Goal: Task Accomplishment & Management: Complete application form

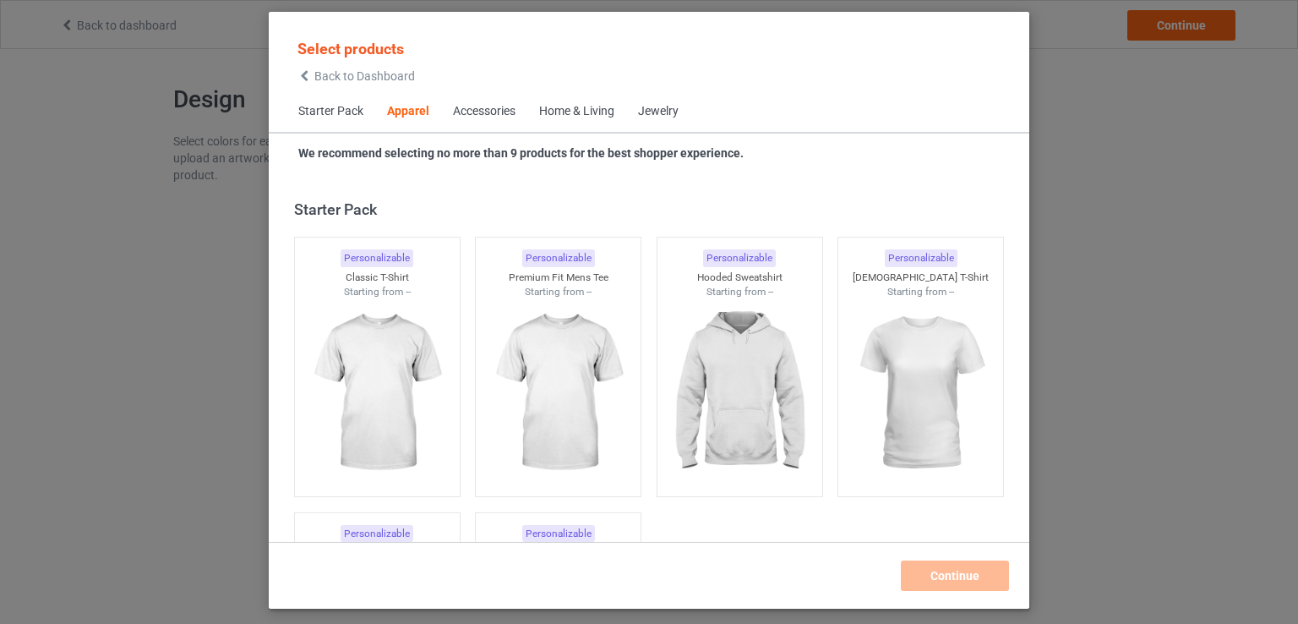
scroll to position [629, 0]
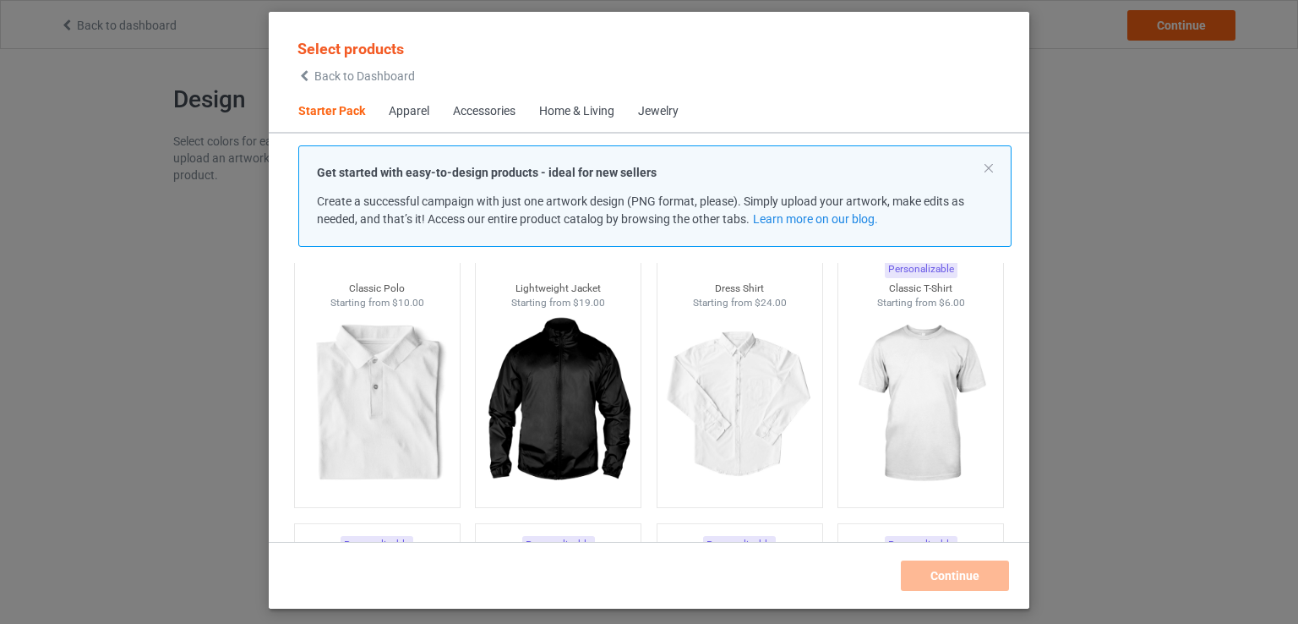
scroll to position [544, 0]
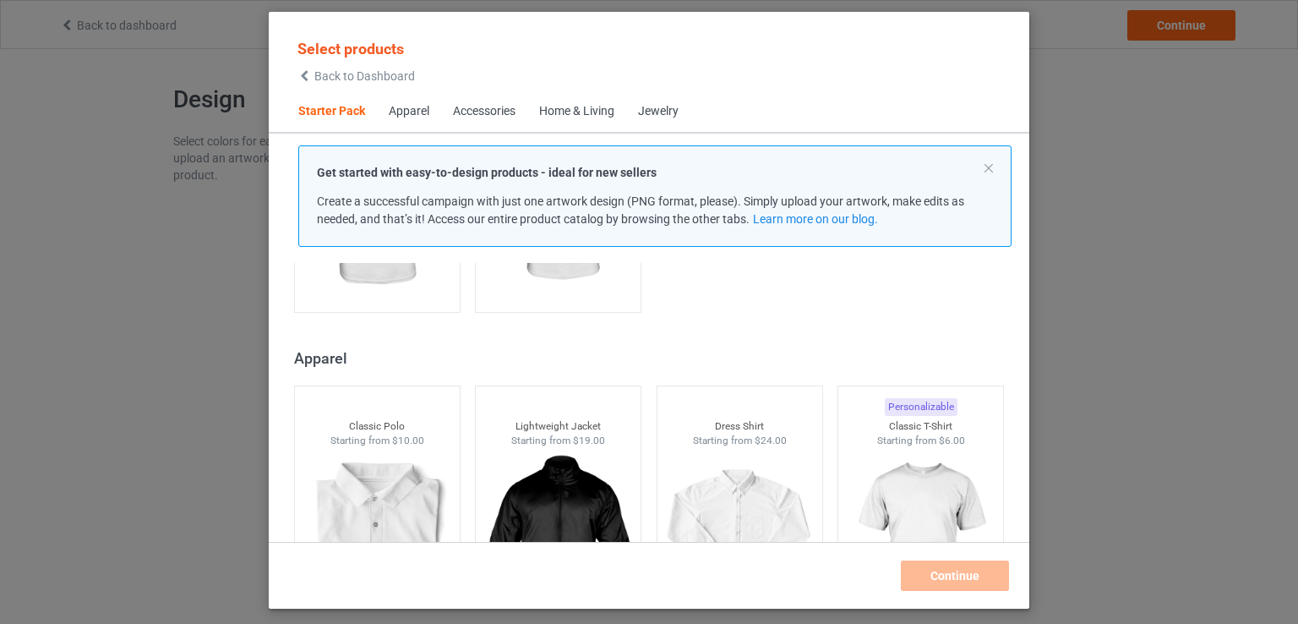
click at [889, 321] on div "Starter Pack Personalizable Classic T-Shirt Starting from $6.00 Personalizable …" at bounding box center [649, 402] width 761 height 279
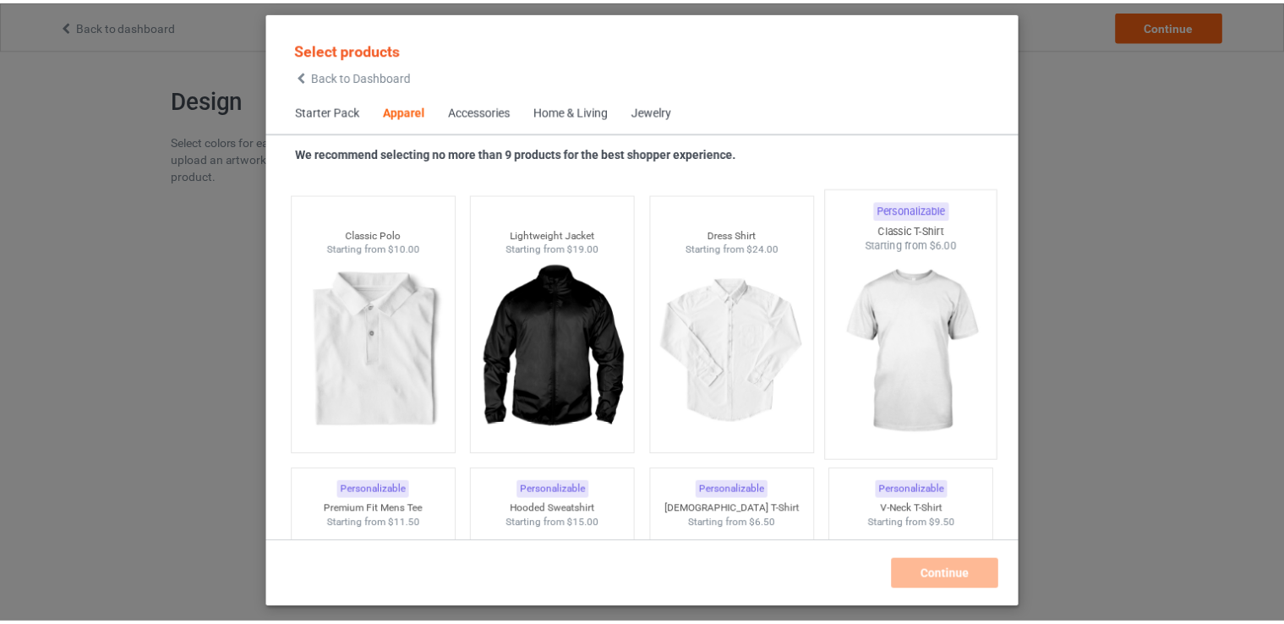
scroll to position [798, 0]
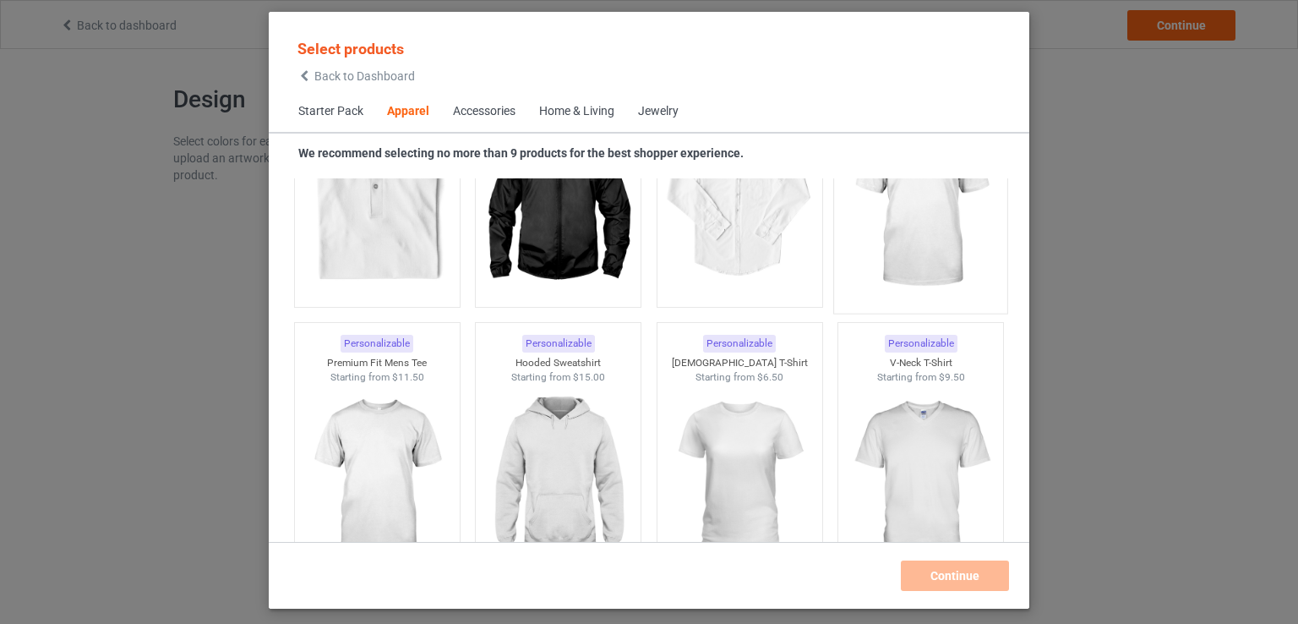
click at [905, 243] on img at bounding box center [921, 205] width 159 height 199
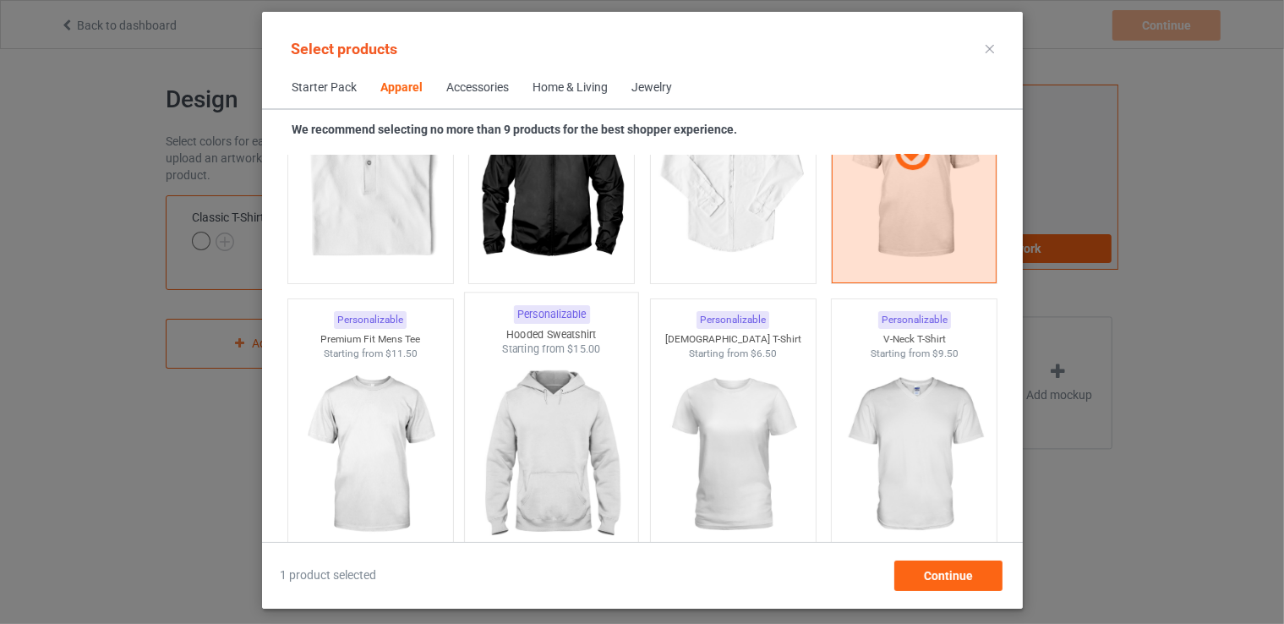
drag, startPoint x: 379, startPoint y: 456, endPoint x: 500, endPoint y: 446, distance: 122.2
click at [380, 456] on img at bounding box center [369, 454] width 151 height 189
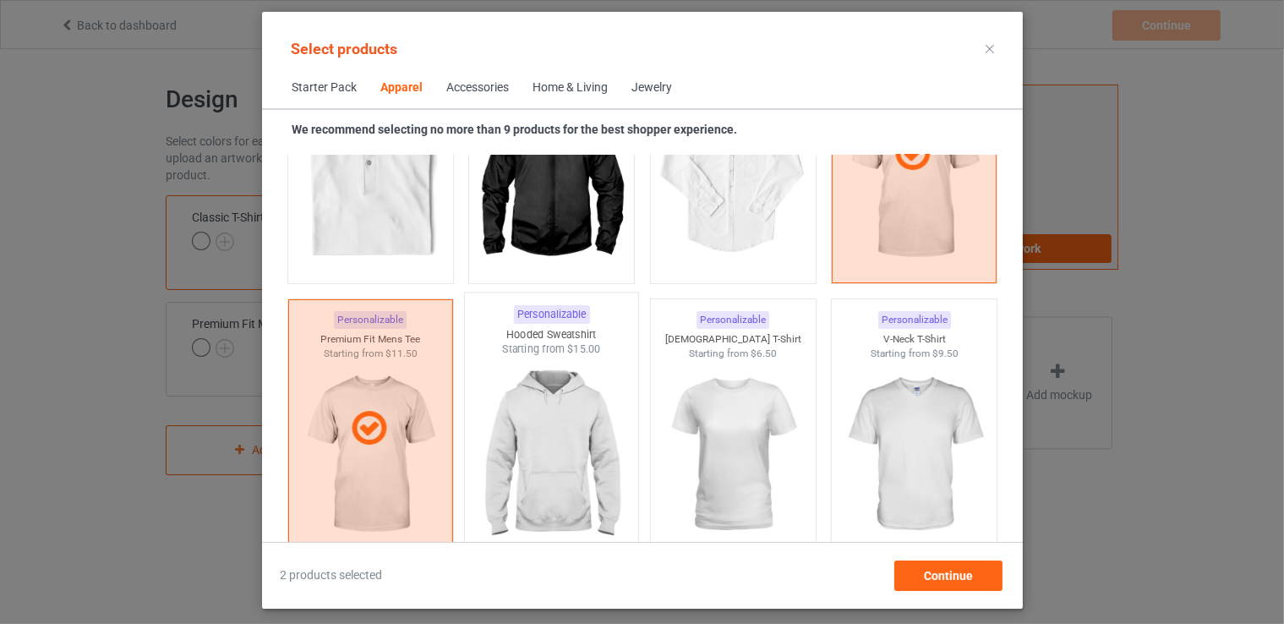
click at [534, 431] on img at bounding box center [551, 456] width 159 height 199
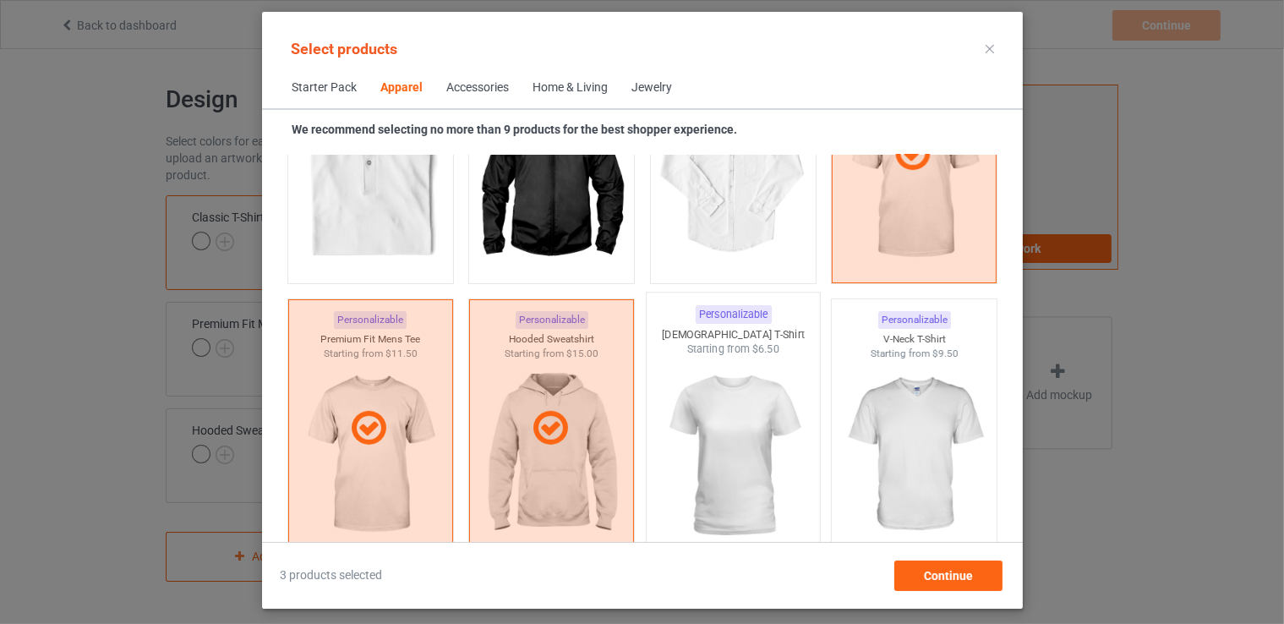
click at [775, 431] on img at bounding box center [732, 456] width 159 height 199
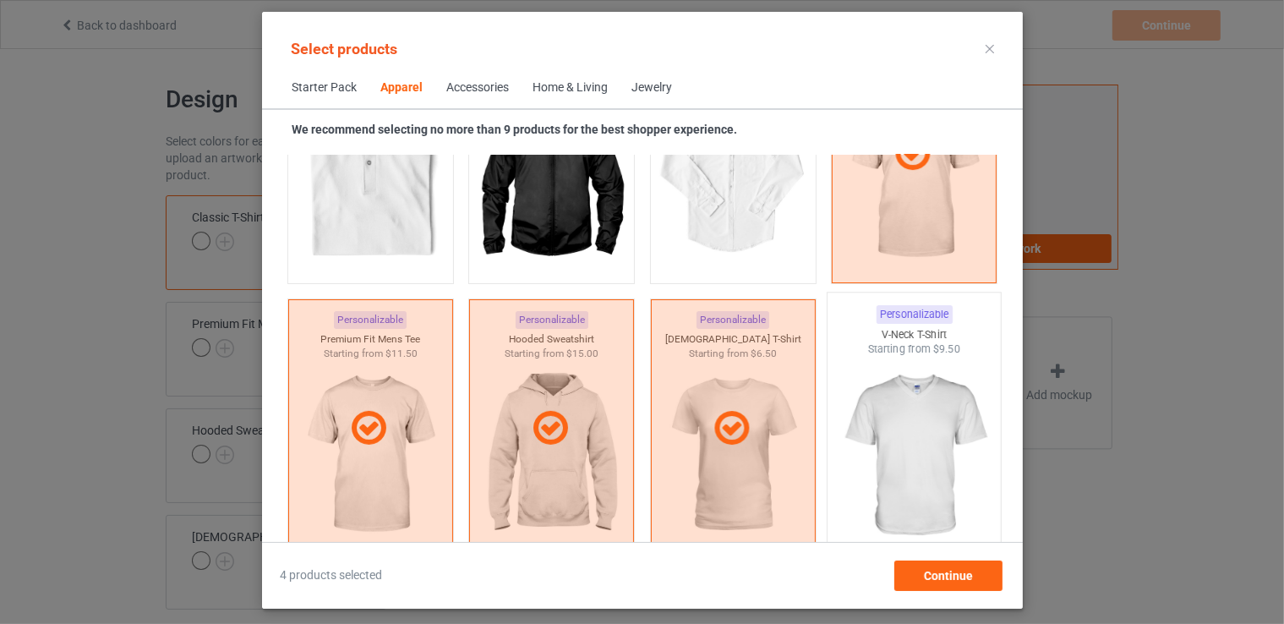
click at [883, 428] on img at bounding box center [913, 456] width 159 height 199
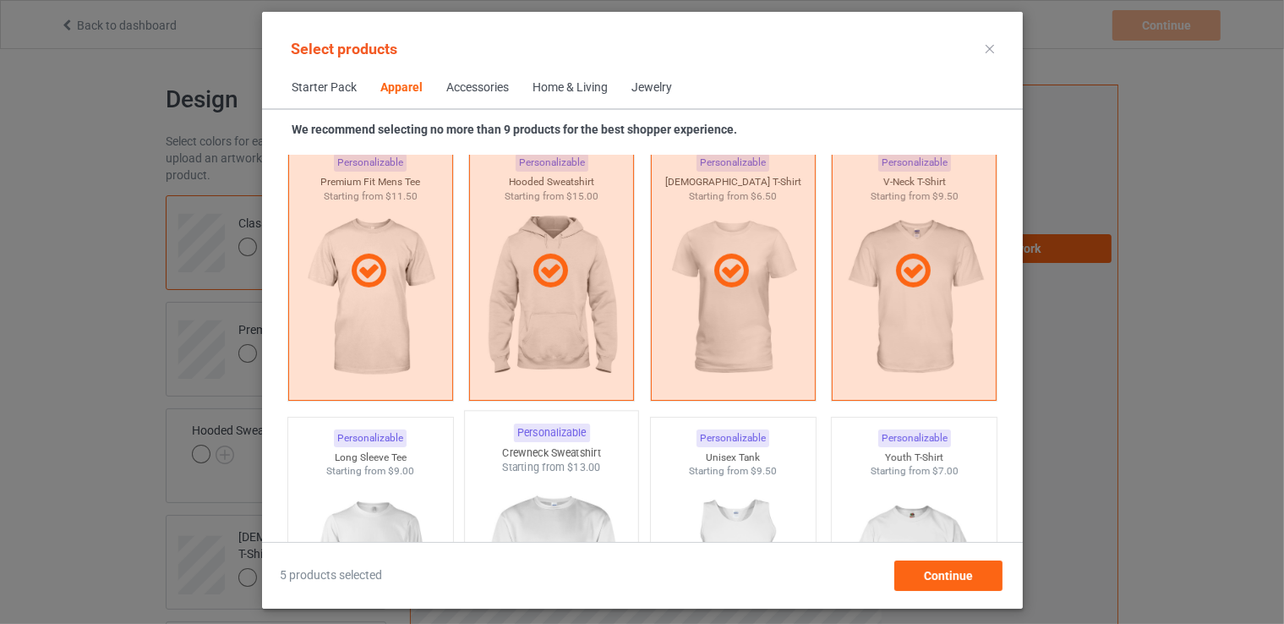
scroll to position [967, 0]
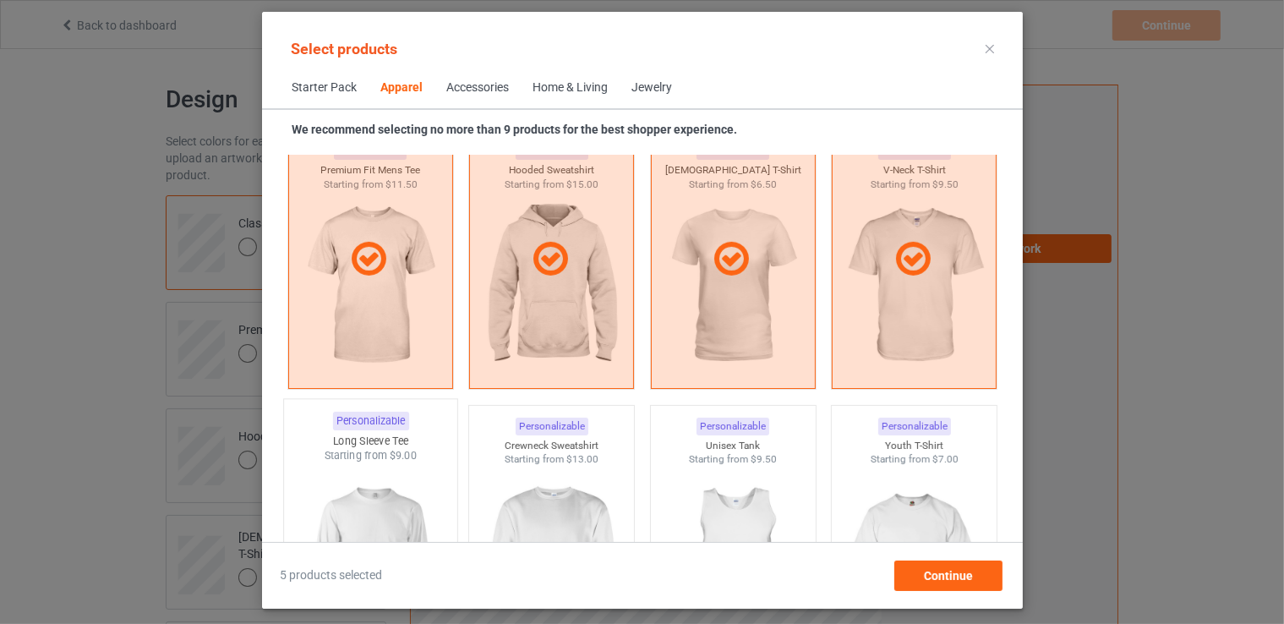
drag, startPoint x: 423, startPoint y: 453, endPoint x: 456, endPoint y: 457, distance: 33.2
click at [423, 454] on div "Starting from $9.00" at bounding box center [369, 455] width 173 height 14
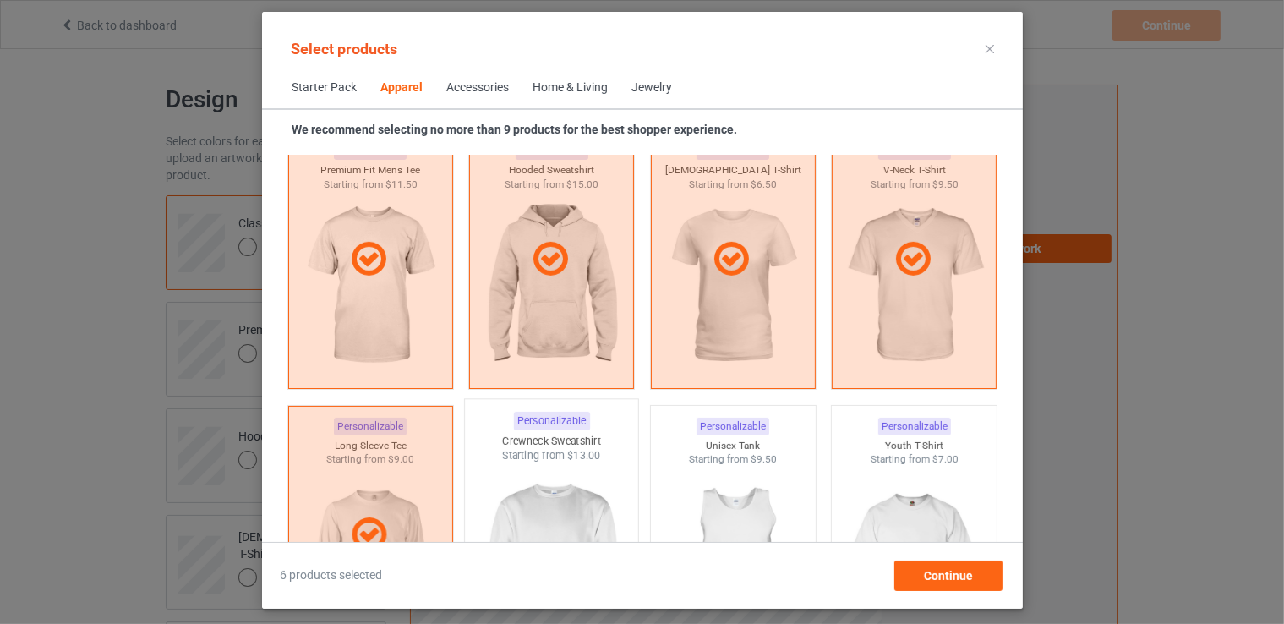
click at [537, 454] on div "Starting from $13.00" at bounding box center [551, 455] width 173 height 14
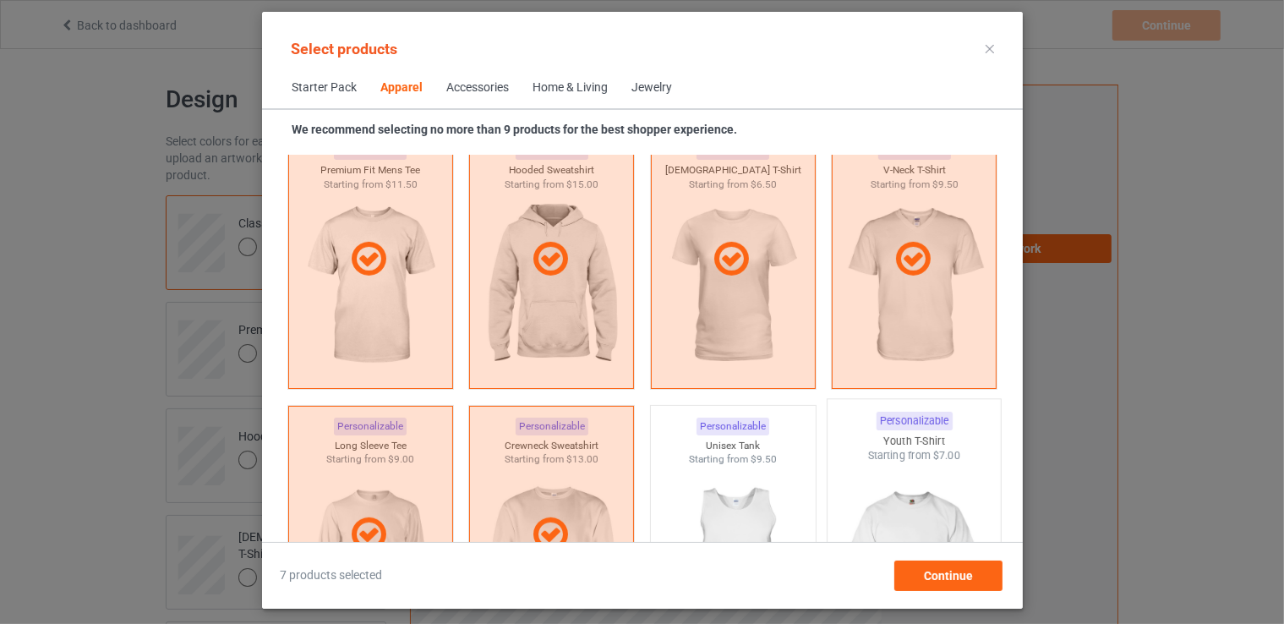
drag, startPoint x: 725, startPoint y: 457, endPoint x: 870, endPoint y: 461, distance: 144.6
click at [726, 457] on div "Starting from $9.50" at bounding box center [732, 459] width 165 height 14
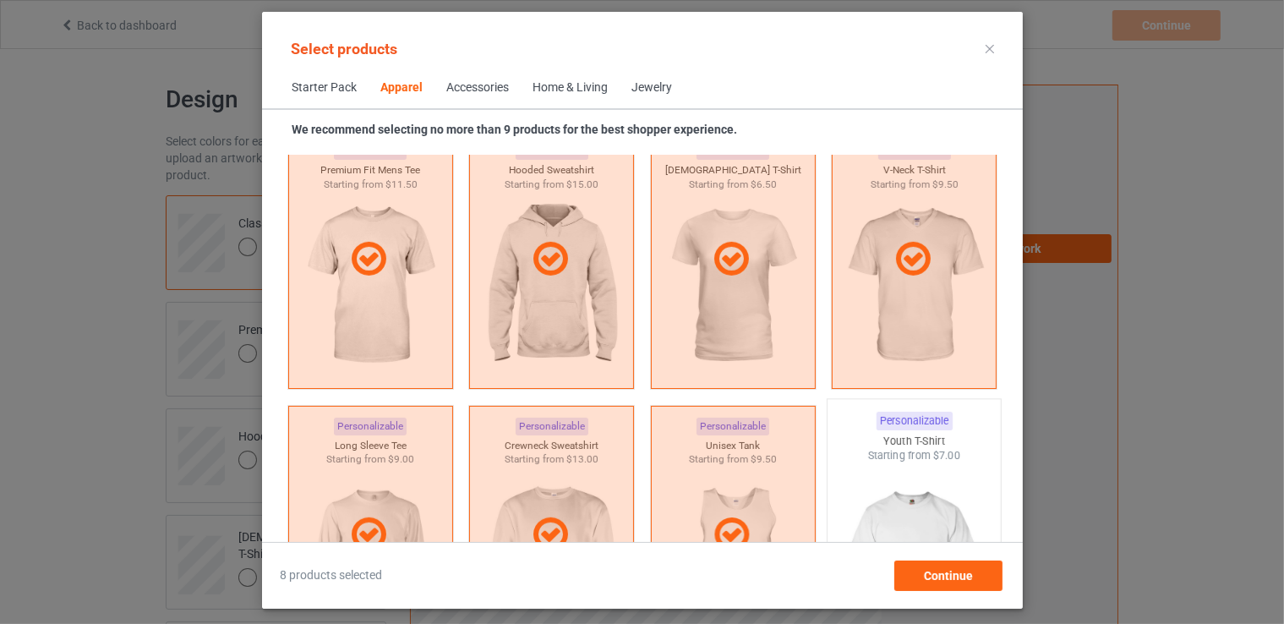
click at [897, 461] on div "Starting from $7.00" at bounding box center [914, 455] width 173 height 14
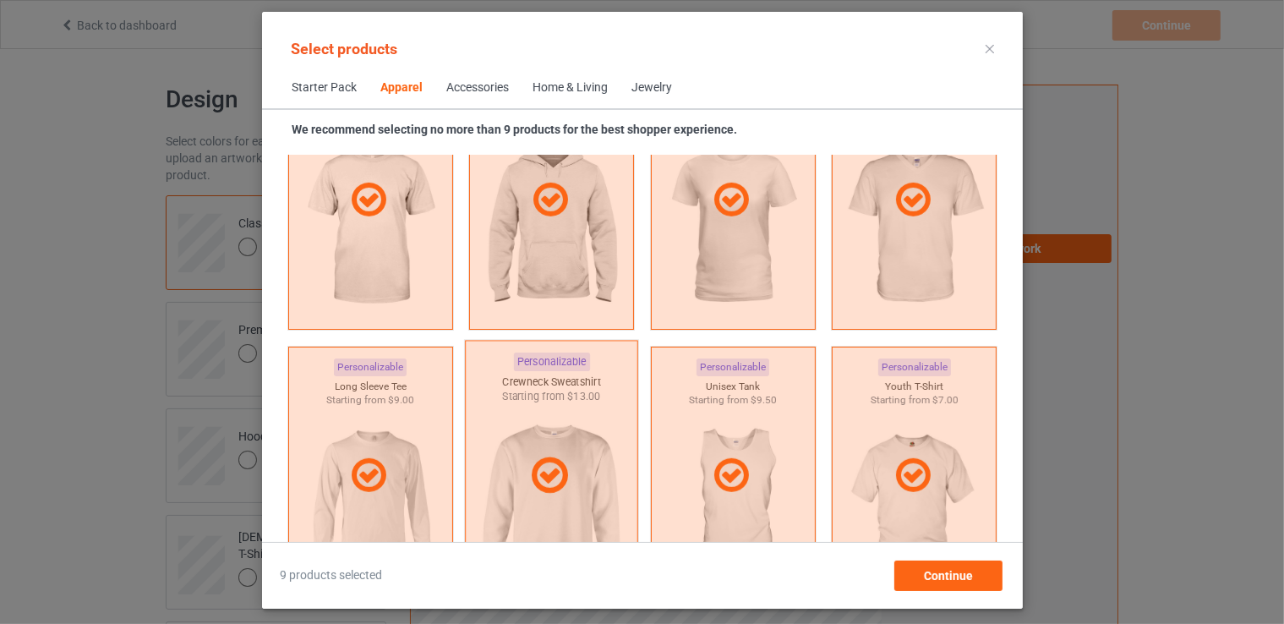
scroll to position [1221, 0]
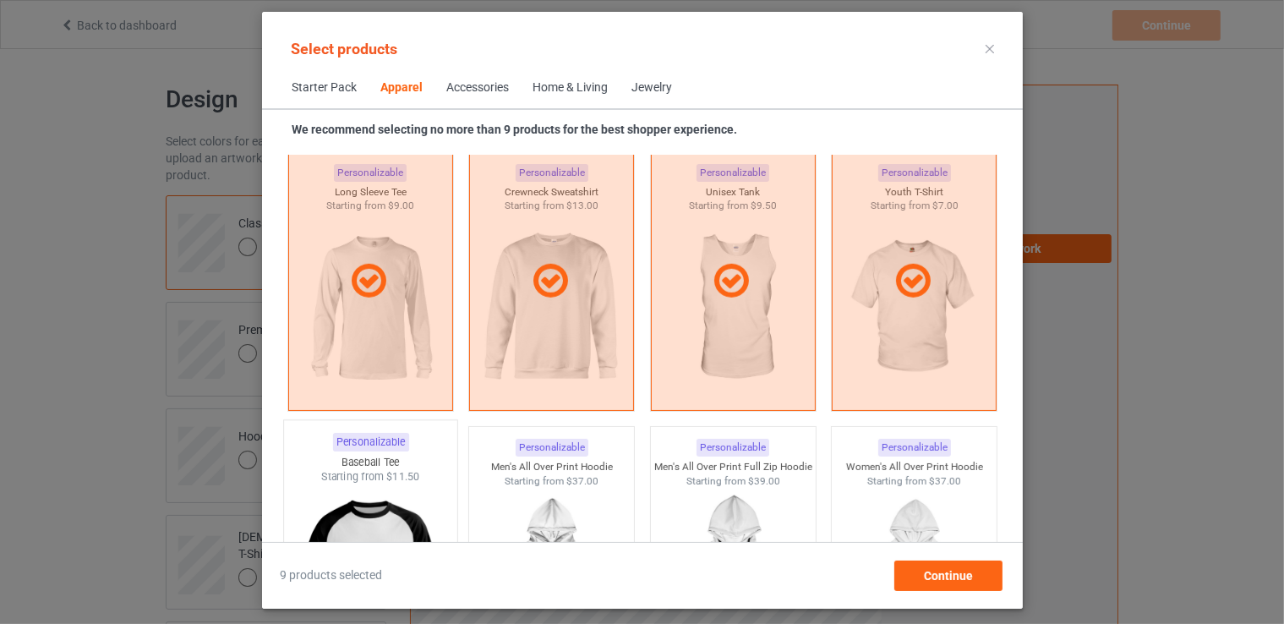
click at [356, 465] on div "Baseball Tee" at bounding box center [369, 462] width 173 height 14
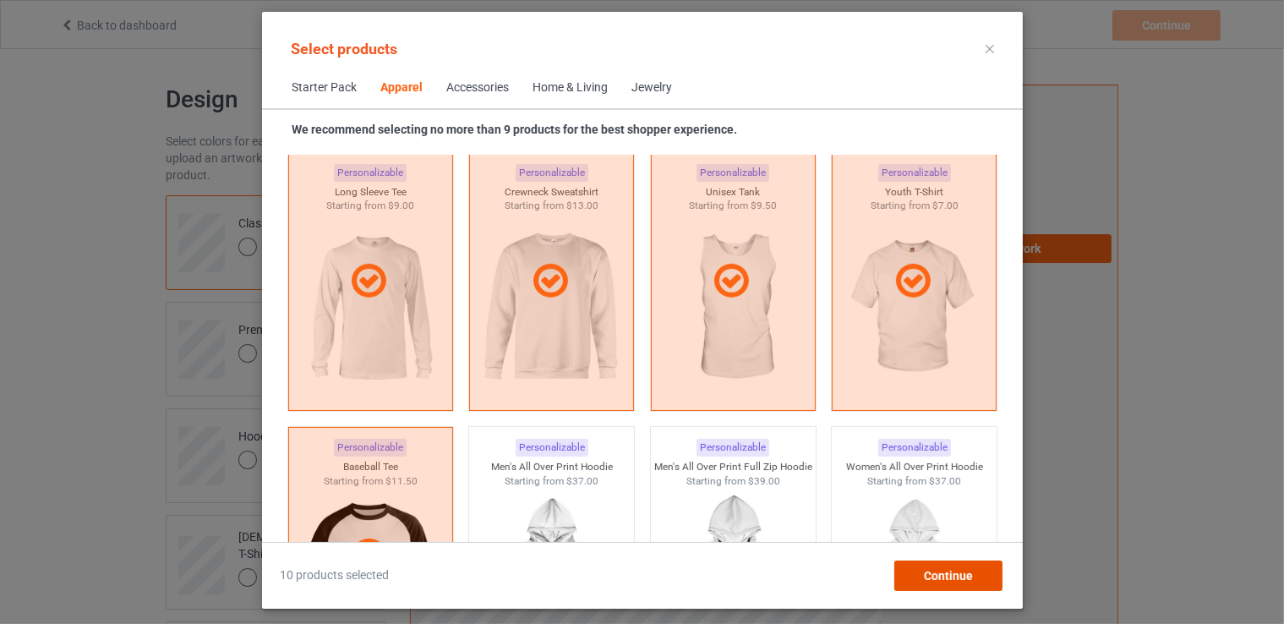
drag, startPoint x: 964, startPoint y: 577, endPoint x: 935, endPoint y: 568, distance: 30.2
click at [962, 577] on span "Continue" at bounding box center [947, 576] width 49 height 14
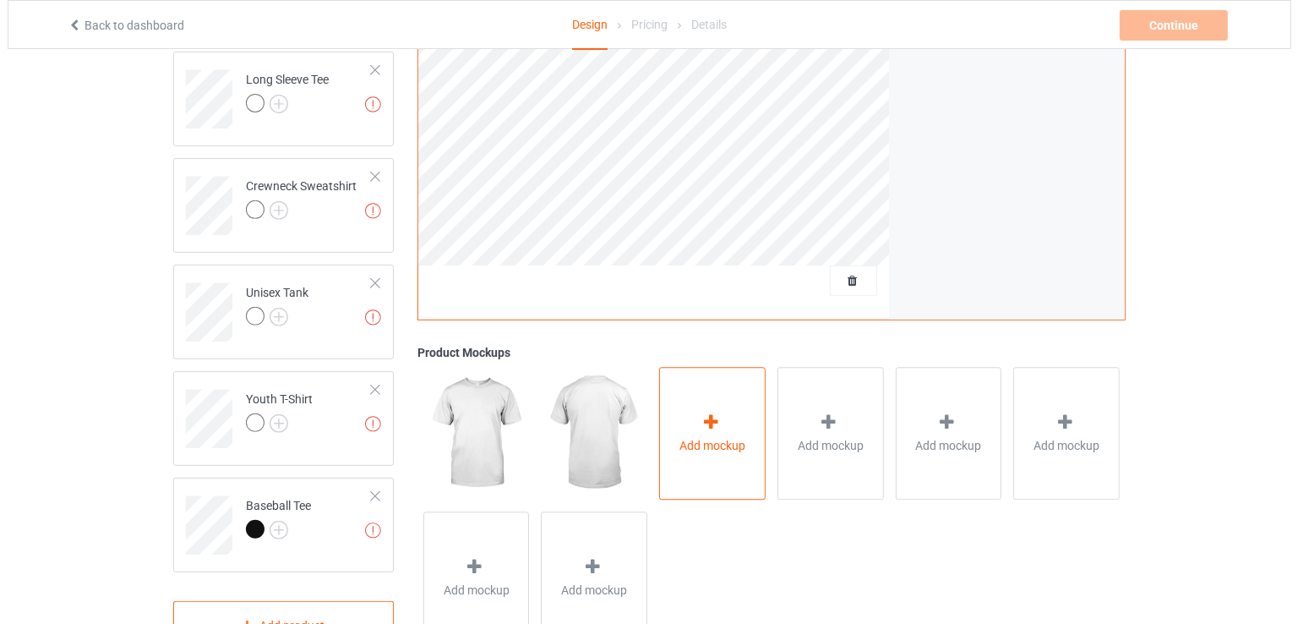
scroll to position [739, 0]
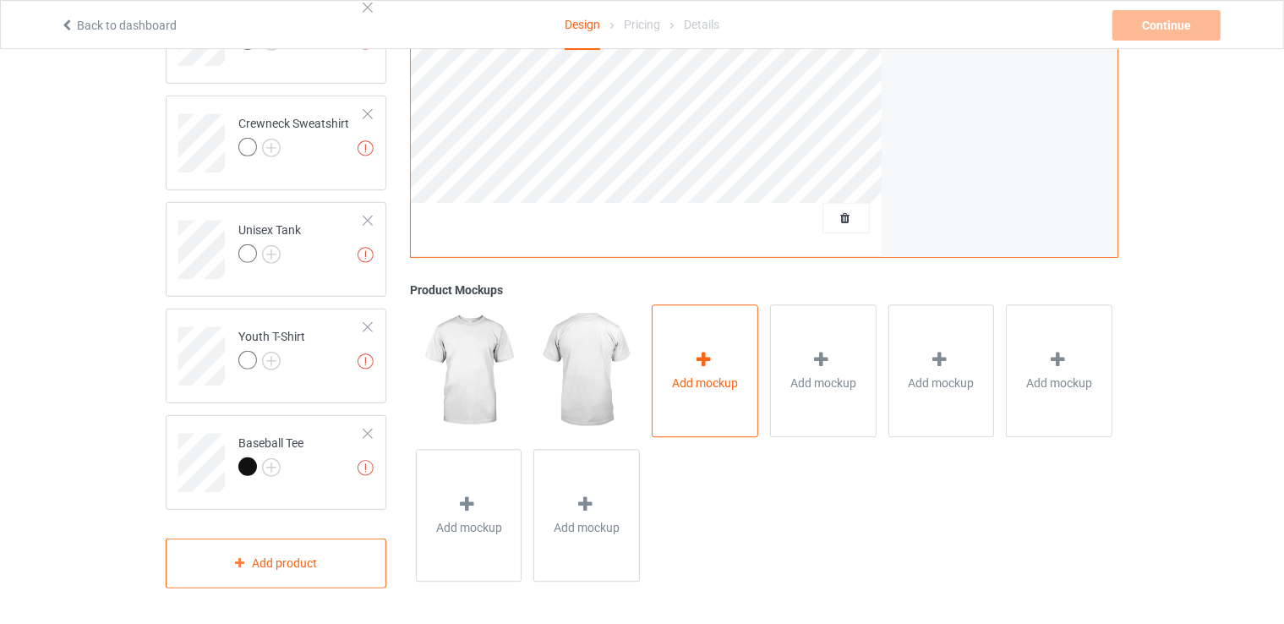
click at [708, 342] on div "Add mockup" at bounding box center [705, 371] width 107 height 133
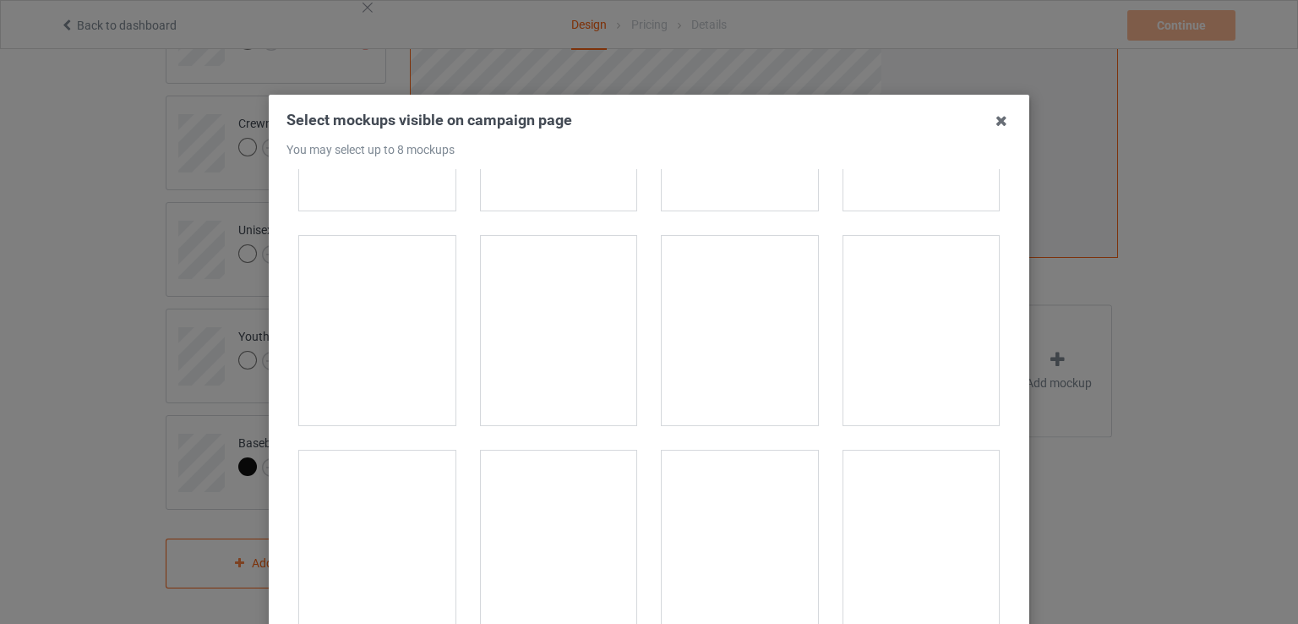
scroll to position [2113, 0]
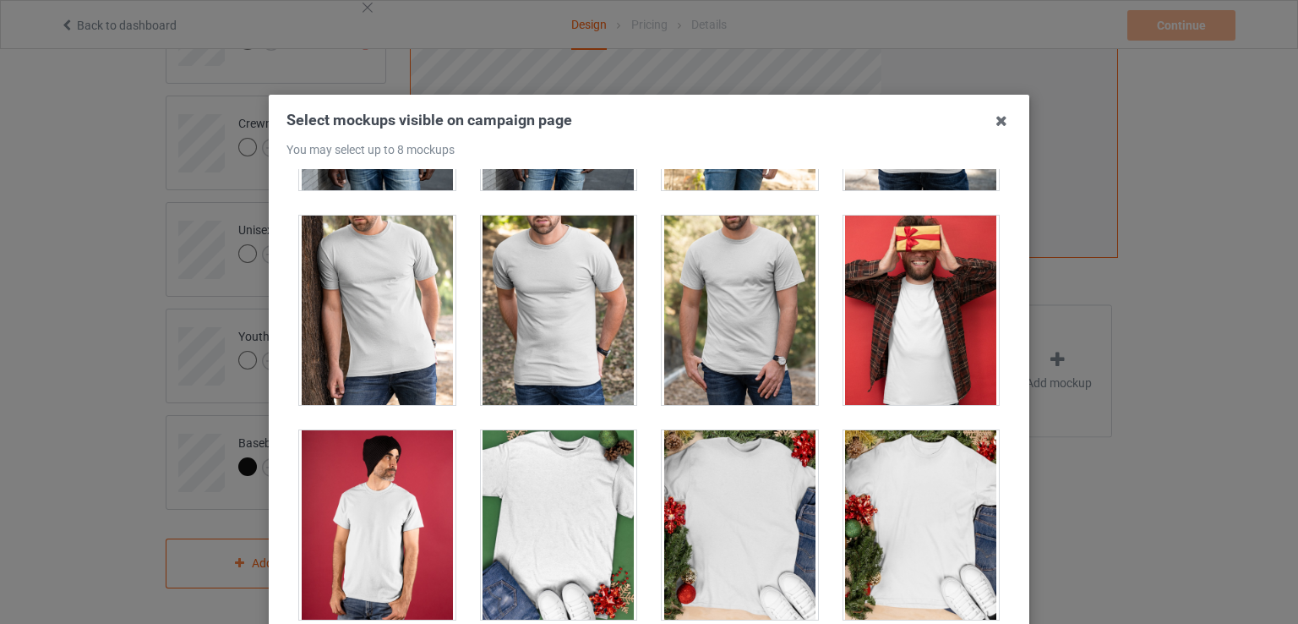
click at [899, 302] on div at bounding box center [922, 310] width 156 height 189
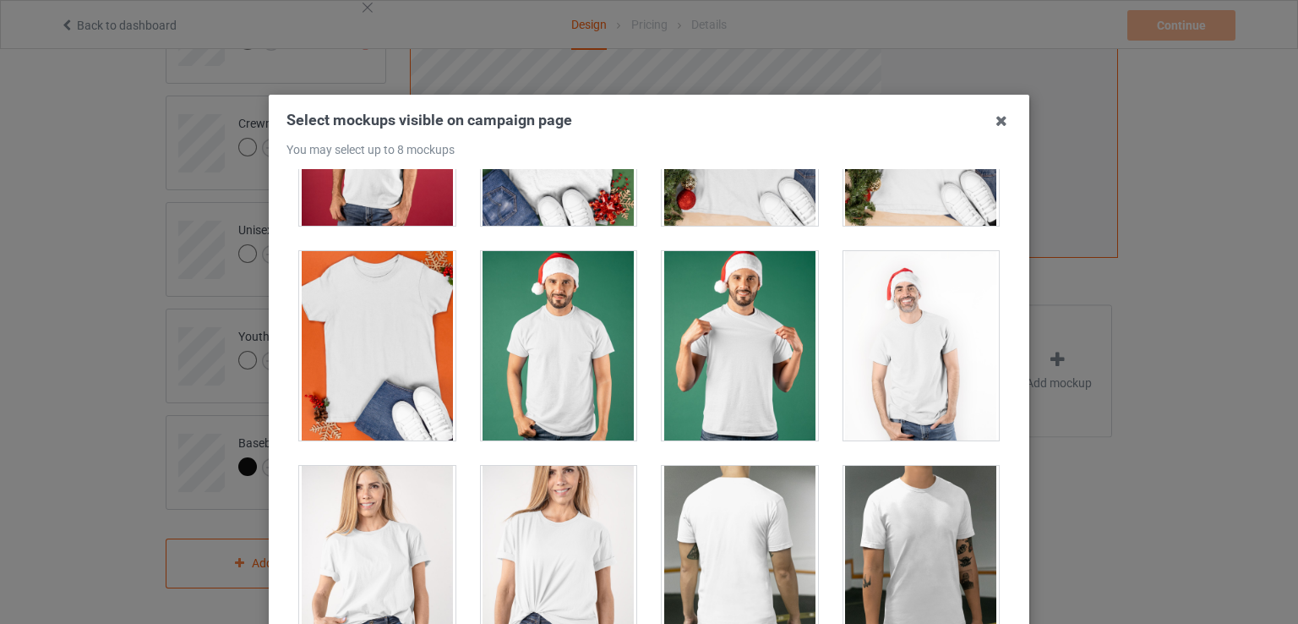
scroll to position [2536, 0]
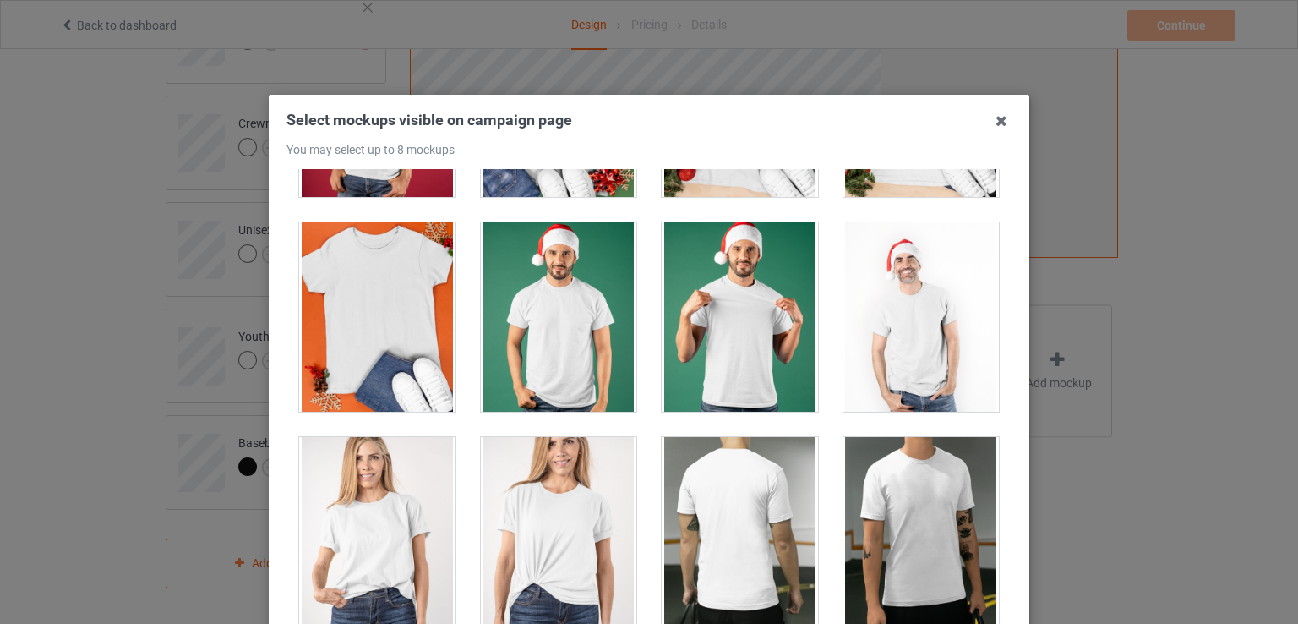
click at [916, 311] on div at bounding box center [922, 316] width 156 height 189
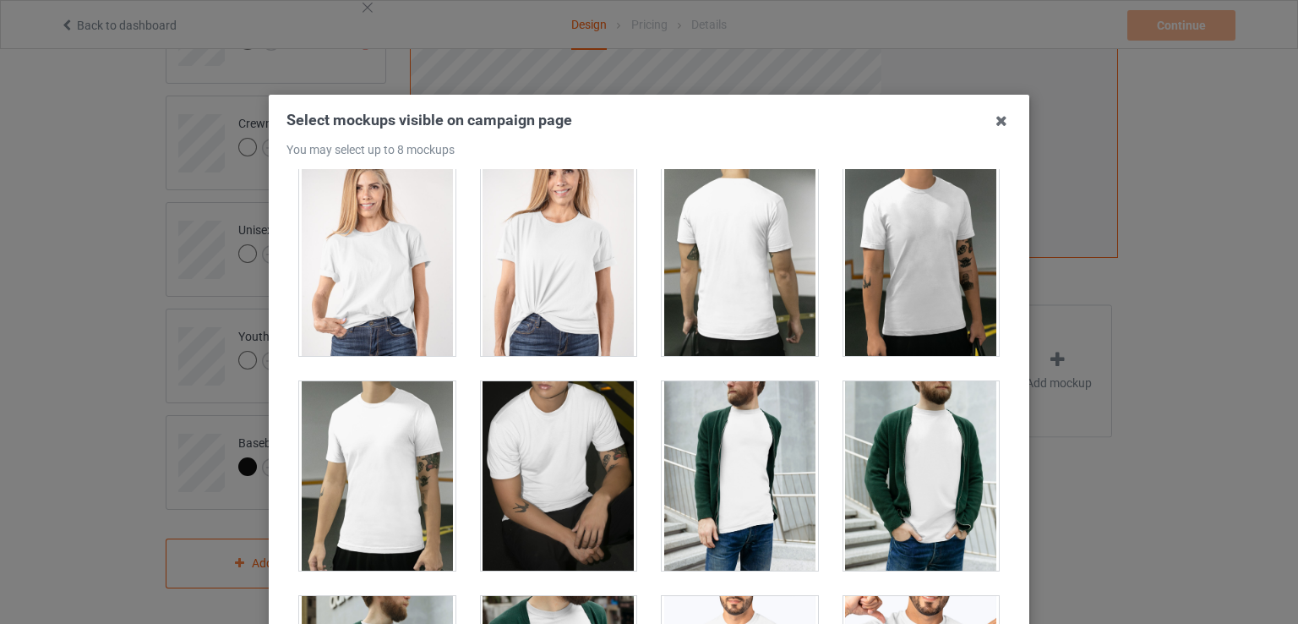
scroll to position [2874, 0]
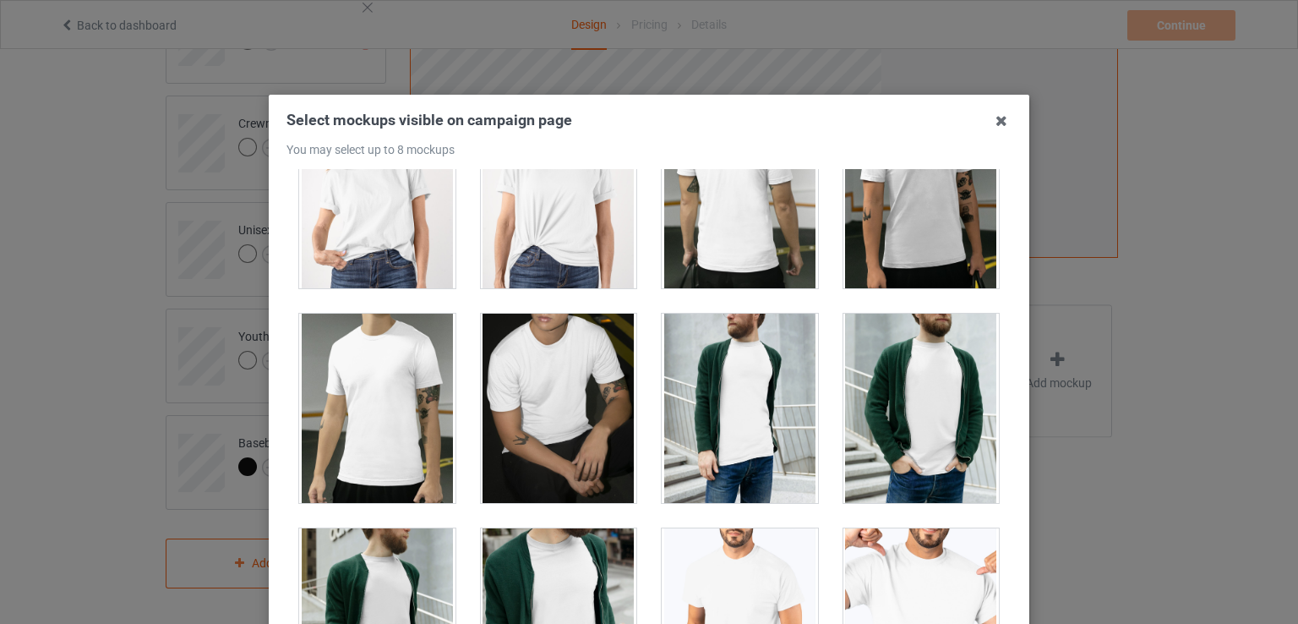
click at [518, 227] on div at bounding box center [559, 193] width 156 height 189
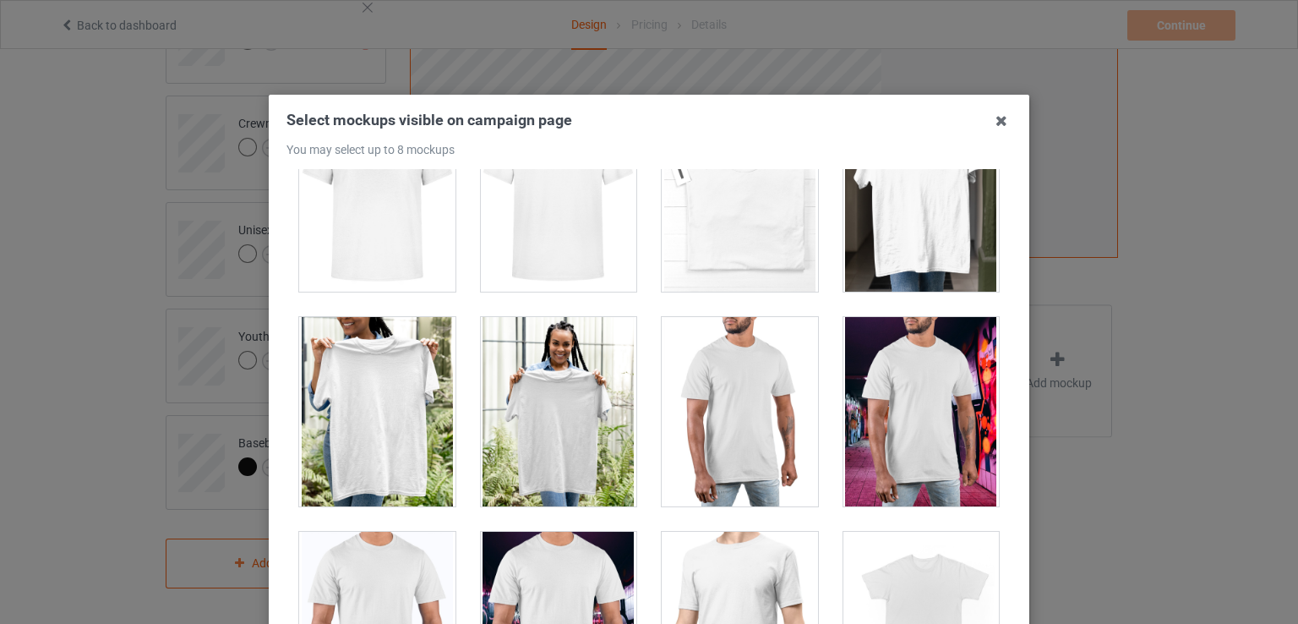
scroll to position [7608, 0]
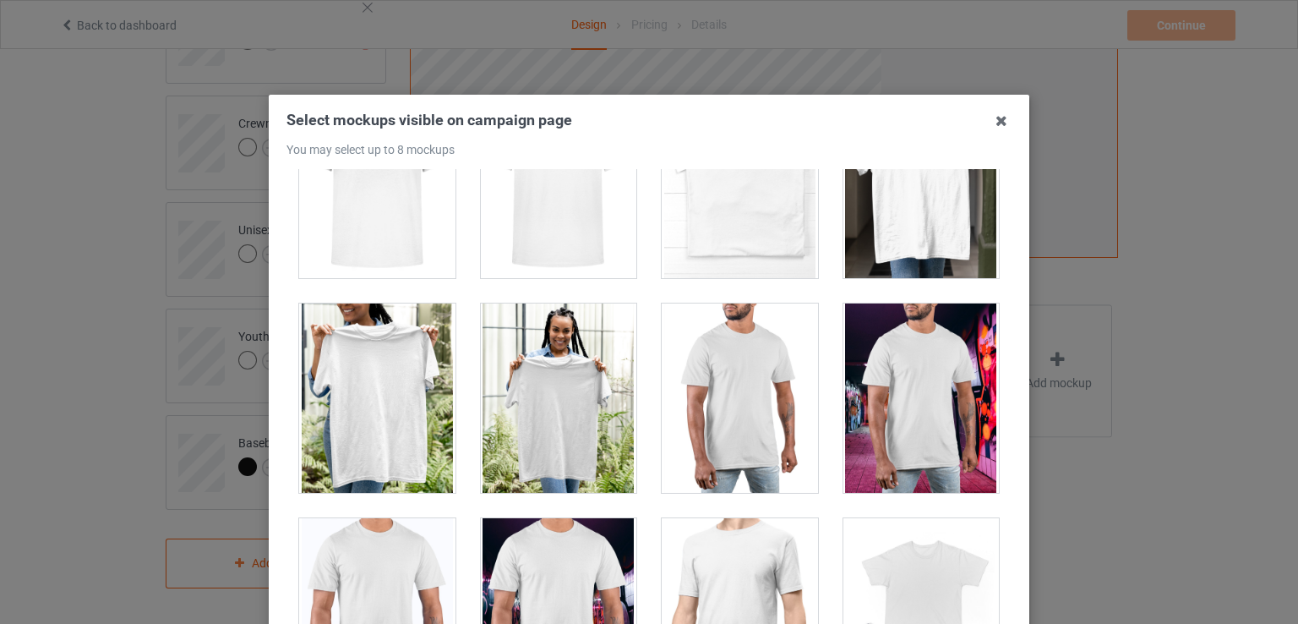
click at [591, 407] on div at bounding box center [559, 397] width 156 height 189
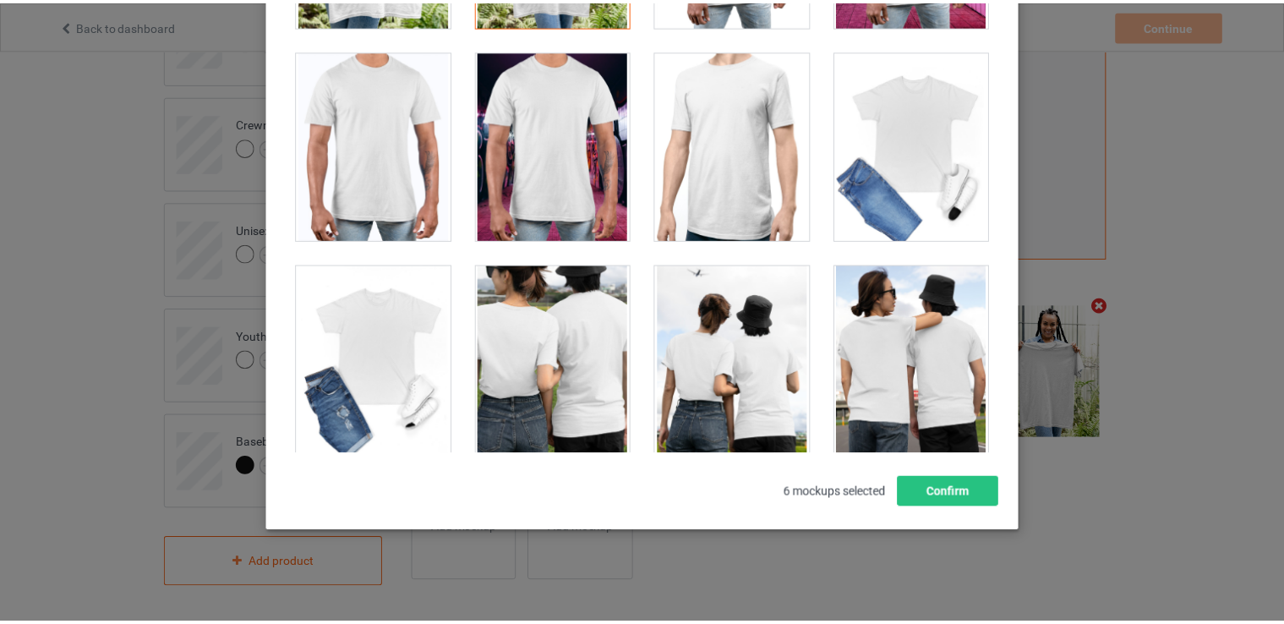
scroll to position [216, 0]
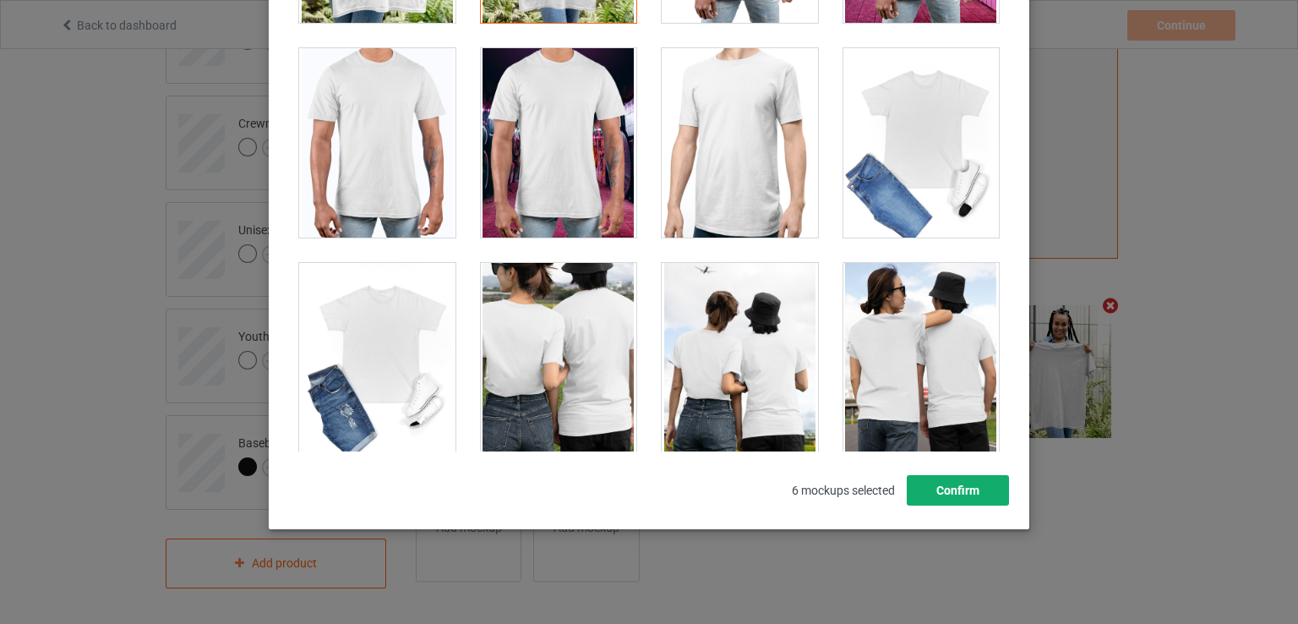
click at [967, 477] on button "Confirm" at bounding box center [958, 490] width 102 height 30
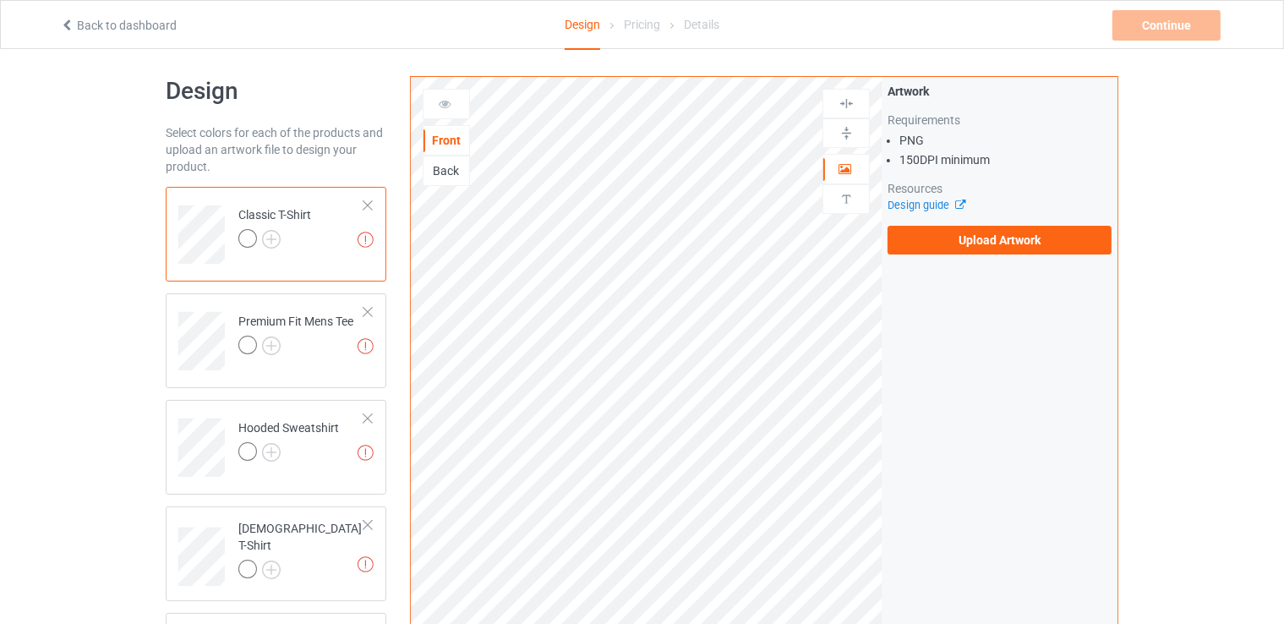
scroll to position [0, 0]
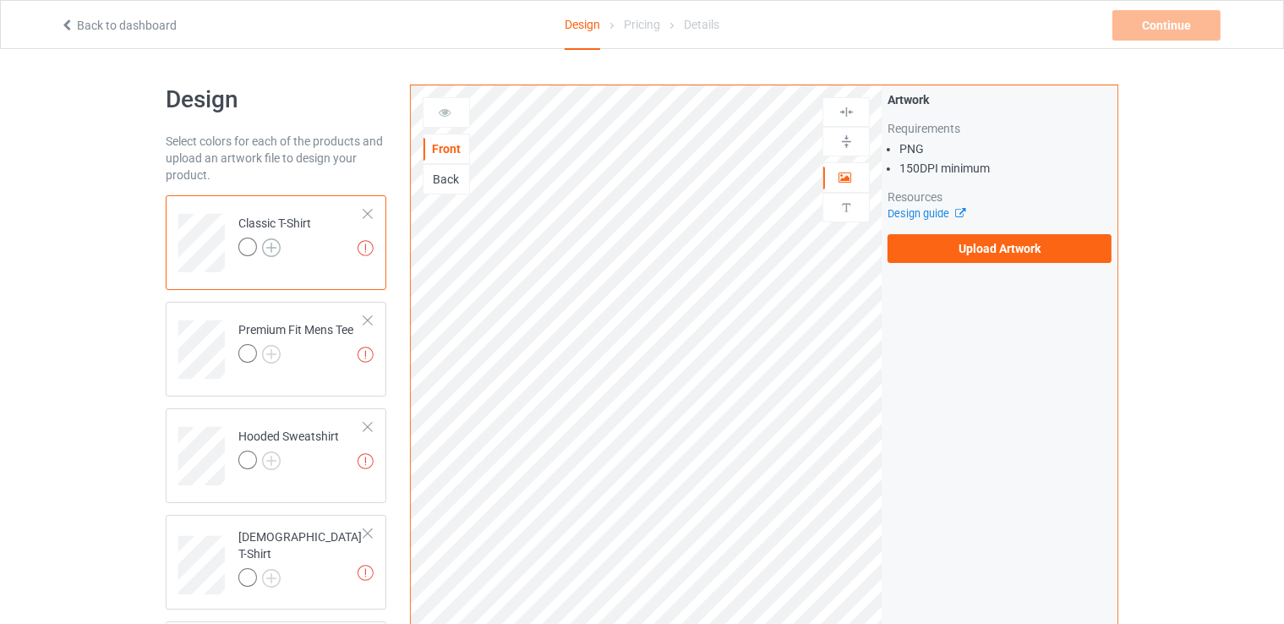
click at [267, 246] on img at bounding box center [271, 247] width 19 height 19
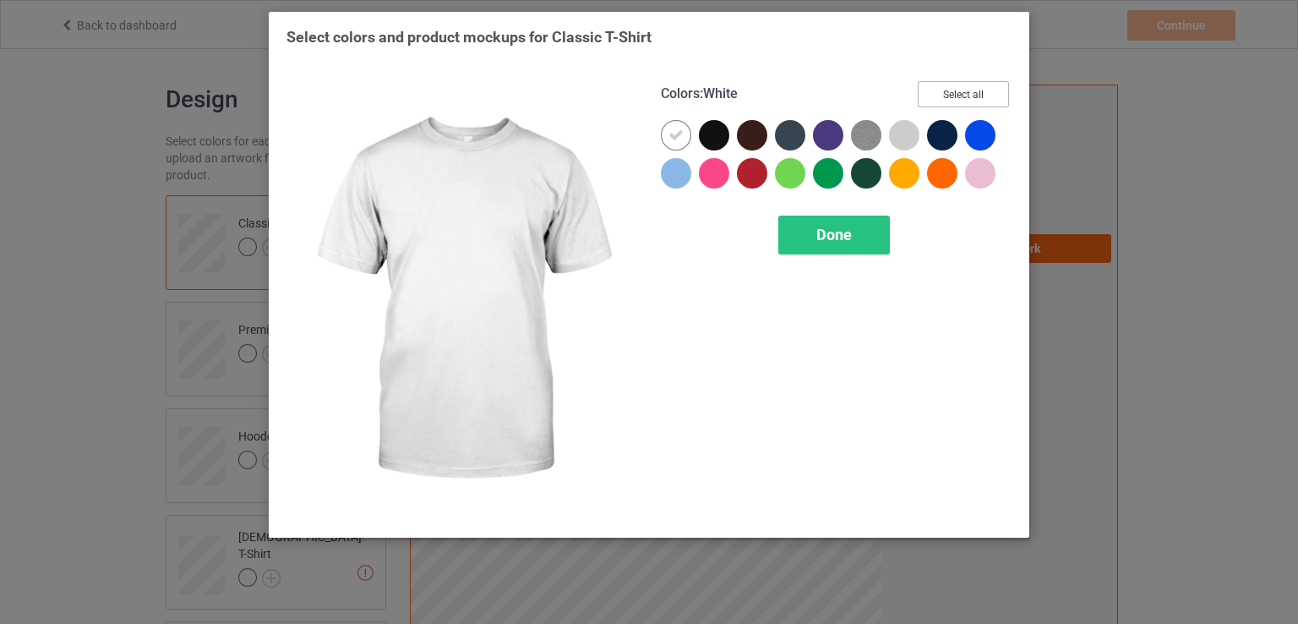
click at [955, 93] on button "Select all" at bounding box center [963, 94] width 91 height 26
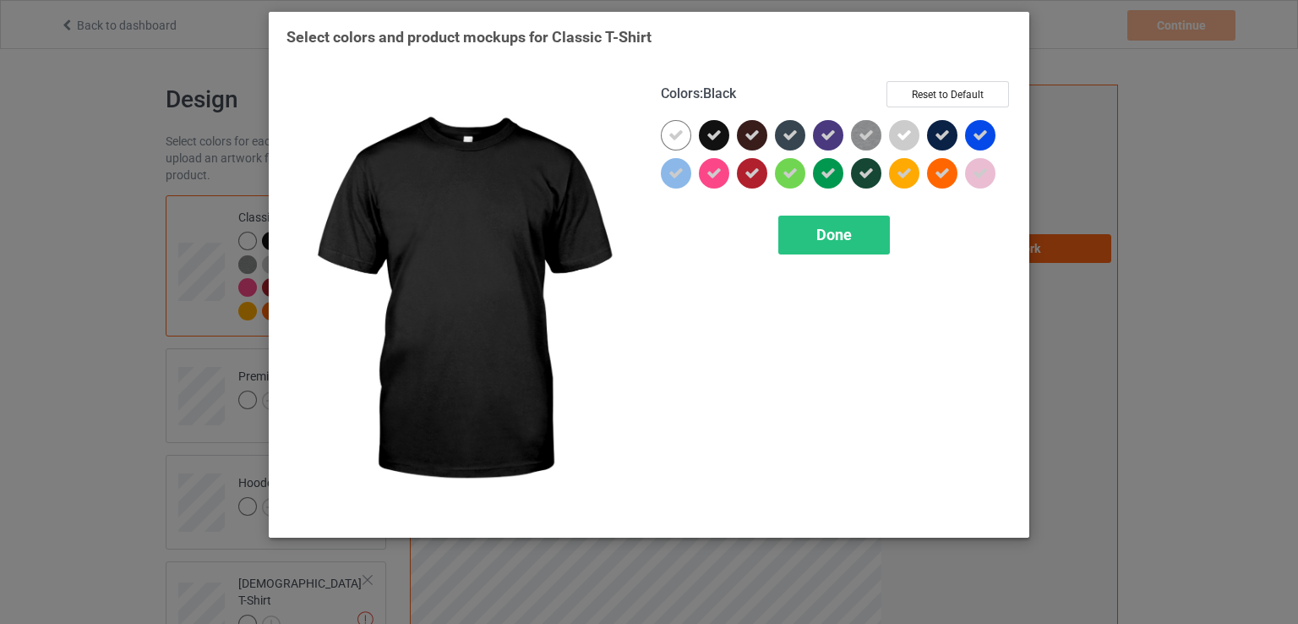
click at [719, 129] on icon at bounding box center [714, 135] width 15 height 15
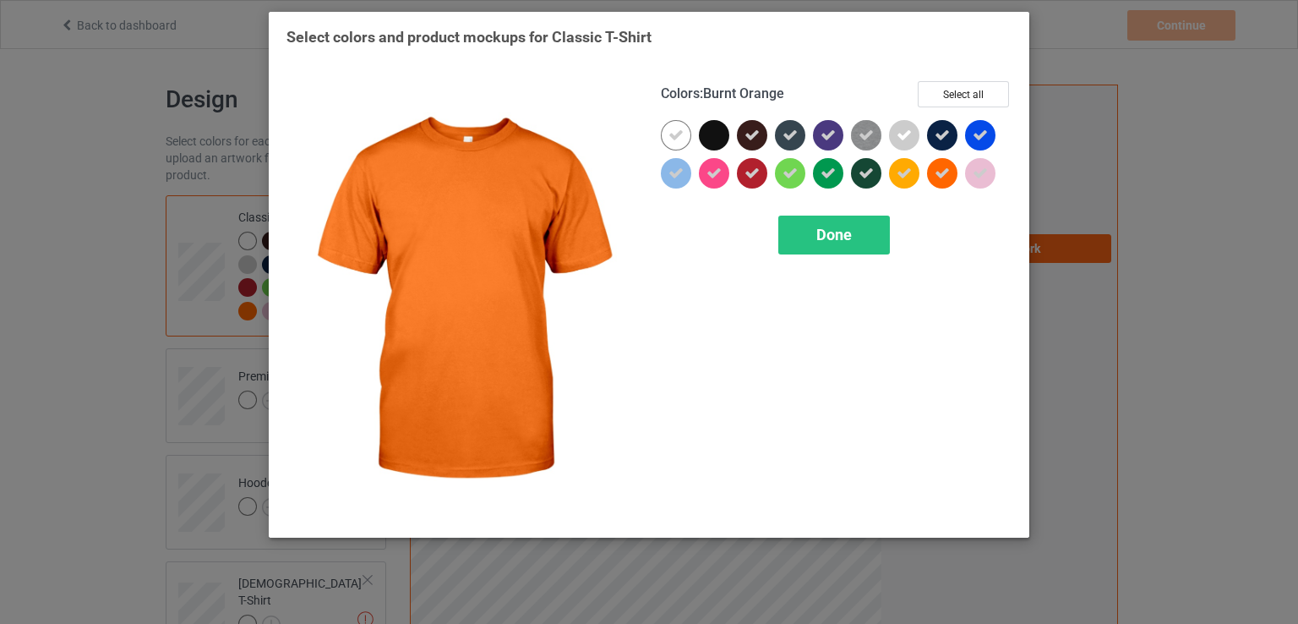
click at [834, 226] on span "Done" at bounding box center [835, 235] width 36 height 18
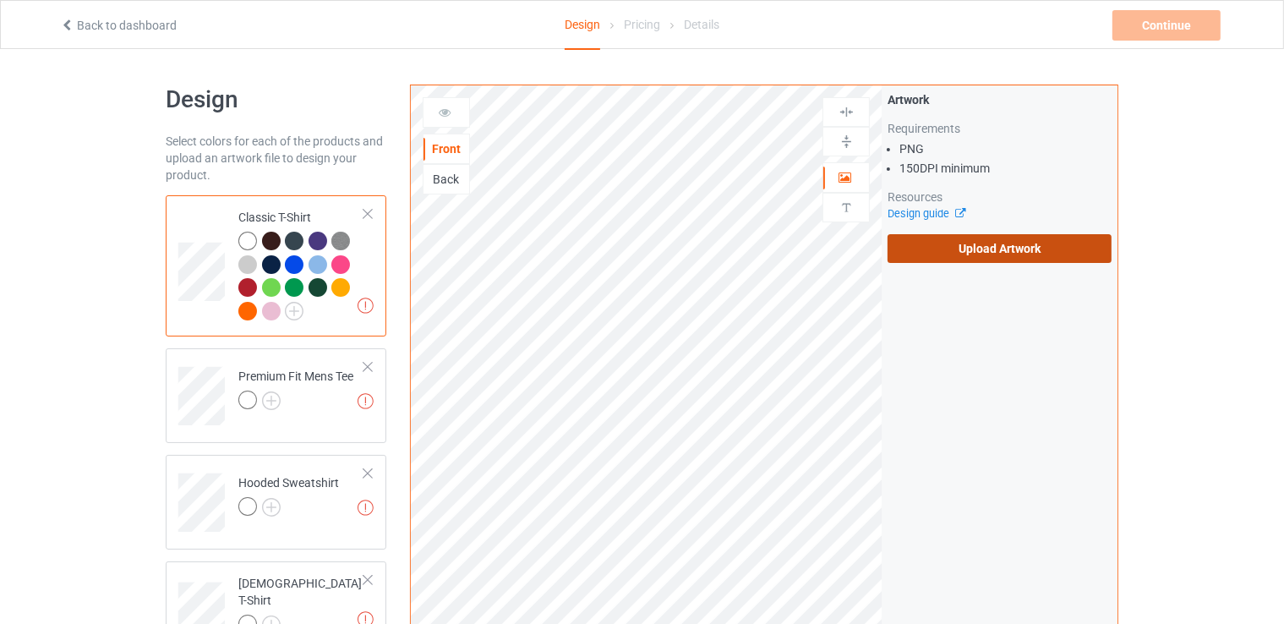
click at [951, 234] on label "Upload Artwork" at bounding box center [1000, 248] width 224 height 29
click at [0, 0] on input "Upload Artwork" at bounding box center [0, 0] width 0 height 0
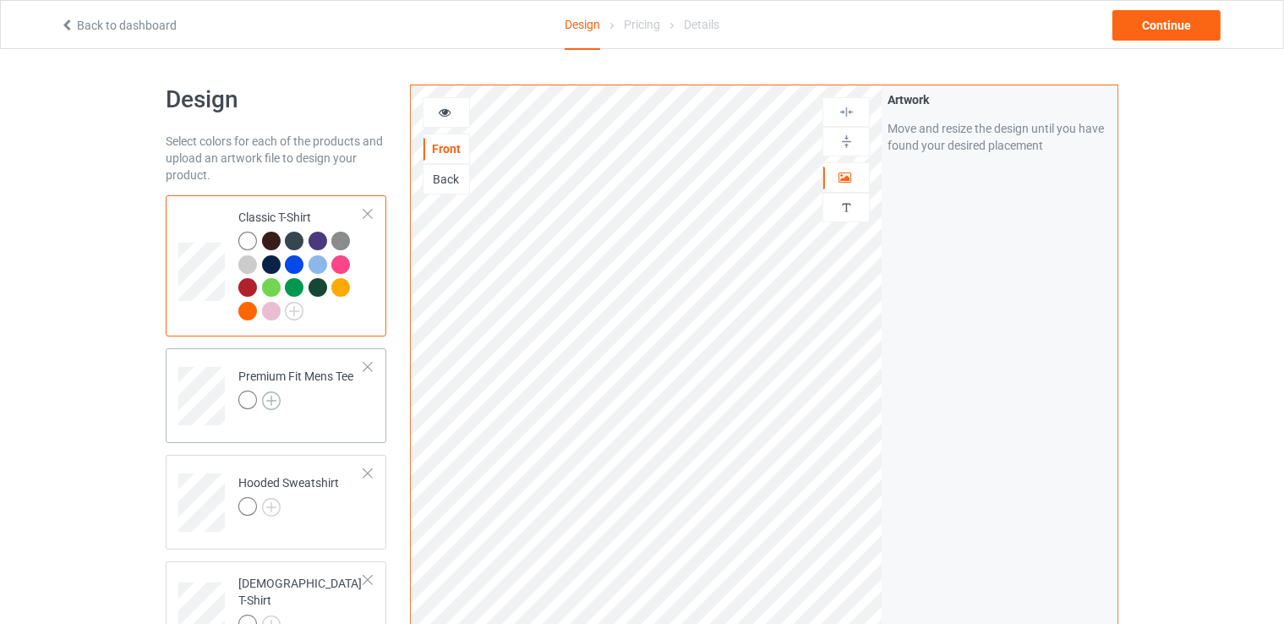
click at [271, 399] on img at bounding box center [271, 400] width 19 height 19
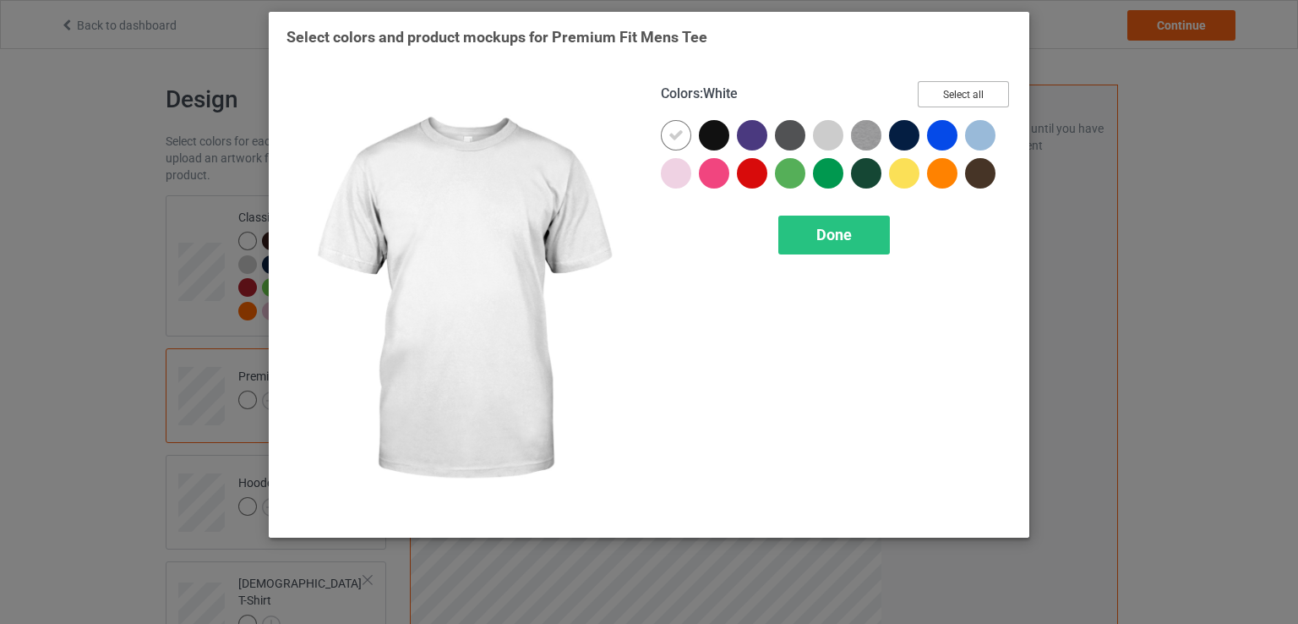
click at [954, 83] on button "Select all" at bounding box center [963, 94] width 91 height 26
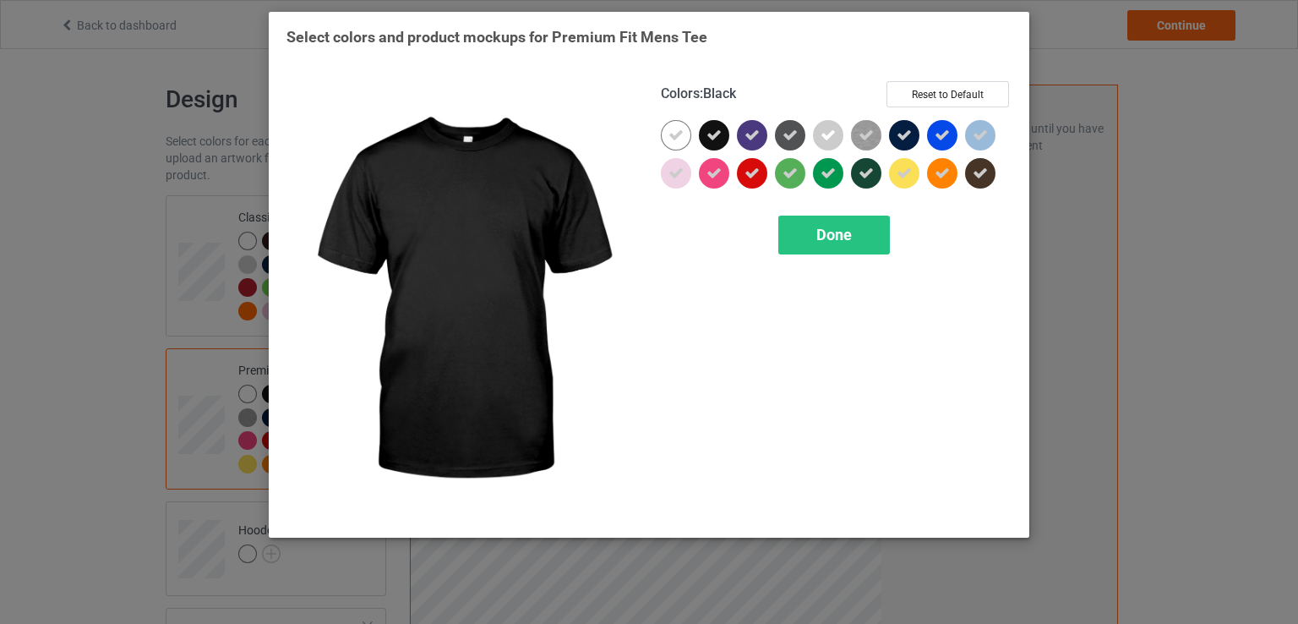
click at [717, 137] on icon at bounding box center [714, 135] width 15 height 15
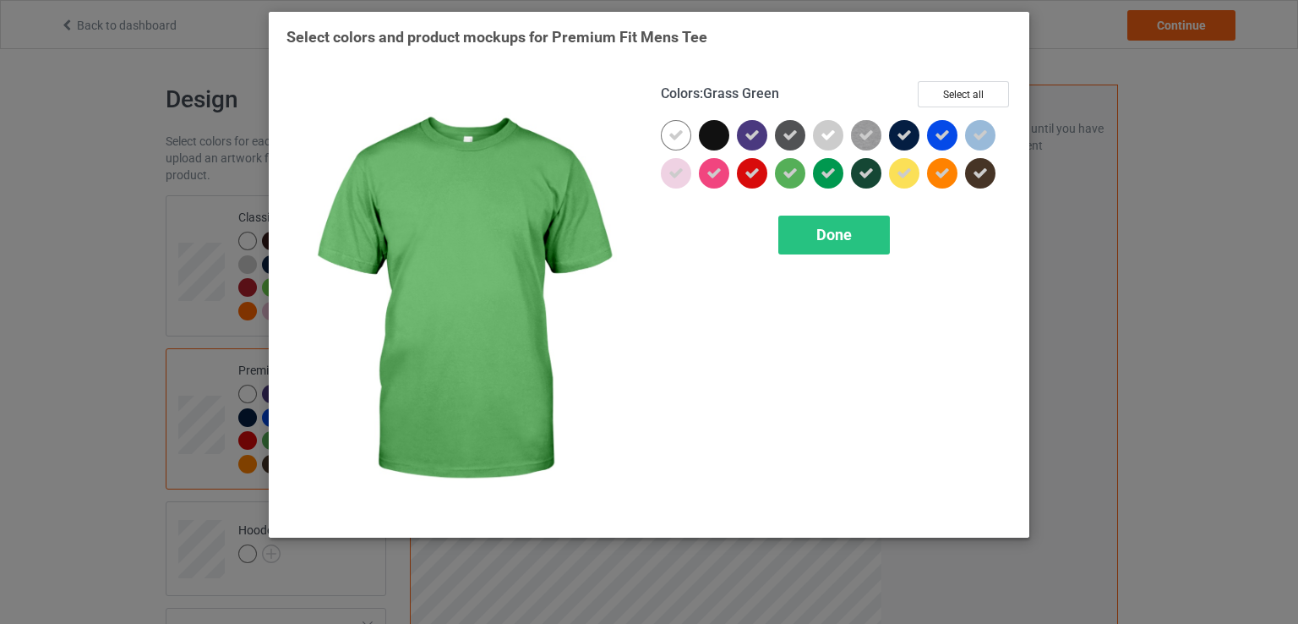
click at [835, 254] on div "Colors : Grass Green Select all Done" at bounding box center [836, 300] width 374 height 462
click at [814, 233] on div "Done" at bounding box center [835, 235] width 112 height 39
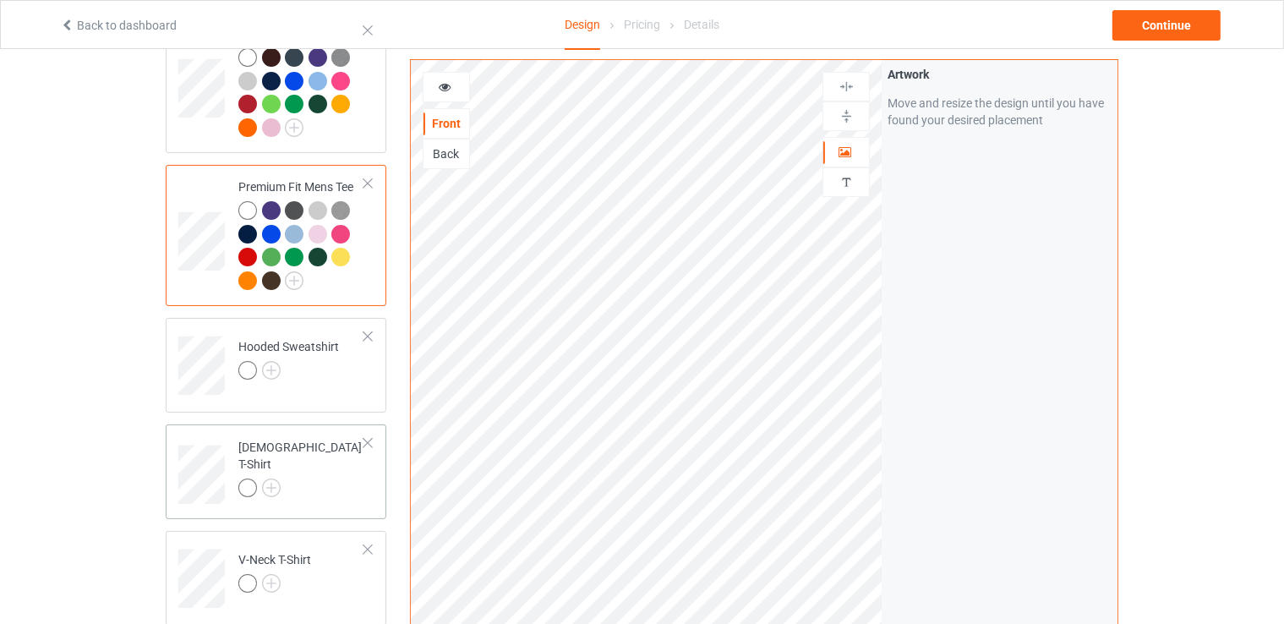
scroll to position [254, 0]
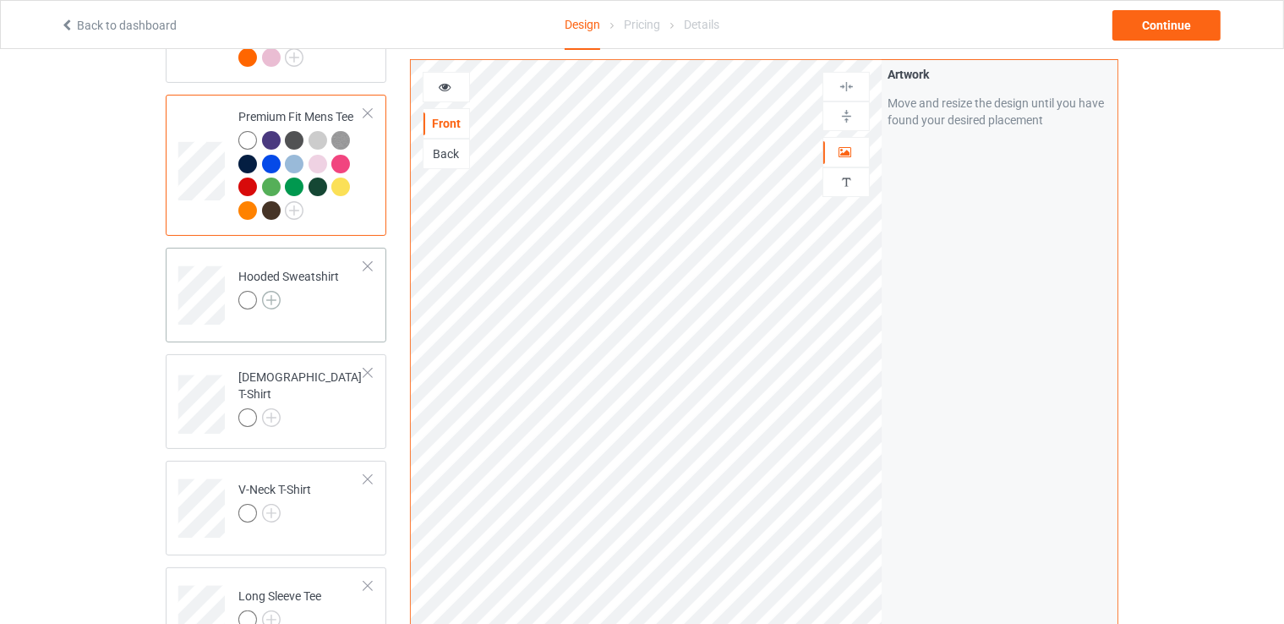
click at [271, 305] on img at bounding box center [271, 300] width 19 height 19
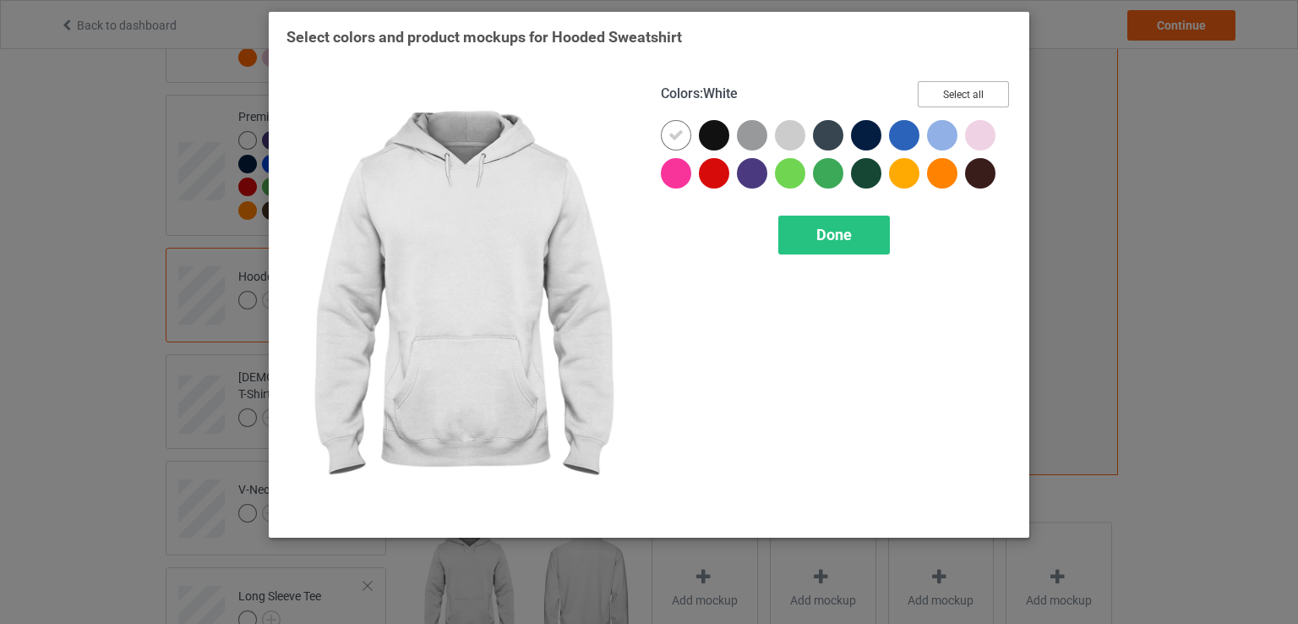
click at [945, 102] on button "Select all" at bounding box center [963, 94] width 91 height 26
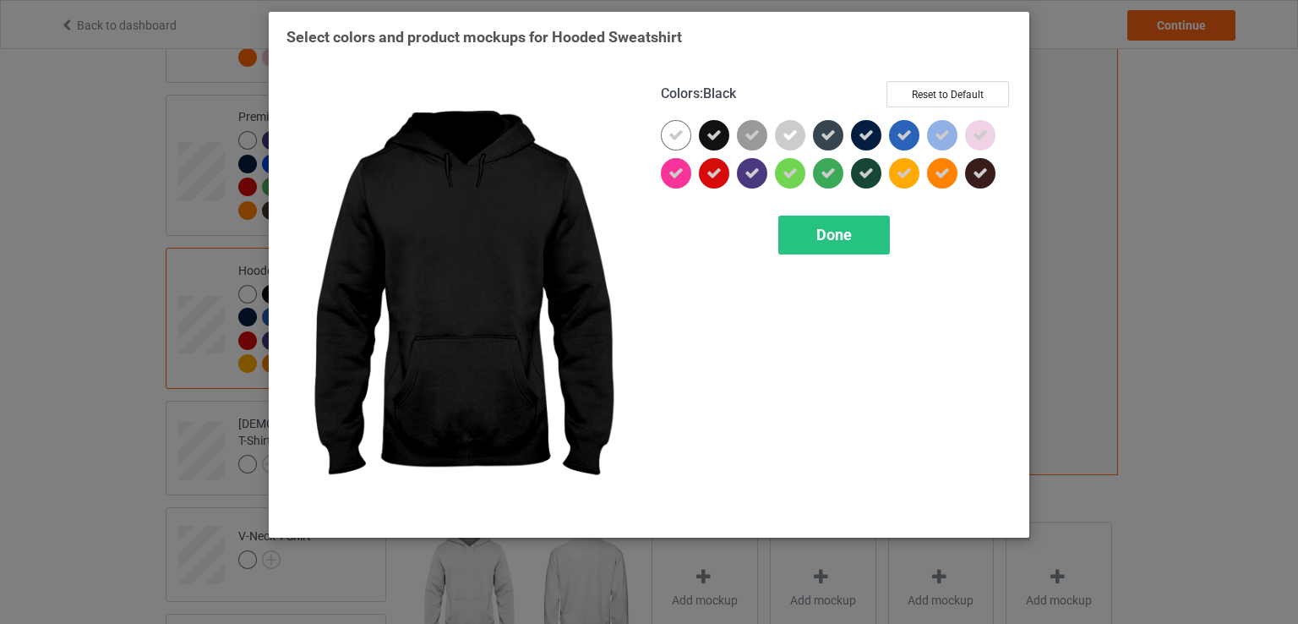
click at [712, 128] on icon at bounding box center [714, 135] width 15 height 15
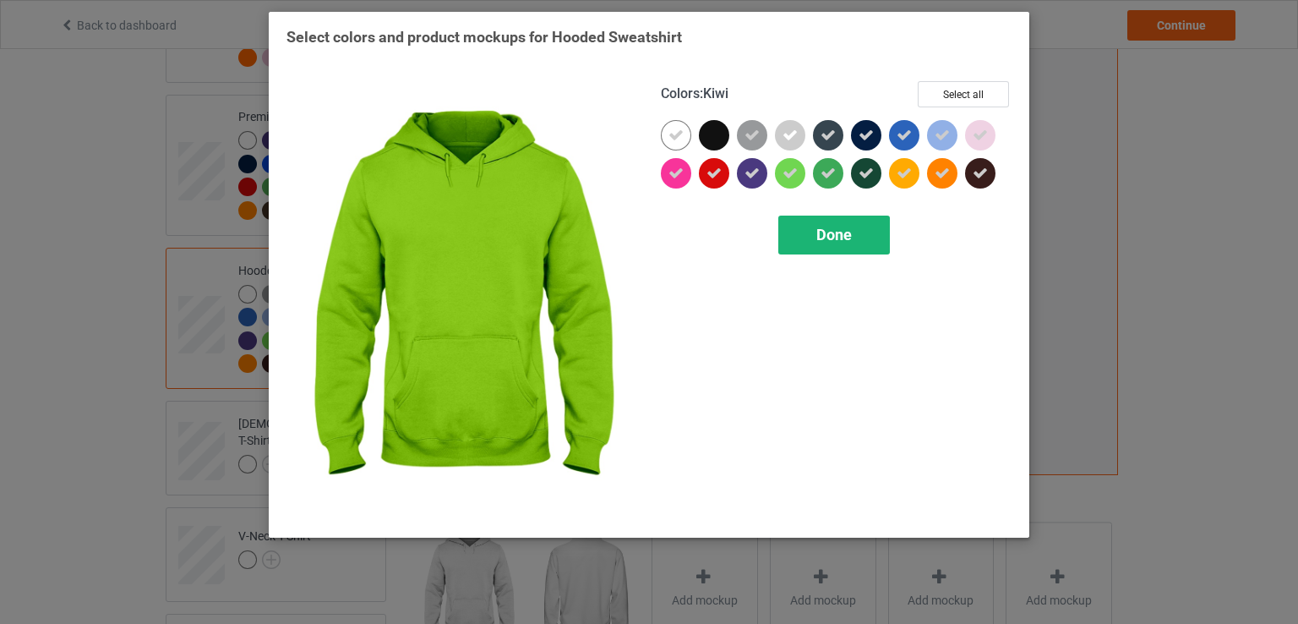
click at [816, 253] on div "Done" at bounding box center [835, 235] width 112 height 39
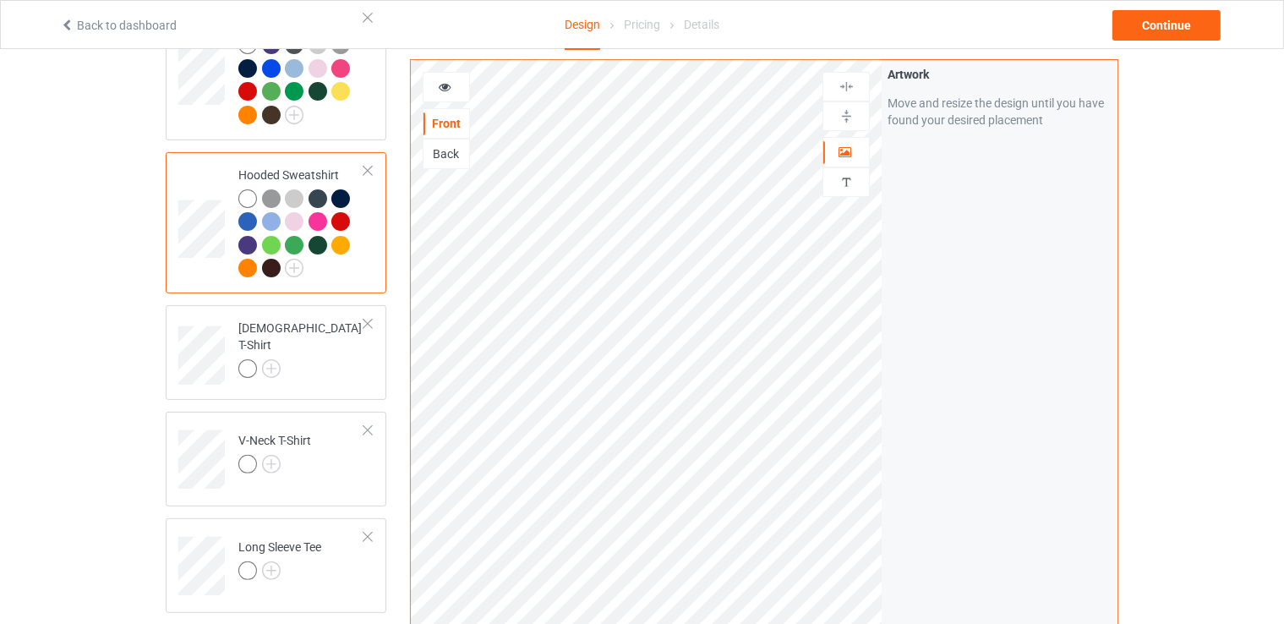
scroll to position [423, 0]
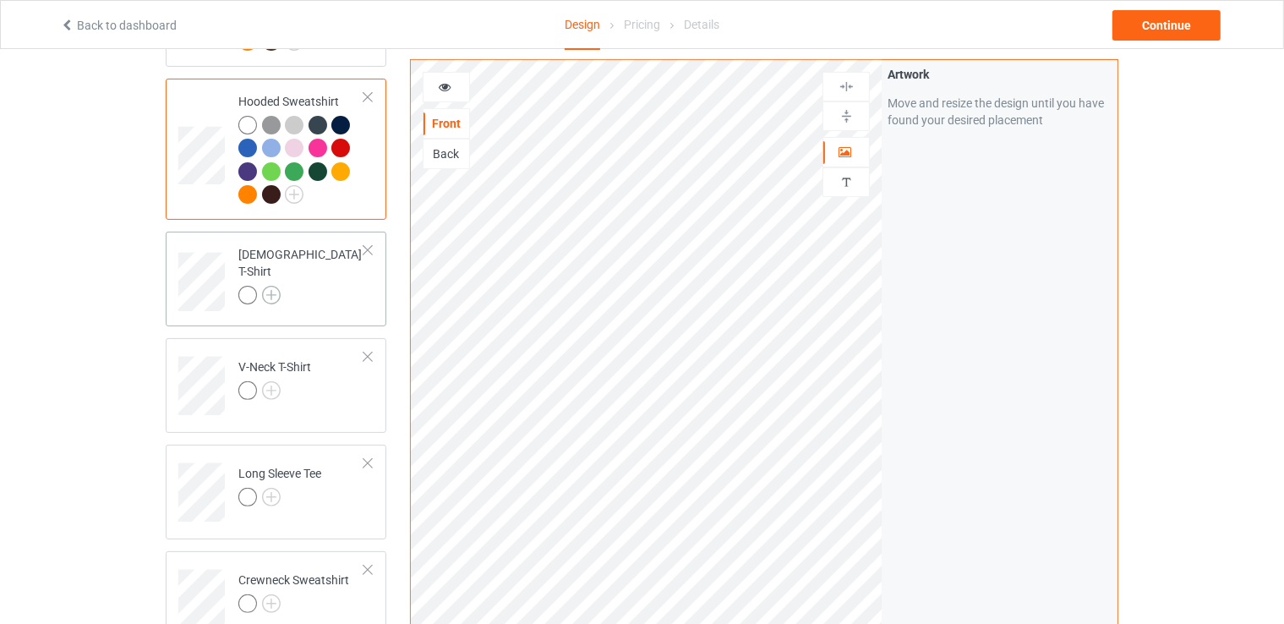
click at [271, 286] on img at bounding box center [271, 295] width 19 height 19
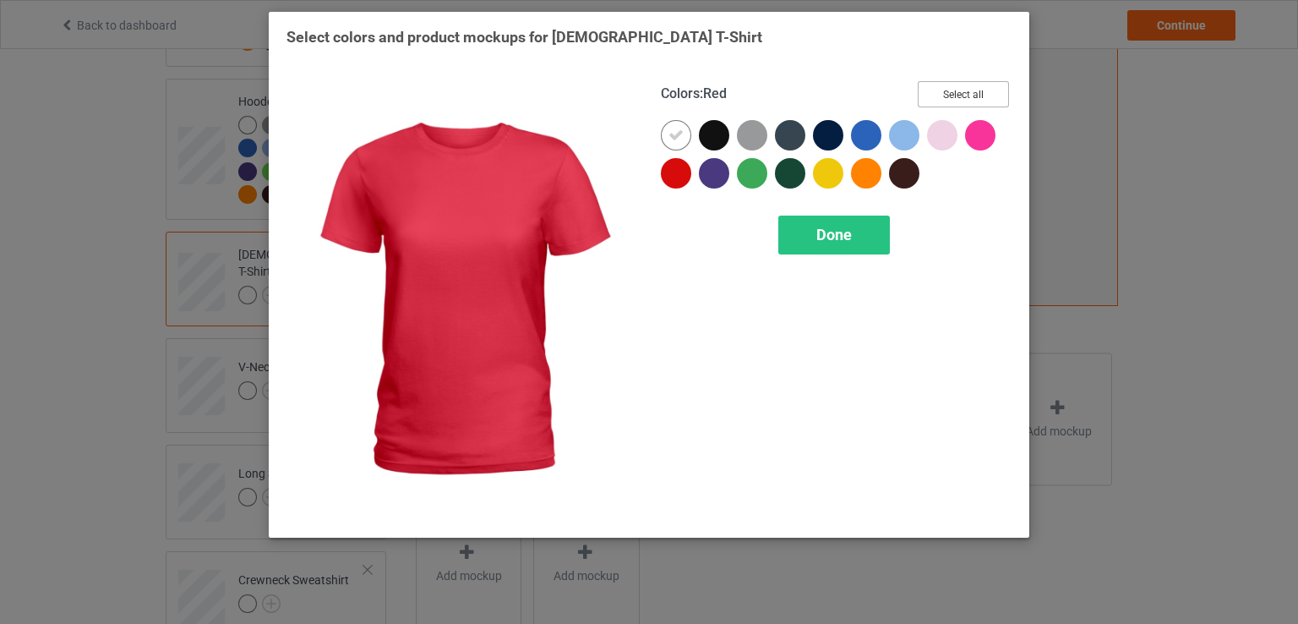
click at [941, 92] on button "Select all" at bounding box center [963, 94] width 91 height 26
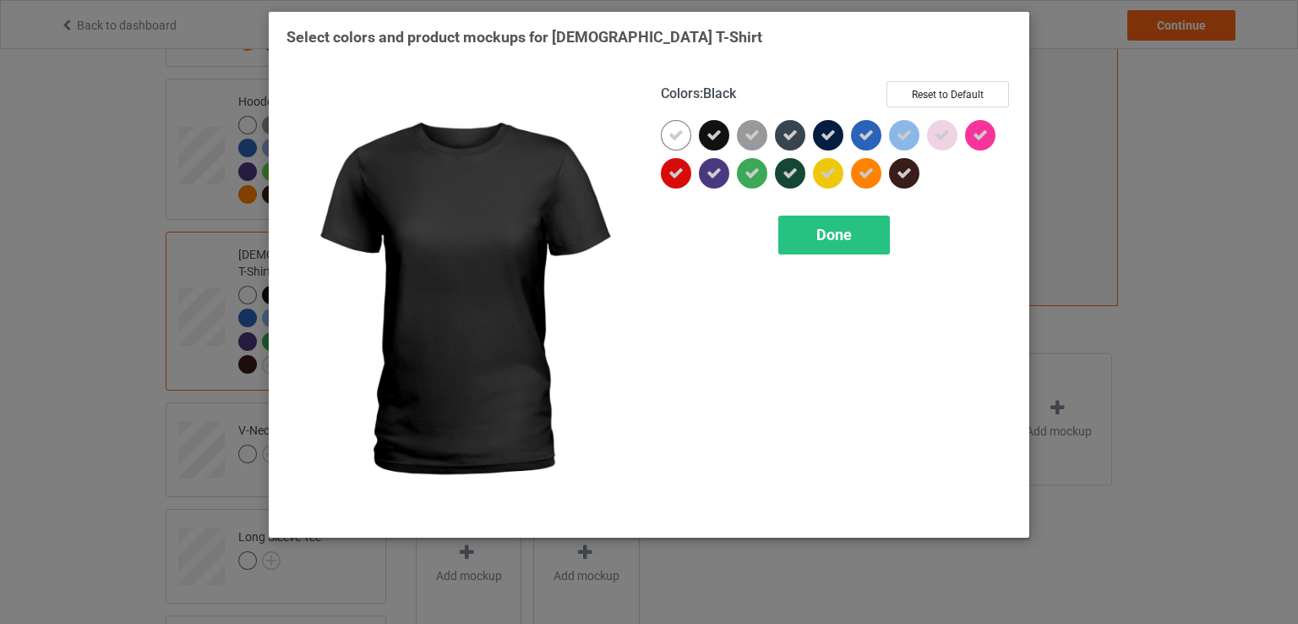
click at [706, 131] on div at bounding box center [714, 135] width 30 height 30
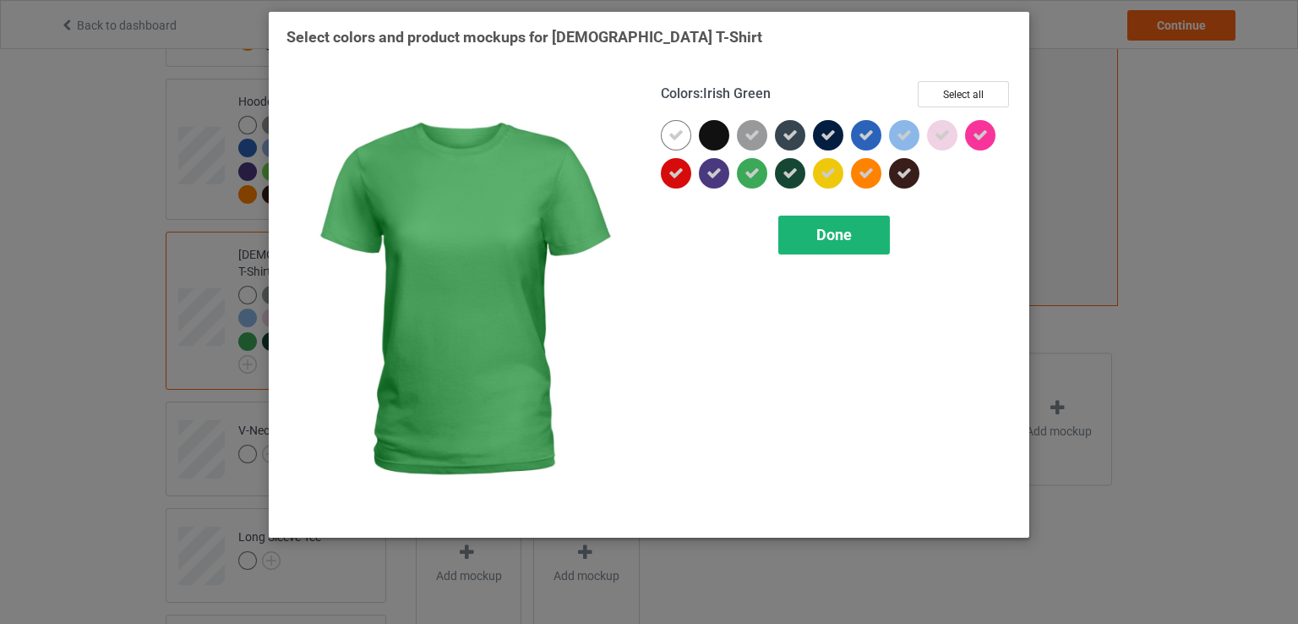
click at [831, 241] on span "Done" at bounding box center [835, 235] width 36 height 18
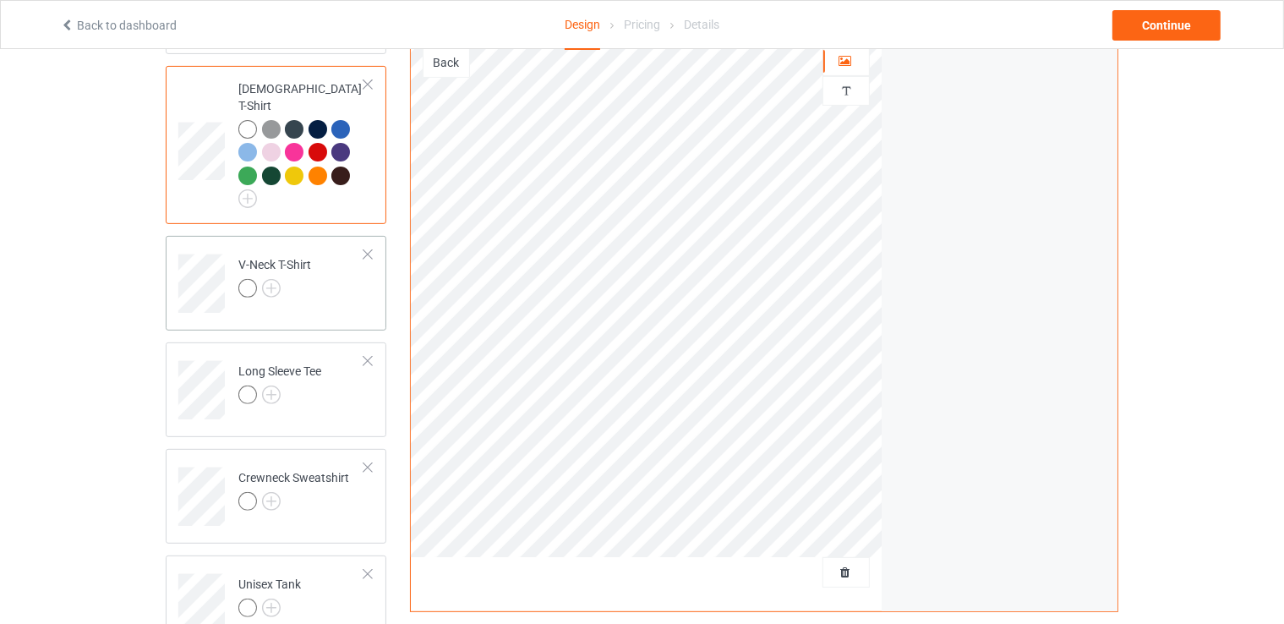
scroll to position [592, 0]
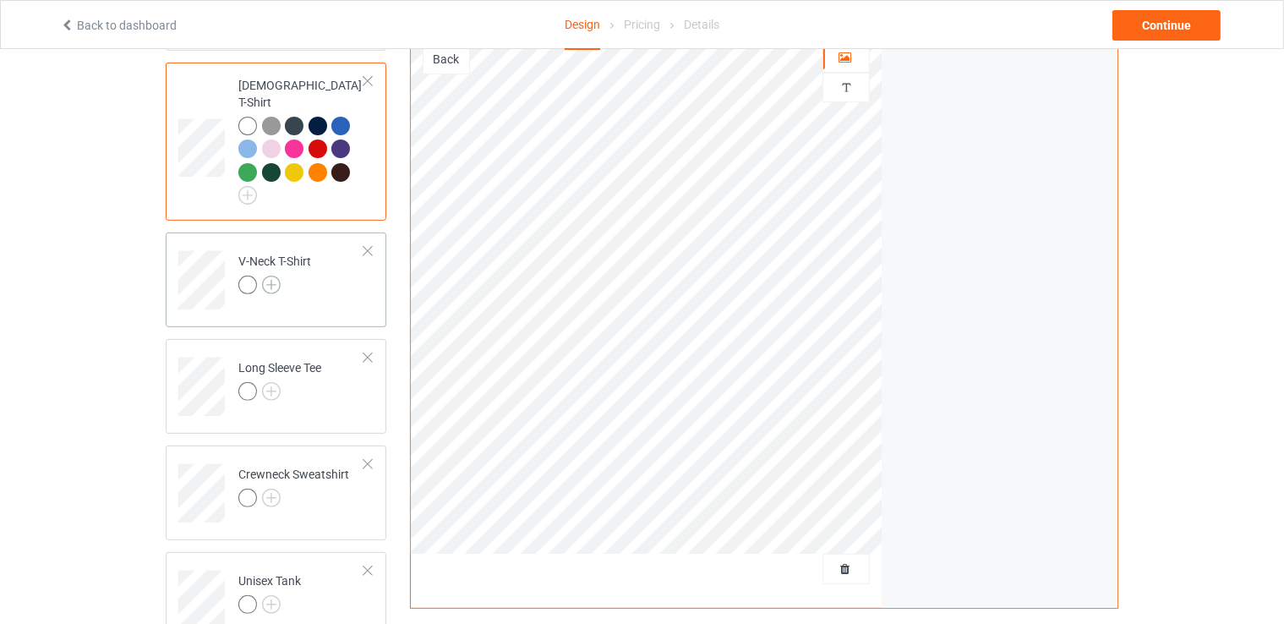
click at [274, 276] on img at bounding box center [271, 285] width 19 height 19
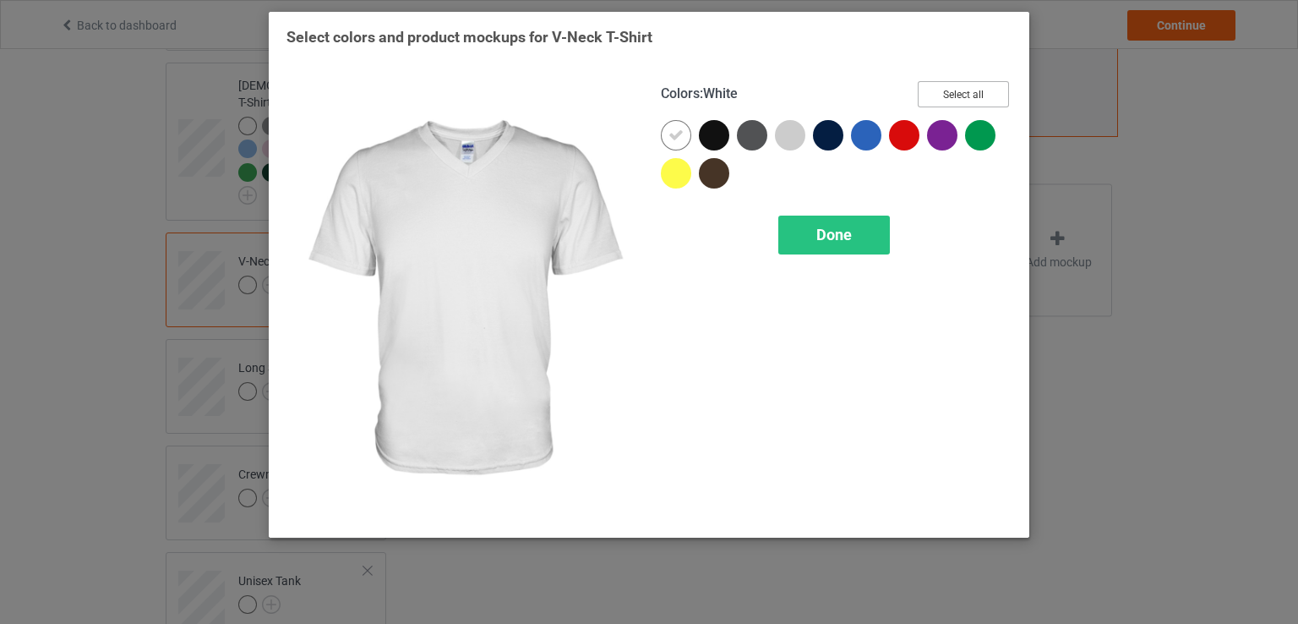
click at [958, 99] on button "Select all" at bounding box center [963, 94] width 91 height 26
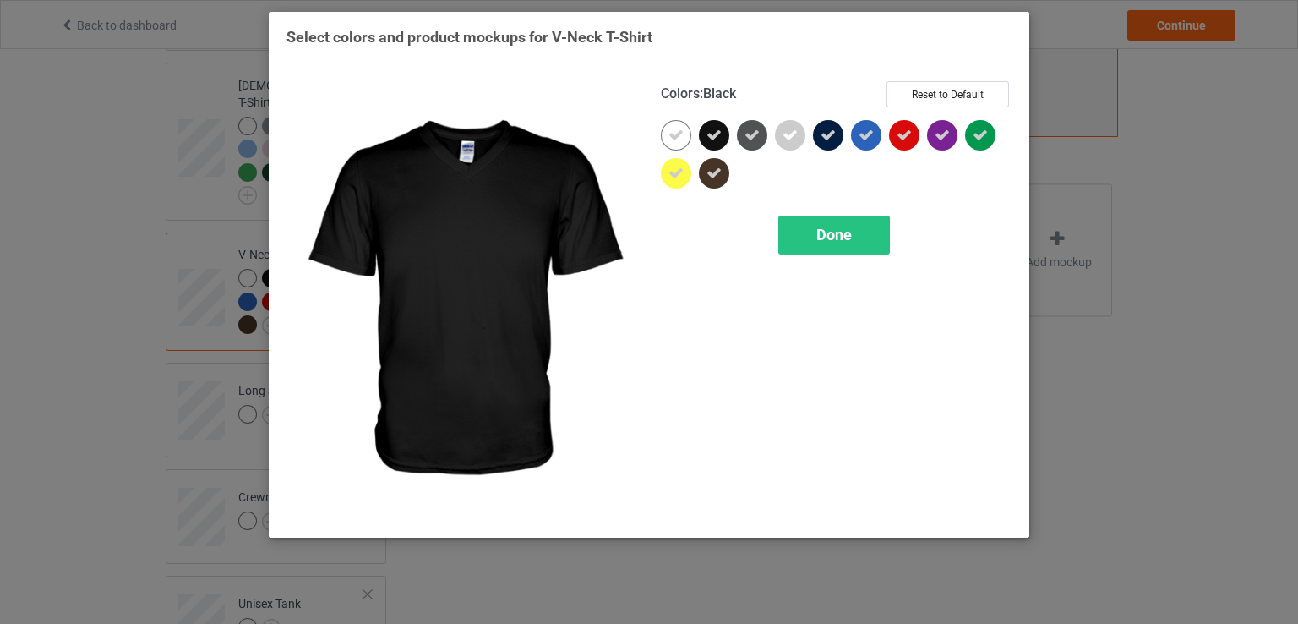
click at [708, 133] on icon at bounding box center [714, 135] width 15 height 15
click at [828, 238] on span "Done" at bounding box center [835, 235] width 36 height 18
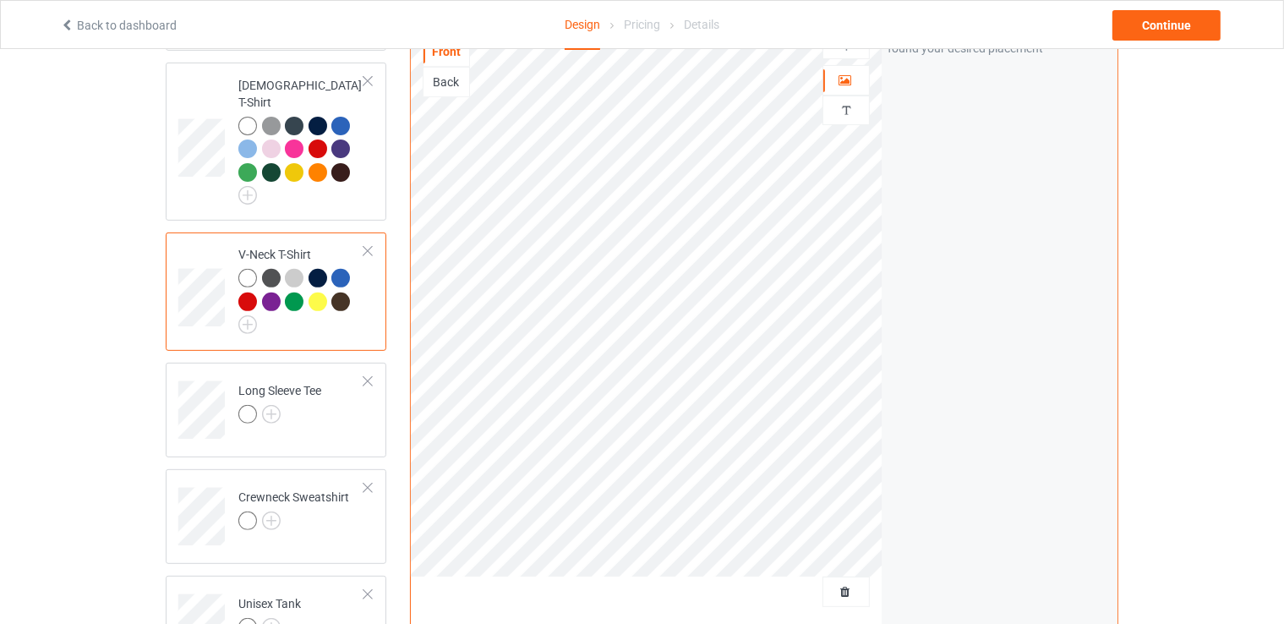
scroll to position [761, 0]
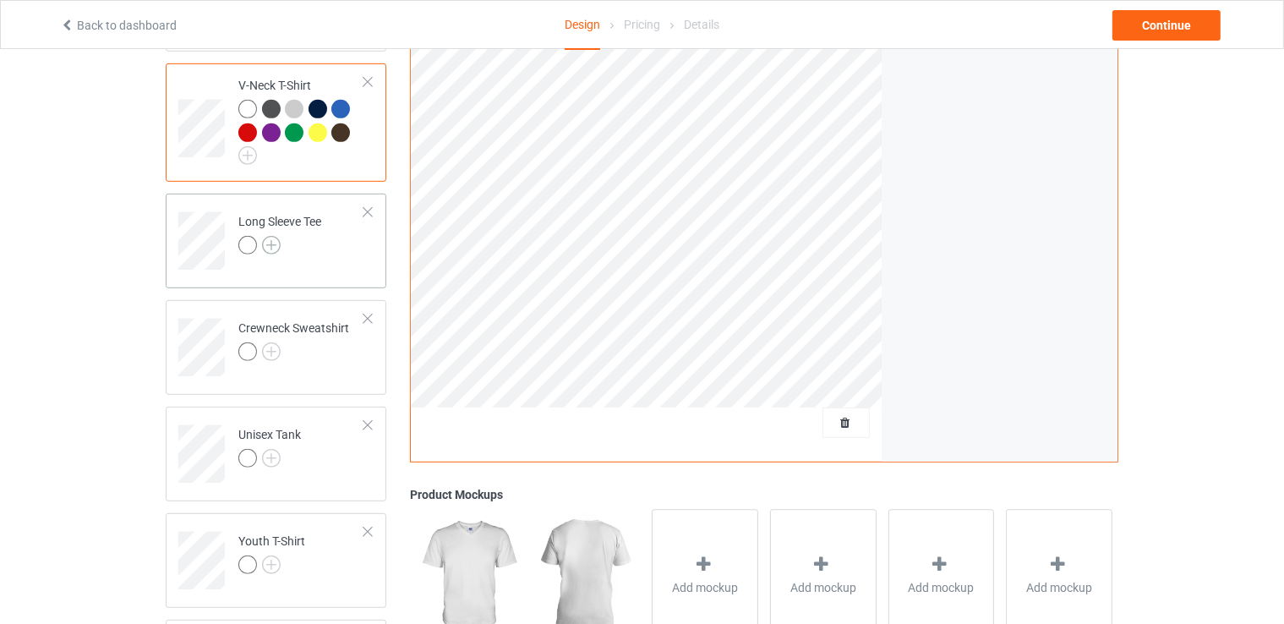
click at [273, 236] on img at bounding box center [271, 245] width 19 height 19
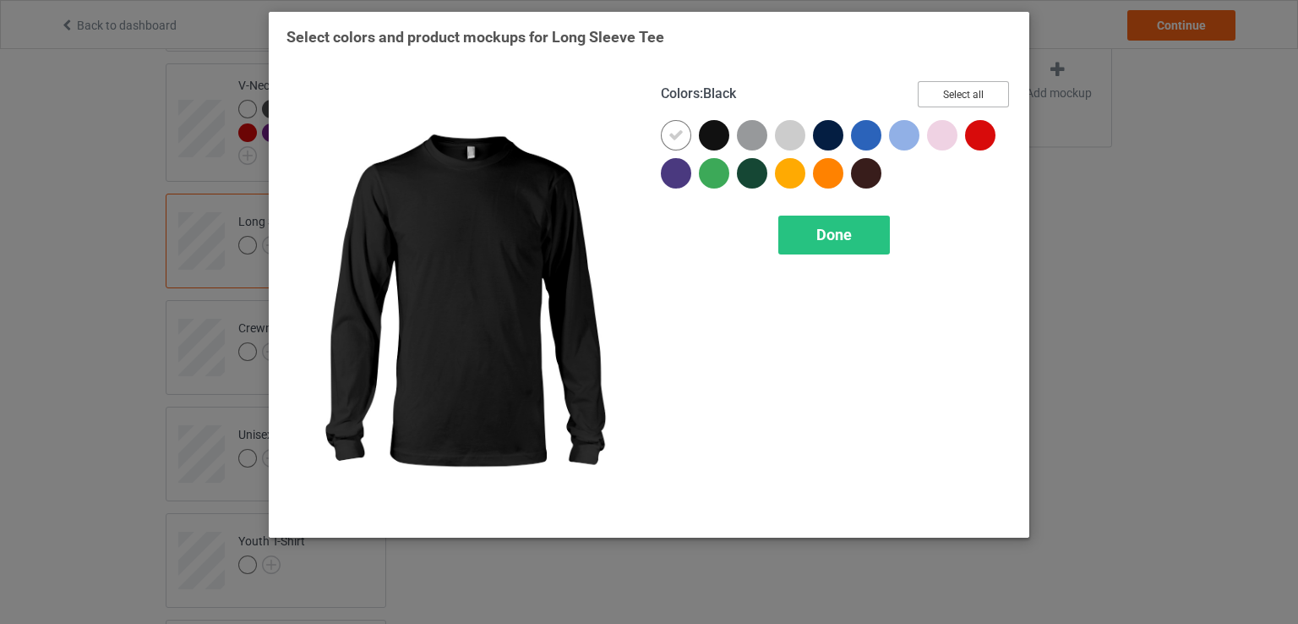
click at [974, 104] on button "Select all" at bounding box center [963, 94] width 91 height 26
click at [713, 134] on icon at bounding box center [714, 135] width 15 height 15
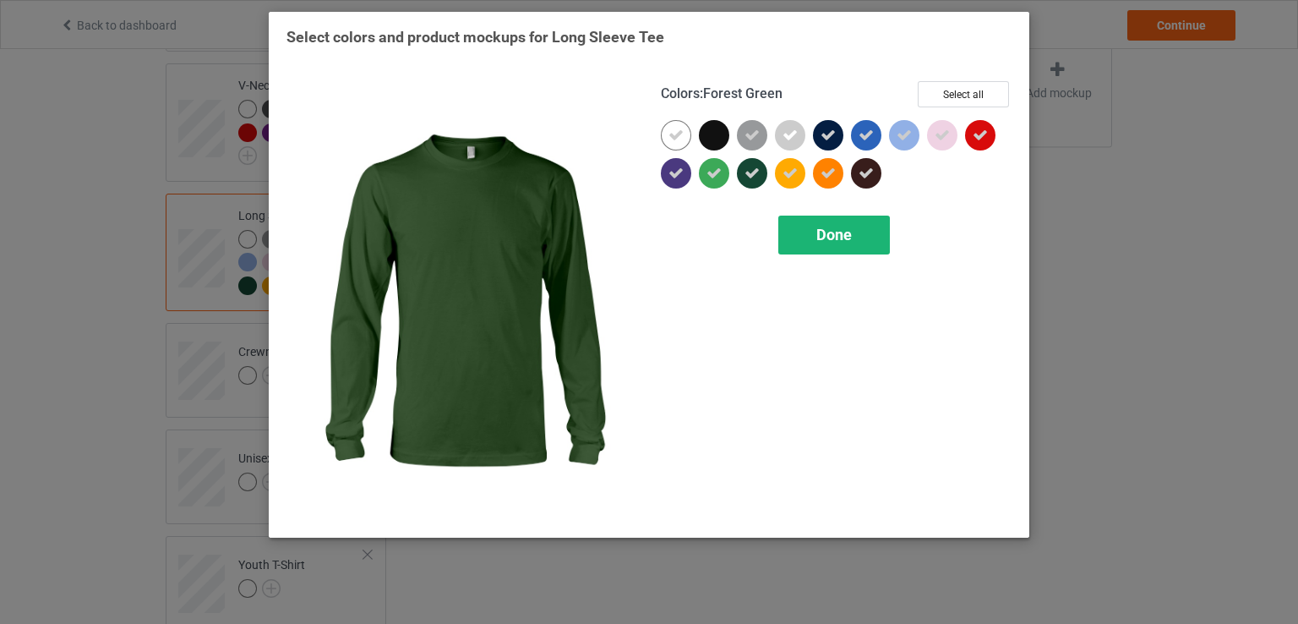
click at [828, 228] on span "Done" at bounding box center [835, 235] width 36 height 18
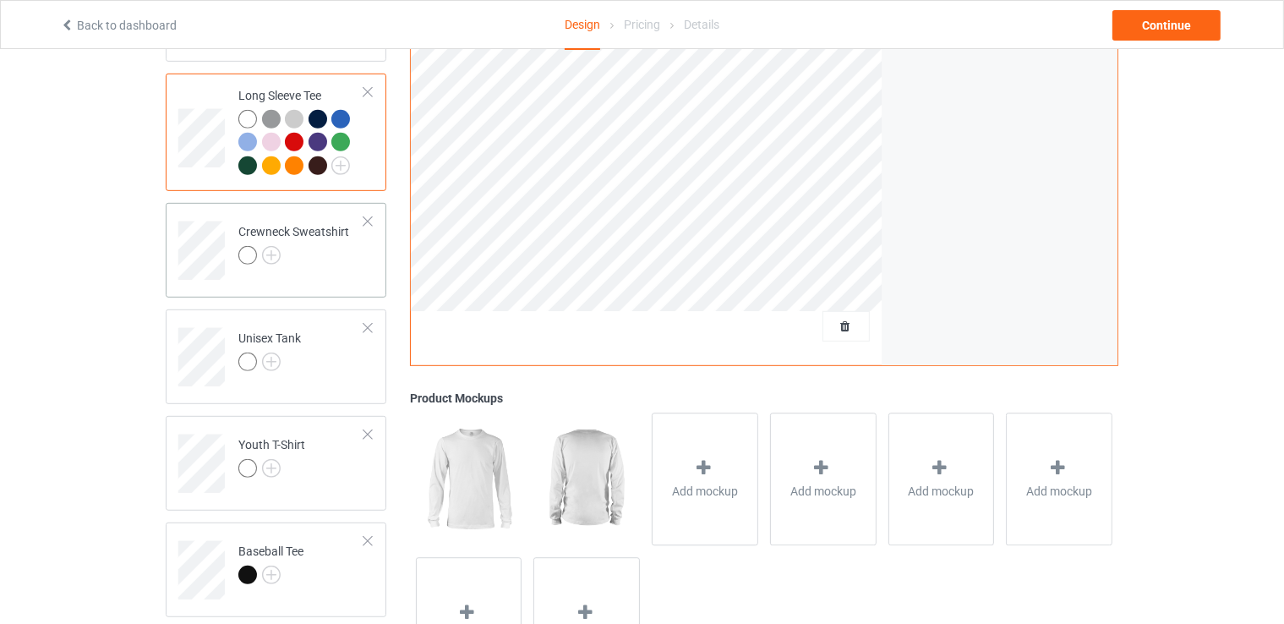
scroll to position [930, 0]
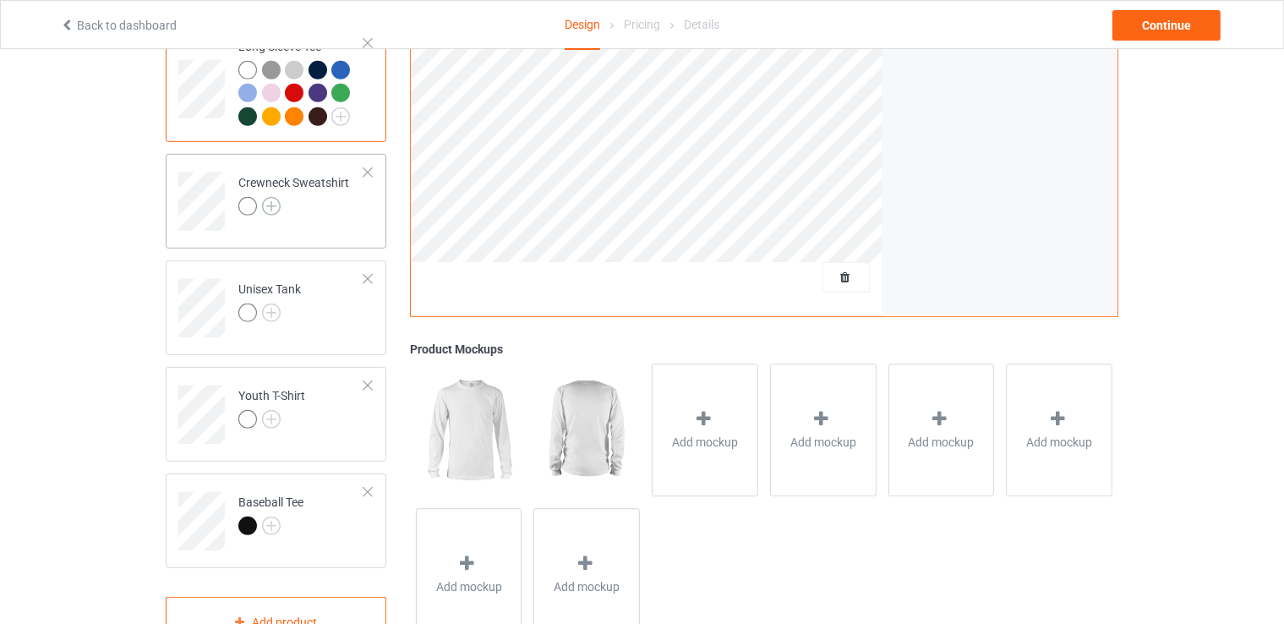
click at [269, 197] on img at bounding box center [271, 206] width 19 height 19
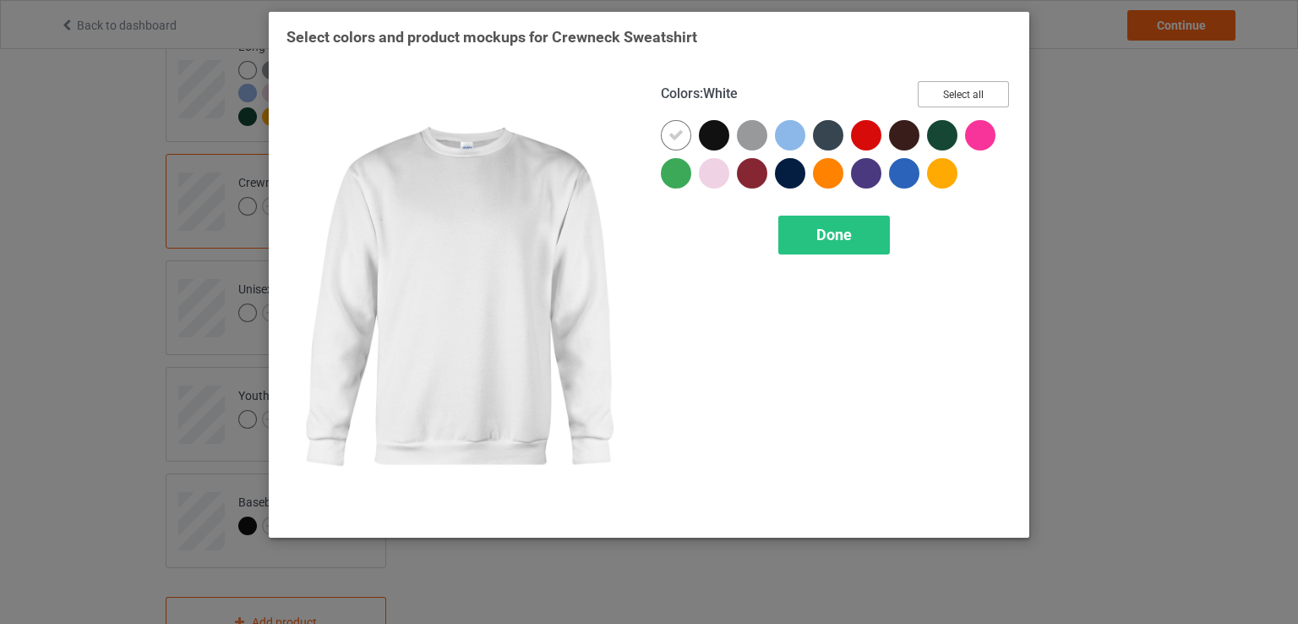
click at [941, 86] on button "Select all" at bounding box center [963, 94] width 91 height 26
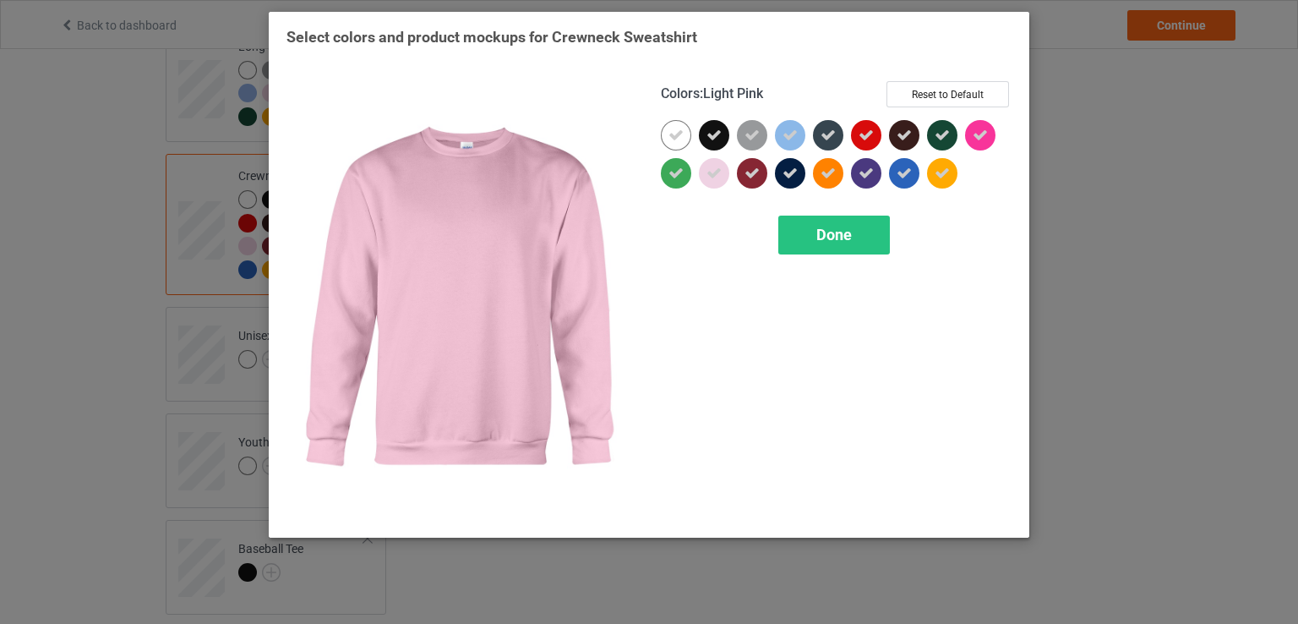
click at [710, 128] on icon at bounding box center [714, 135] width 15 height 15
click at [805, 236] on div "Done" at bounding box center [835, 235] width 112 height 39
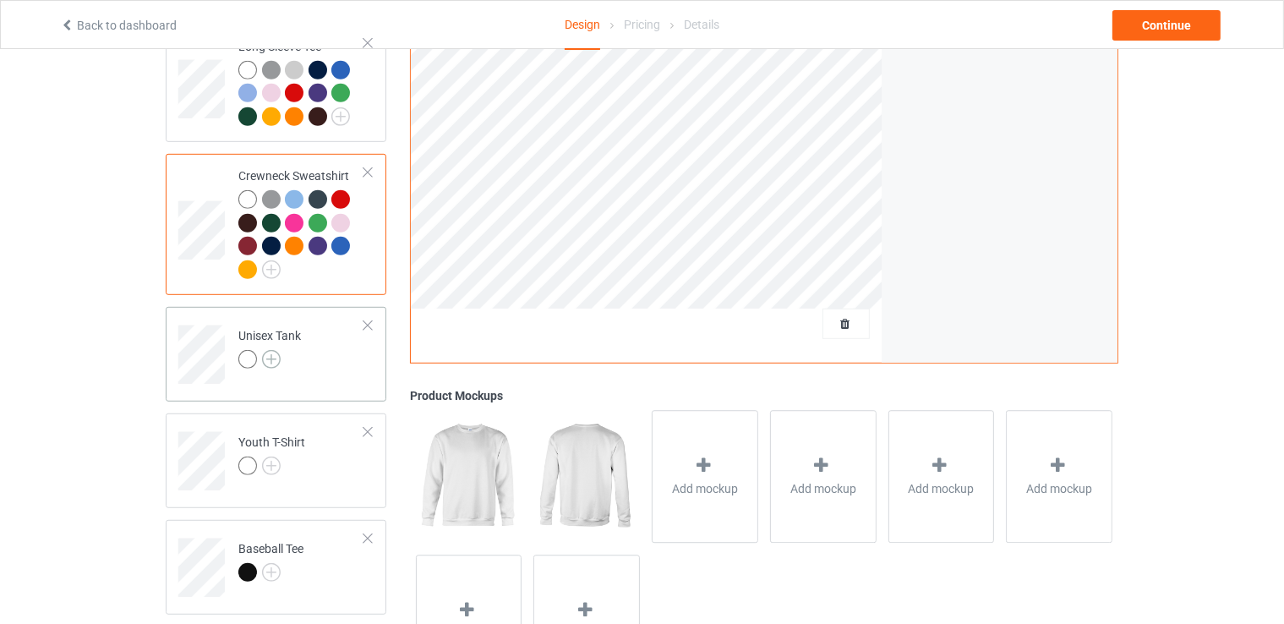
click at [274, 350] on img at bounding box center [271, 359] width 19 height 19
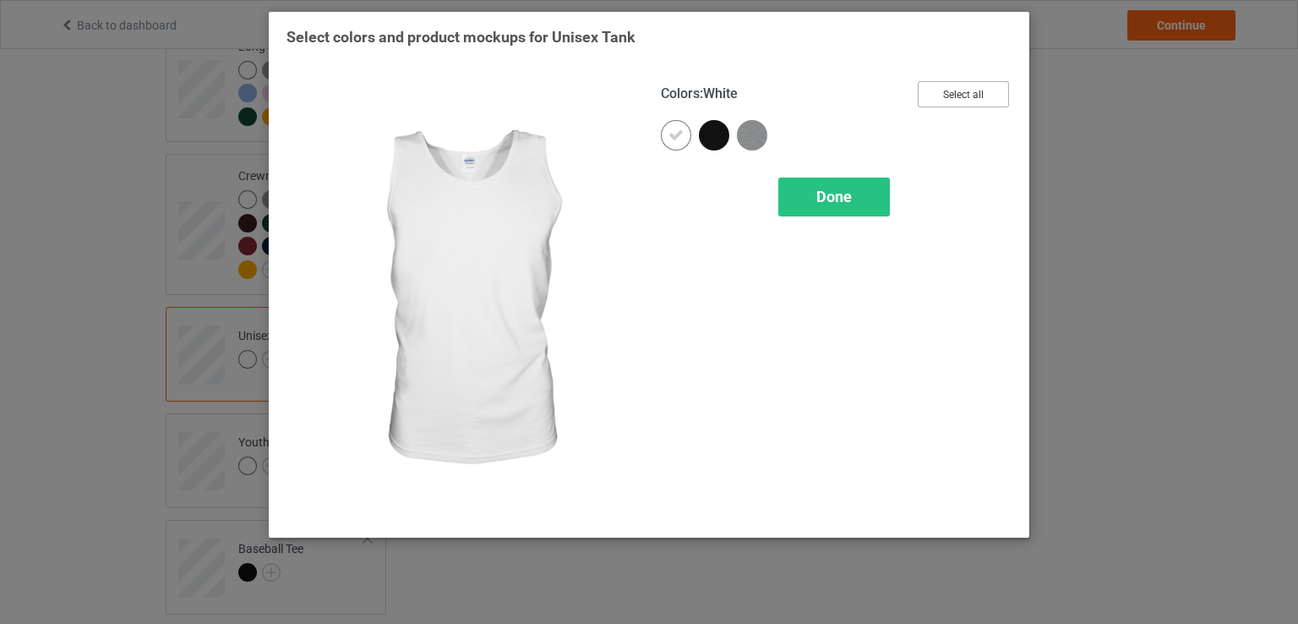
click at [947, 102] on button "Select all" at bounding box center [963, 94] width 91 height 26
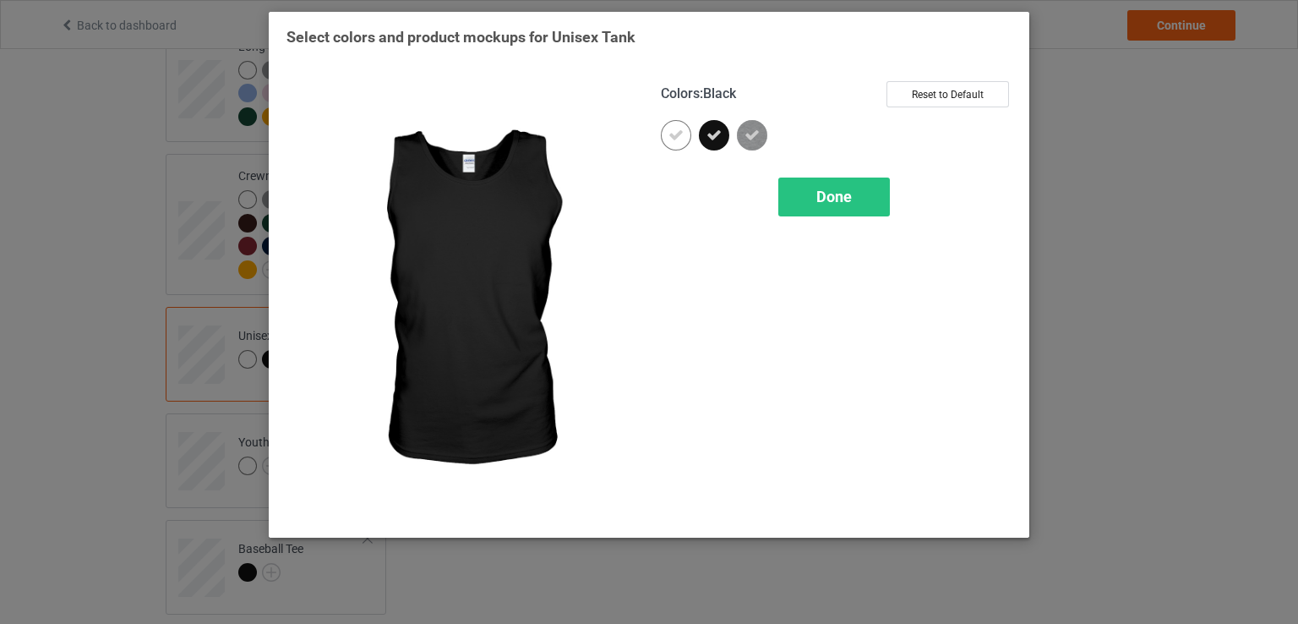
click at [728, 132] on div at bounding box center [714, 135] width 30 height 30
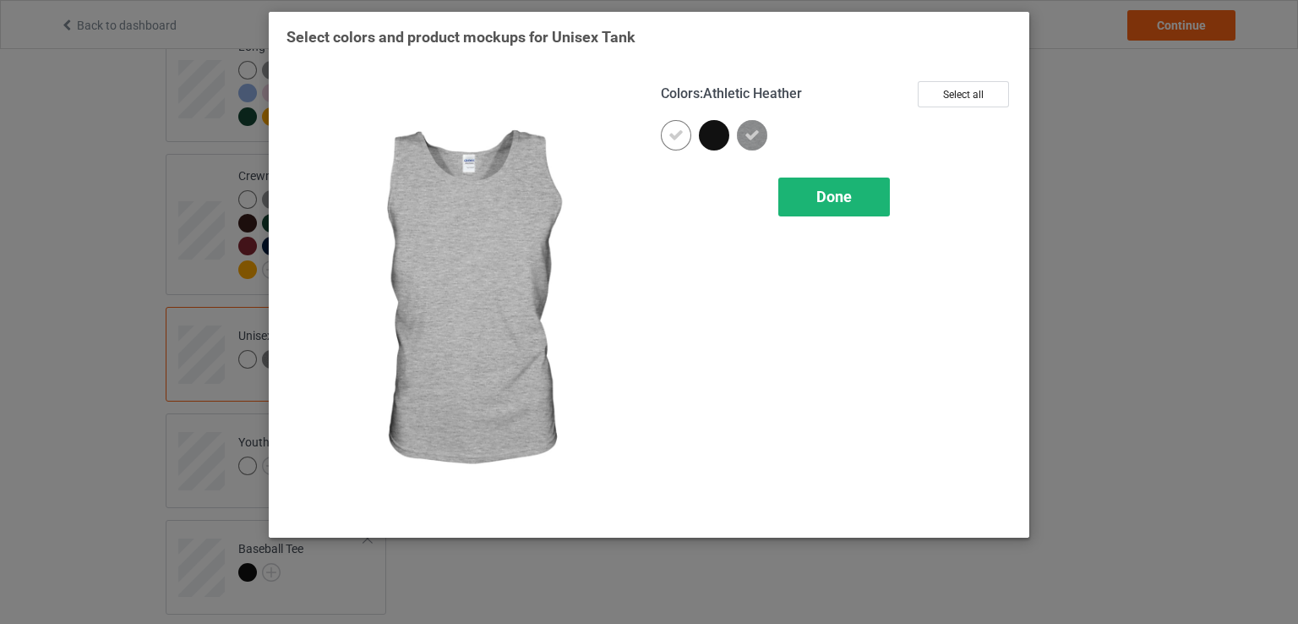
click at [850, 194] on span "Done" at bounding box center [835, 197] width 36 height 18
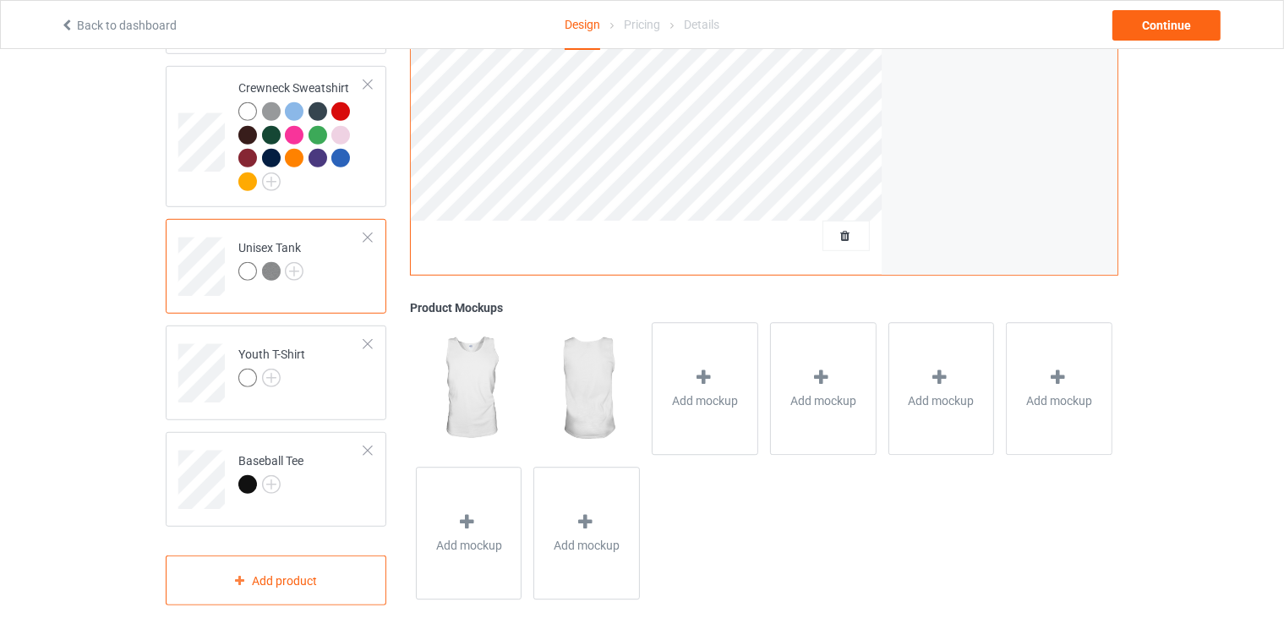
scroll to position [1019, 0]
click at [267, 368] on img at bounding box center [271, 377] width 19 height 19
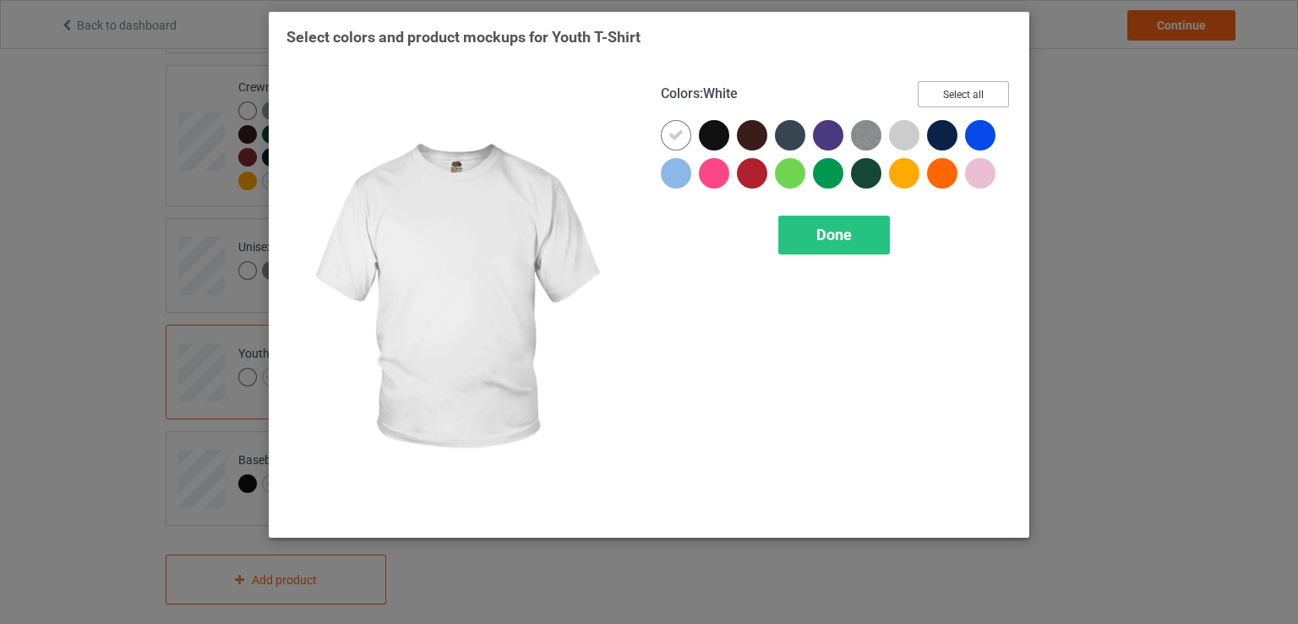
click at [948, 82] on button "Select all" at bounding box center [963, 94] width 91 height 26
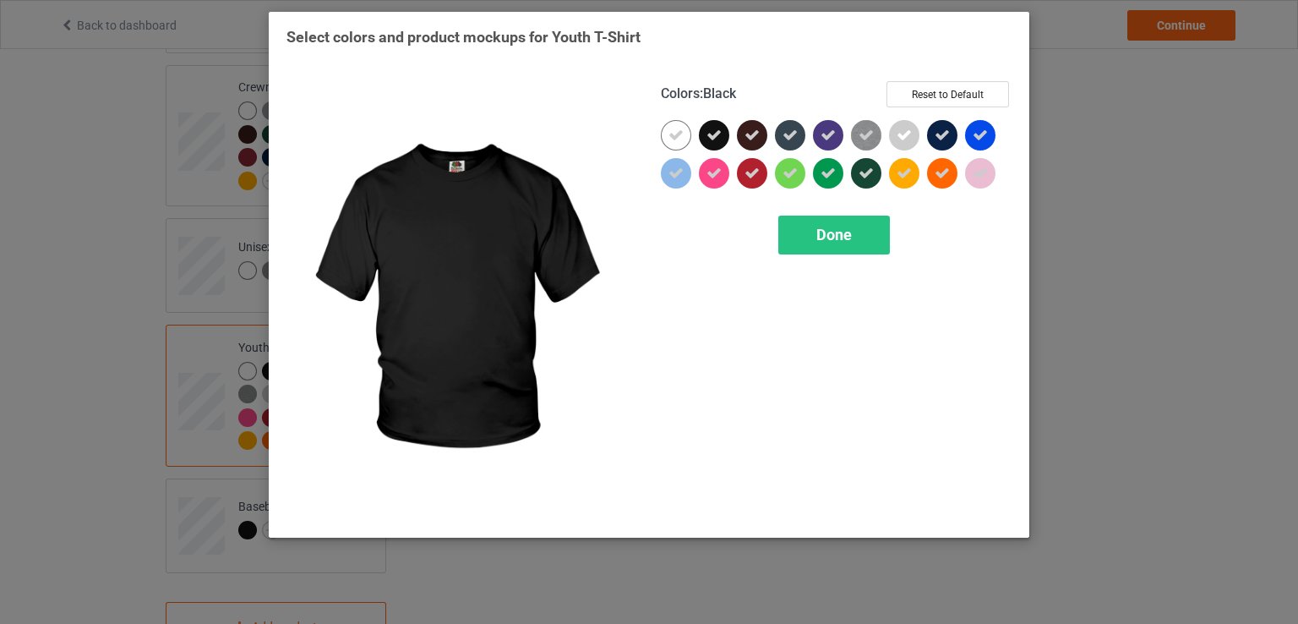
click at [719, 131] on icon at bounding box center [714, 135] width 15 height 15
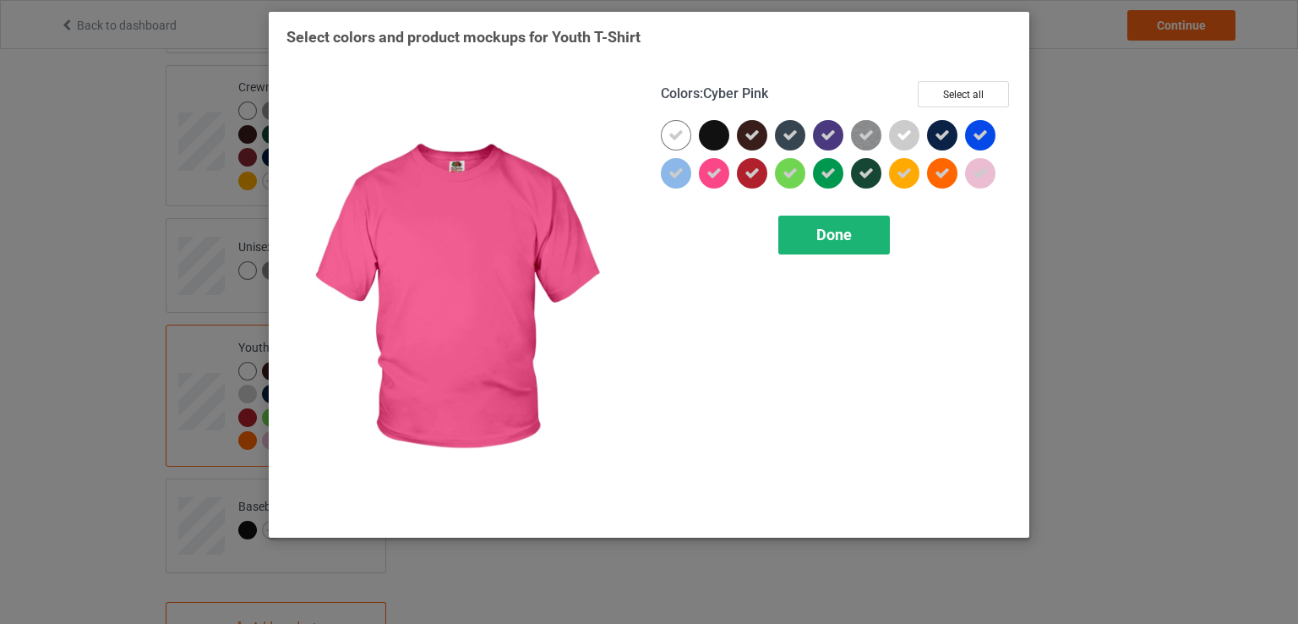
click at [815, 246] on div "Done" at bounding box center [835, 235] width 112 height 39
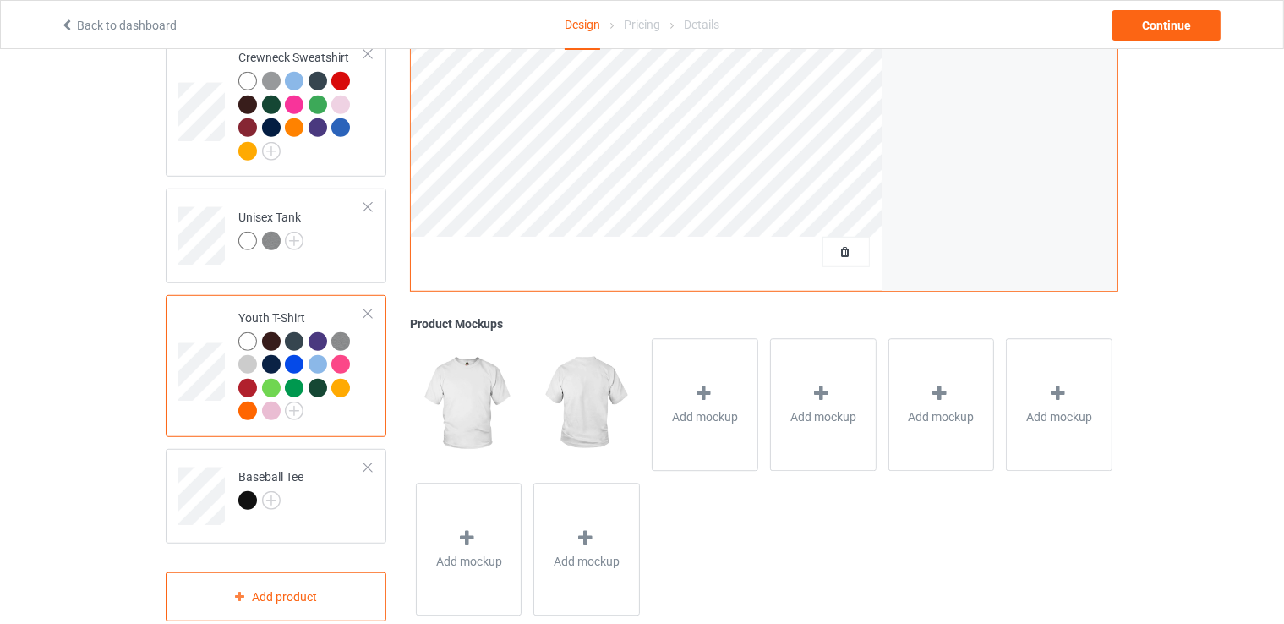
scroll to position [1065, 0]
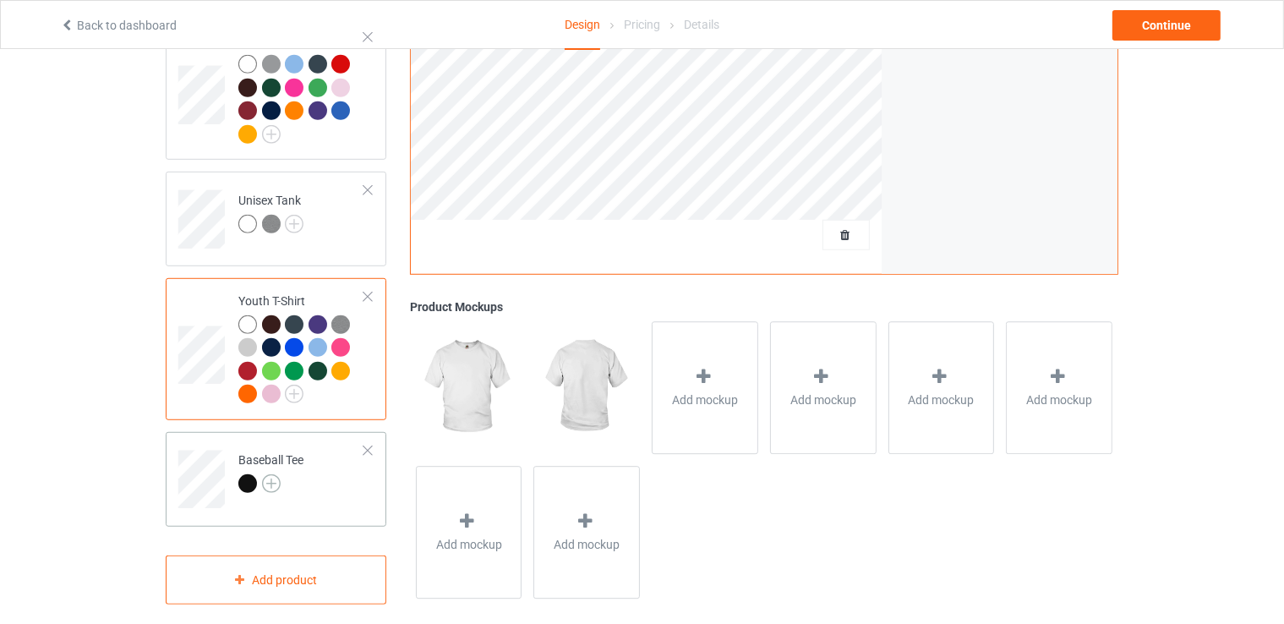
click at [271, 474] on img at bounding box center [271, 483] width 19 height 19
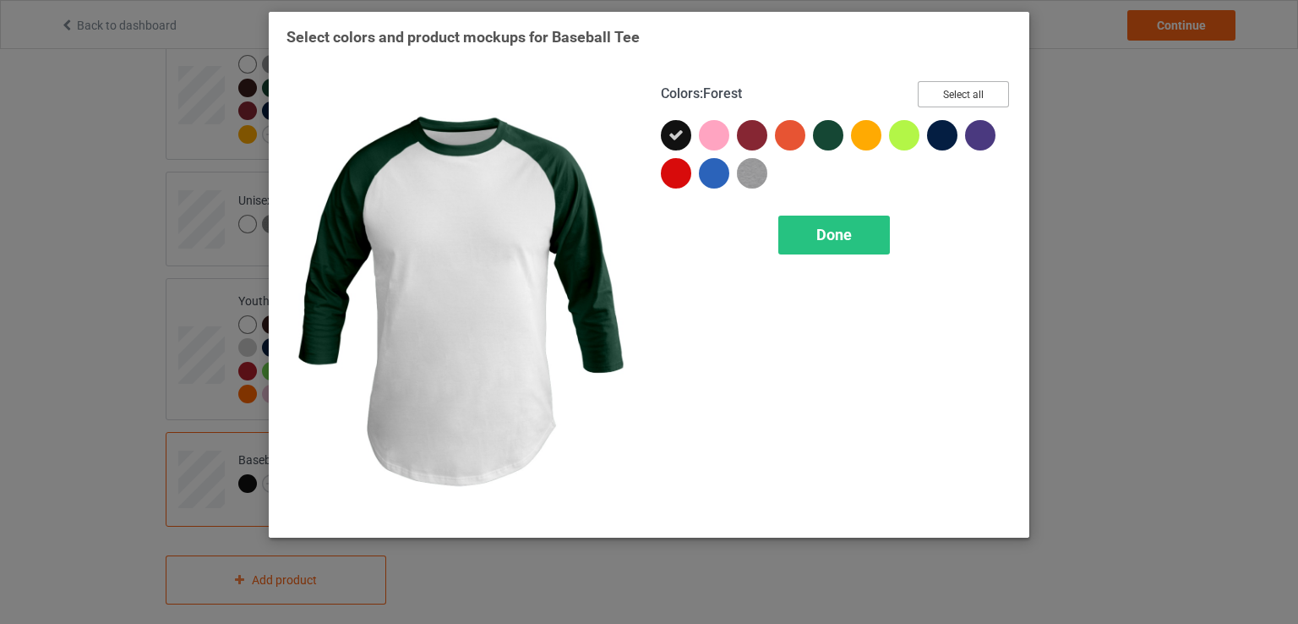
click at [992, 85] on button "Select all" at bounding box center [963, 94] width 91 height 26
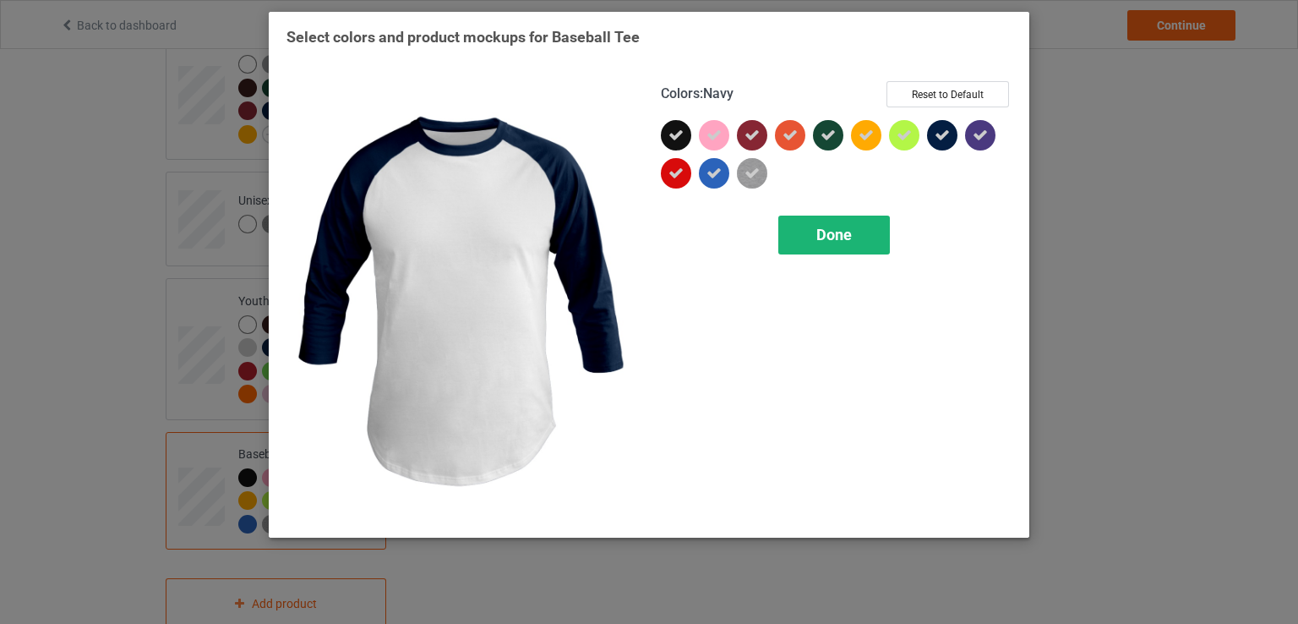
click at [805, 221] on div "Done" at bounding box center [835, 235] width 112 height 39
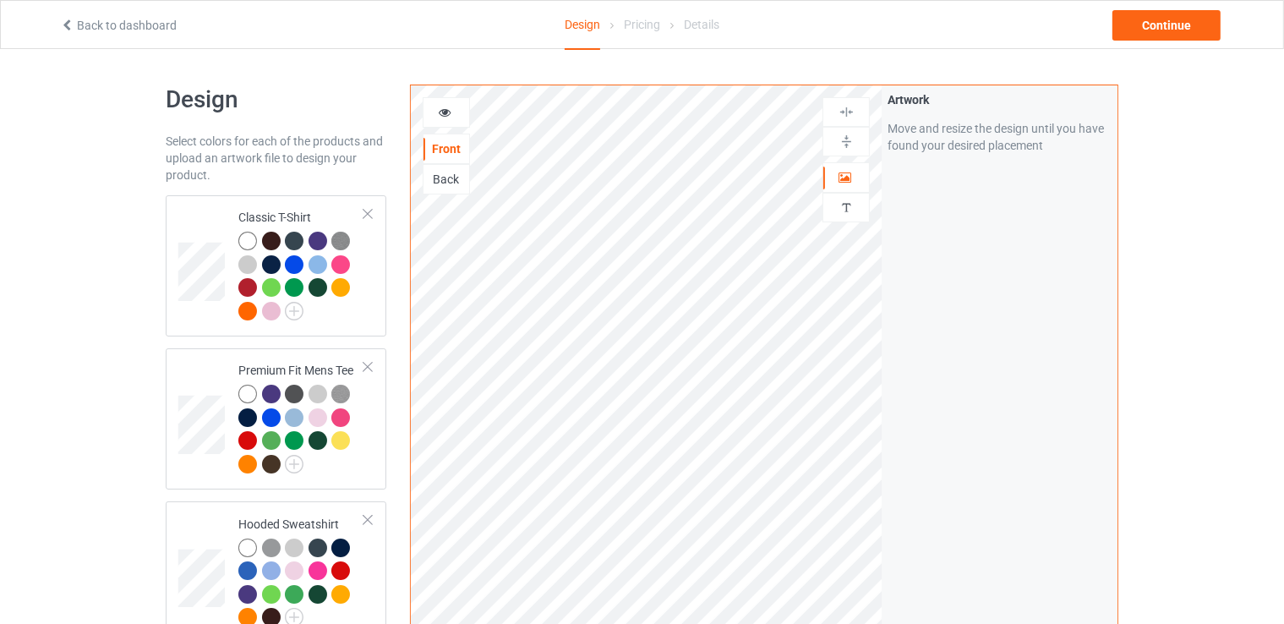
click at [214, 222] on td at bounding box center [203, 266] width 51 height 128
click at [1194, 24] on div "Continue" at bounding box center [1166, 25] width 108 height 30
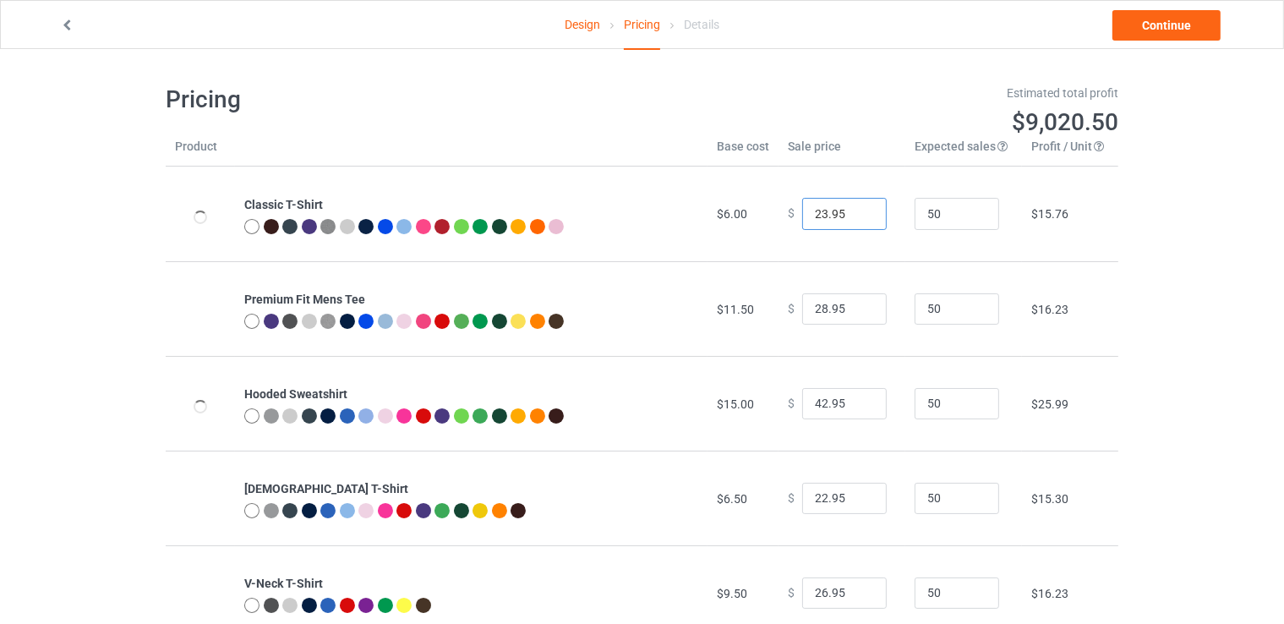
click at [861, 210] on input "23.95" at bounding box center [844, 214] width 85 height 32
type input "24.95"
click at [861, 210] on input "24.95" at bounding box center [844, 214] width 85 height 32
click at [860, 305] on input "29.95" at bounding box center [844, 309] width 85 height 32
type input "30.95"
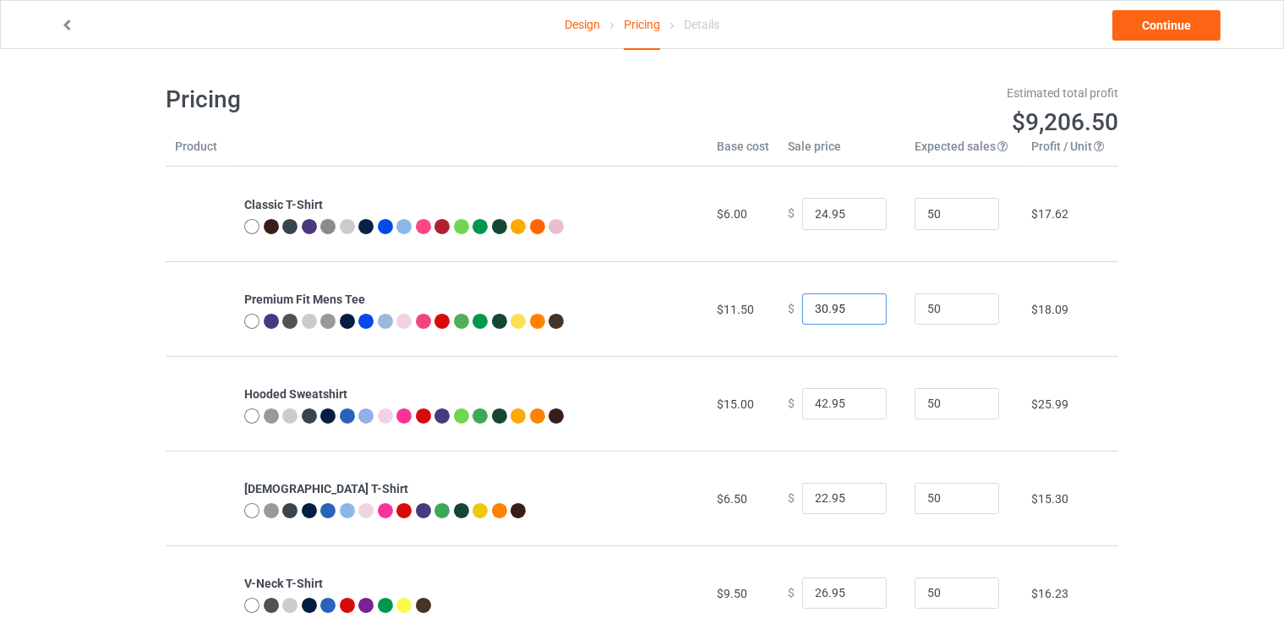
click at [859, 305] on input "30.95" at bounding box center [844, 309] width 85 height 32
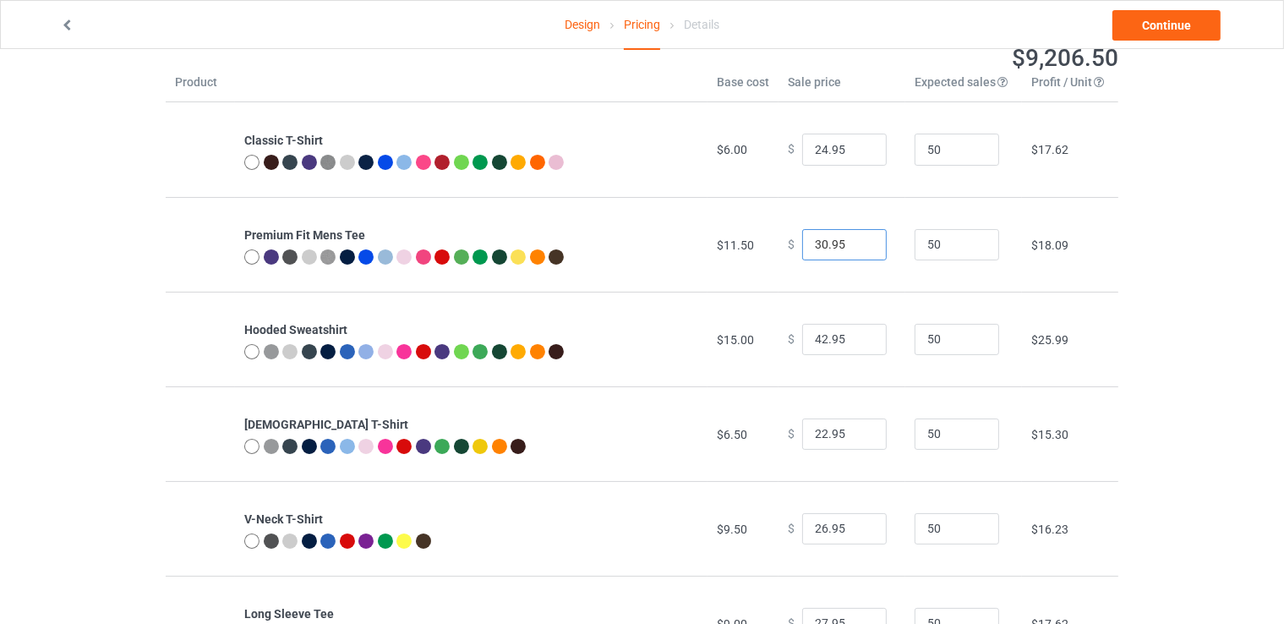
scroll to position [169, 0]
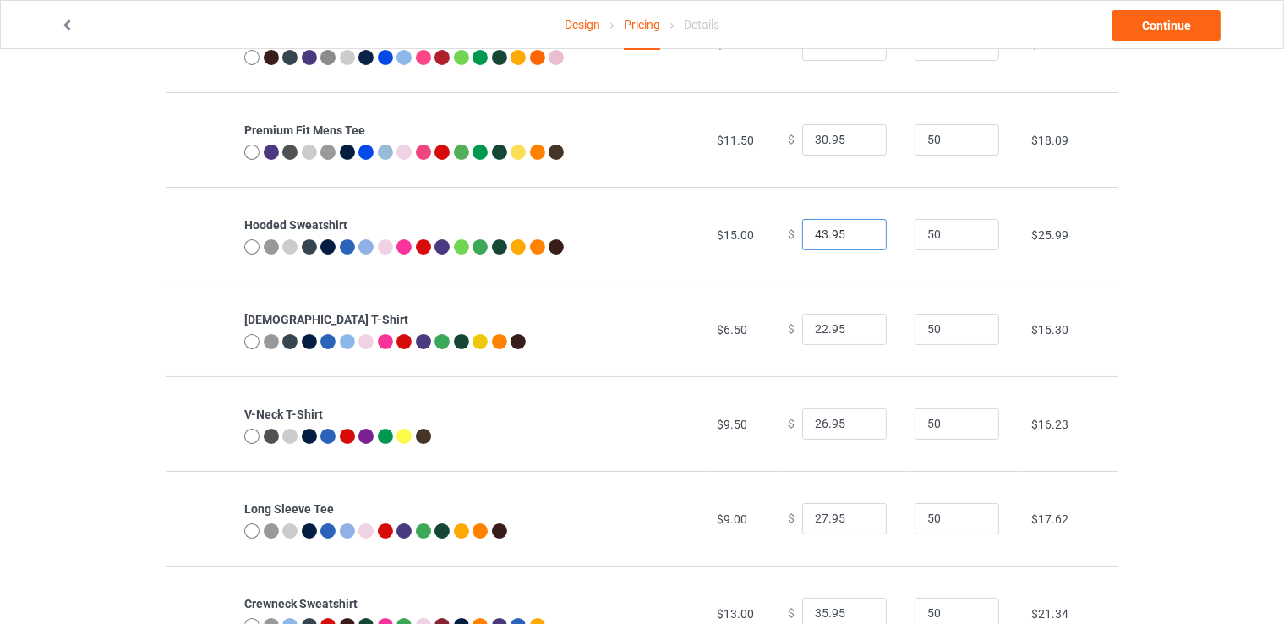
click at [856, 228] on input "43.95" at bounding box center [844, 235] width 85 height 32
type input "44.95"
click at [856, 228] on input "44.95" at bounding box center [844, 235] width 85 height 32
click at [859, 322] on input "23.95" at bounding box center [844, 330] width 85 height 32
type input "24.95"
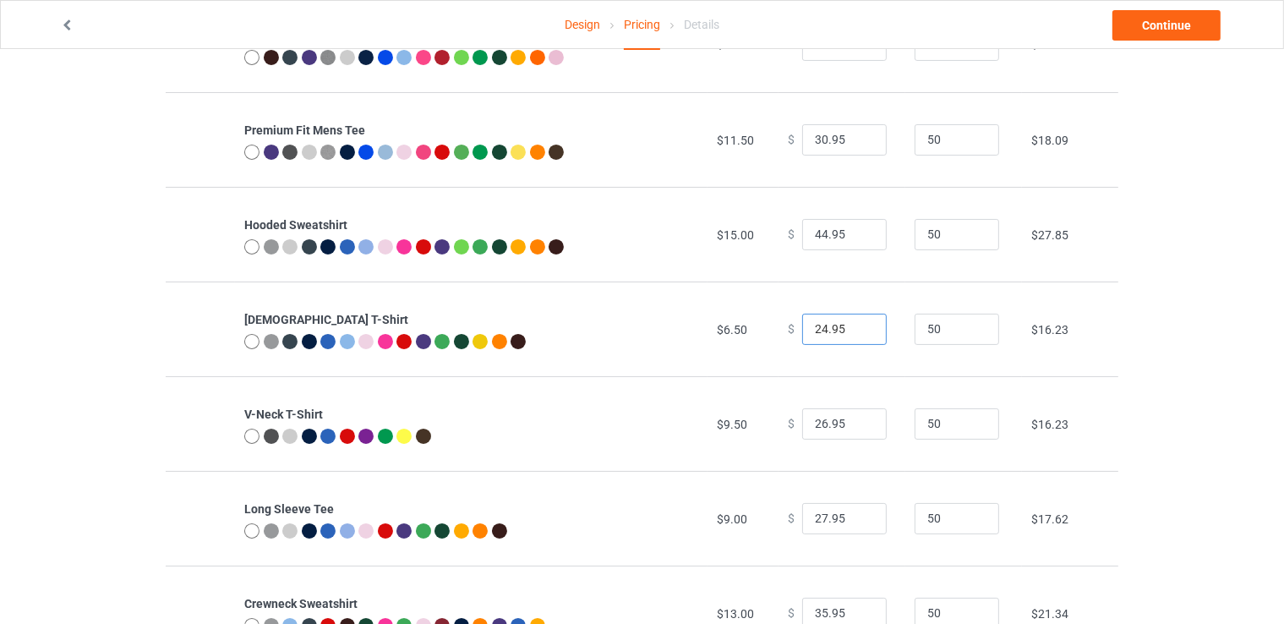
click at [859, 322] on input "24.95" at bounding box center [844, 330] width 85 height 32
click at [859, 418] on input "27.95" at bounding box center [844, 424] width 85 height 32
type input "28.95"
click at [858, 418] on input "28.95" at bounding box center [844, 424] width 85 height 32
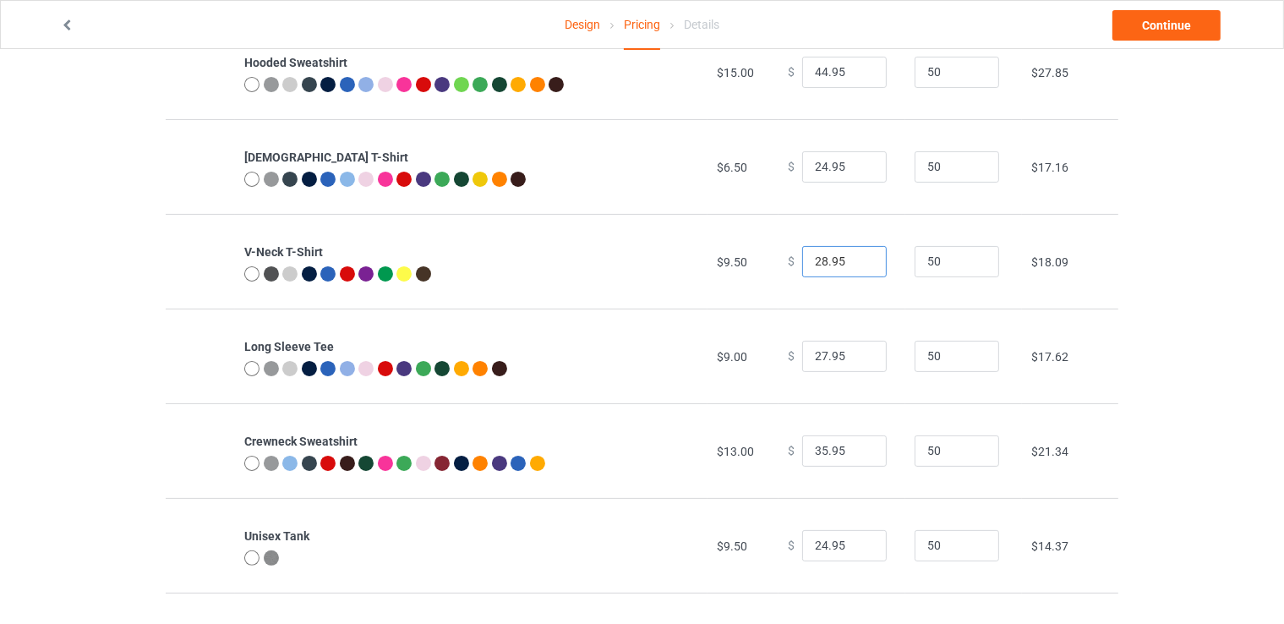
scroll to position [338, 0]
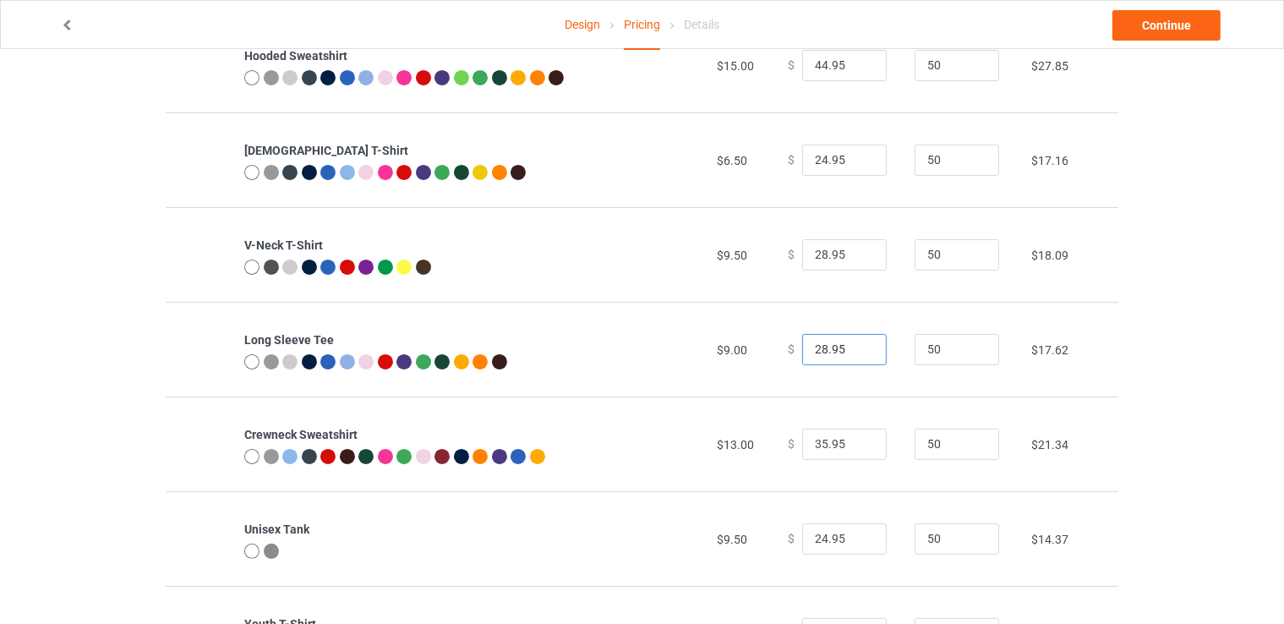
click at [856, 347] on input "28.95" at bounding box center [844, 350] width 85 height 32
type input "29.95"
click at [856, 347] on input "29.95" at bounding box center [844, 350] width 85 height 32
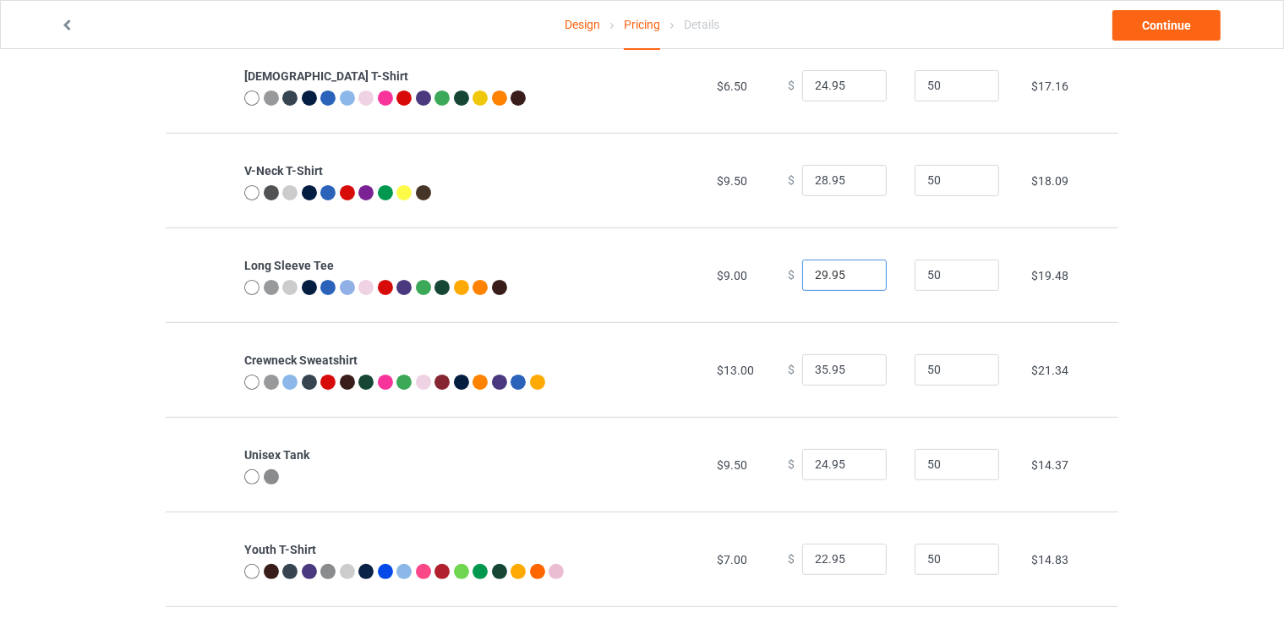
scroll to position [507, 0]
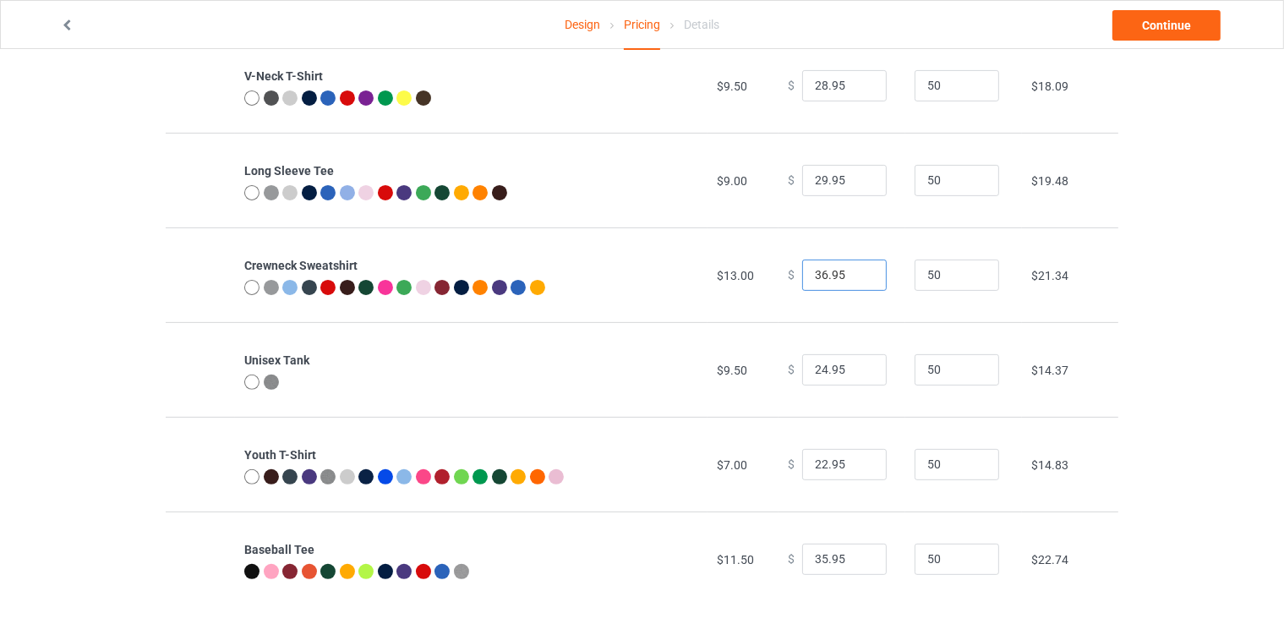
click at [855, 271] on input "36.95" at bounding box center [844, 276] width 85 height 32
type input "37.95"
click at [855, 271] on input "37.95" at bounding box center [844, 276] width 85 height 32
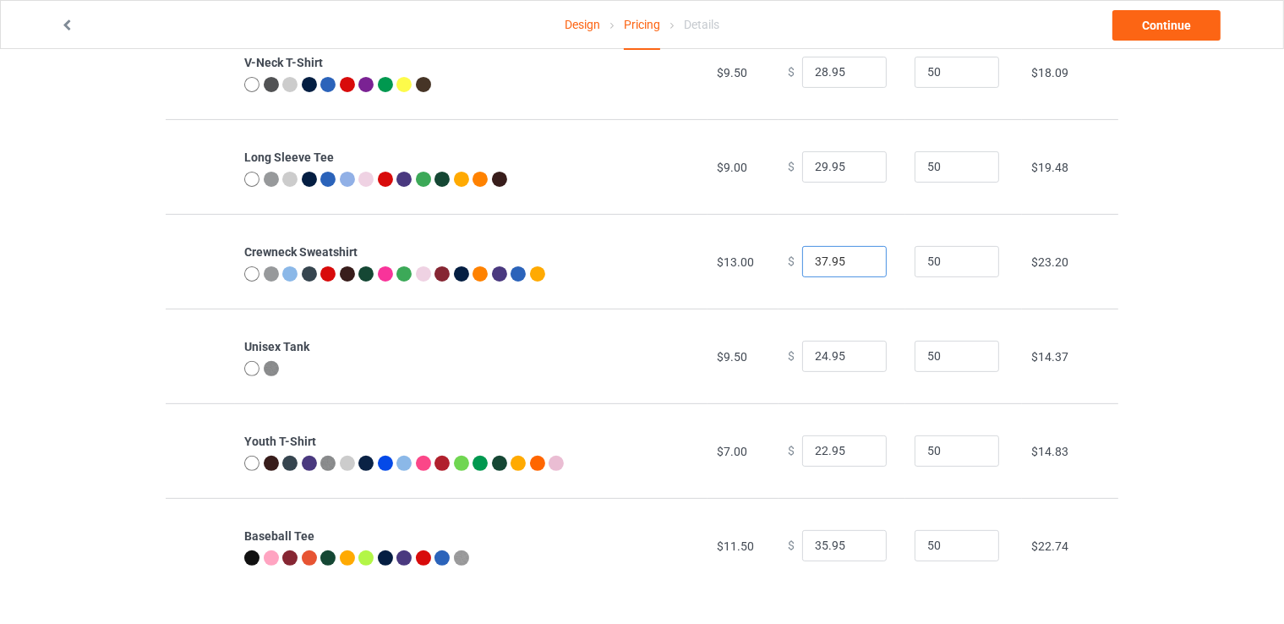
scroll to position [524, 0]
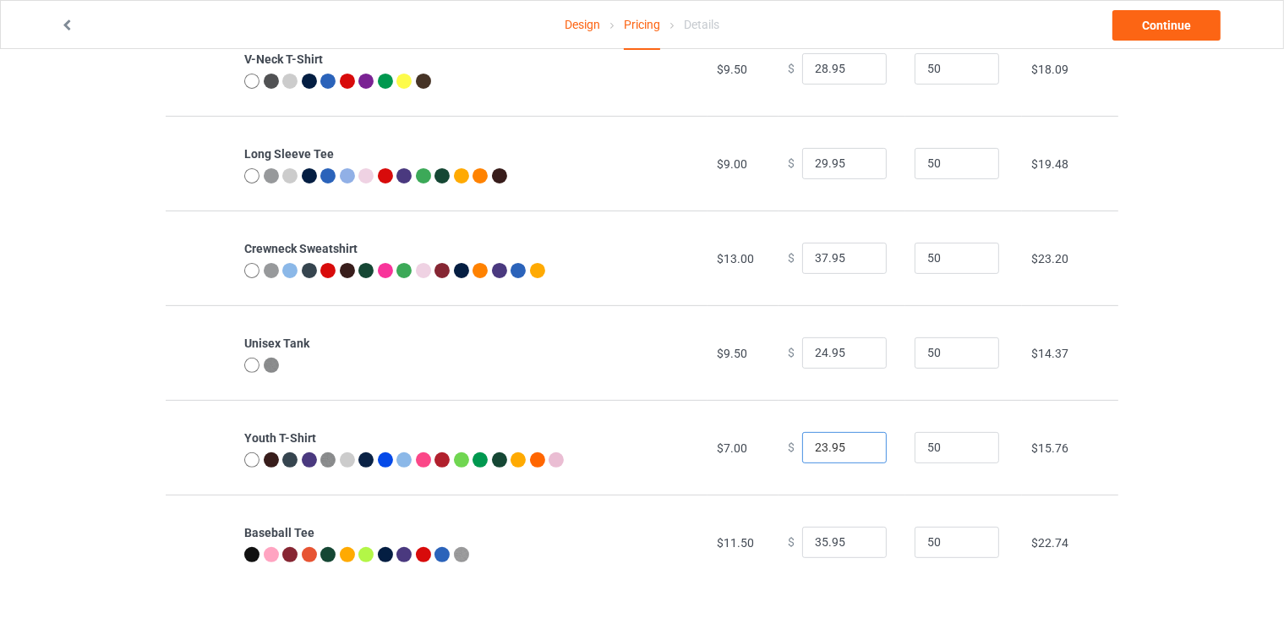
click at [858, 444] on input "23.95" at bounding box center [844, 448] width 85 height 32
type input "24.95"
click at [857, 444] on input "24.95" at bounding box center [844, 448] width 85 height 32
click at [857, 538] on input "36.95" at bounding box center [844, 543] width 85 height 32
type input "37.95"
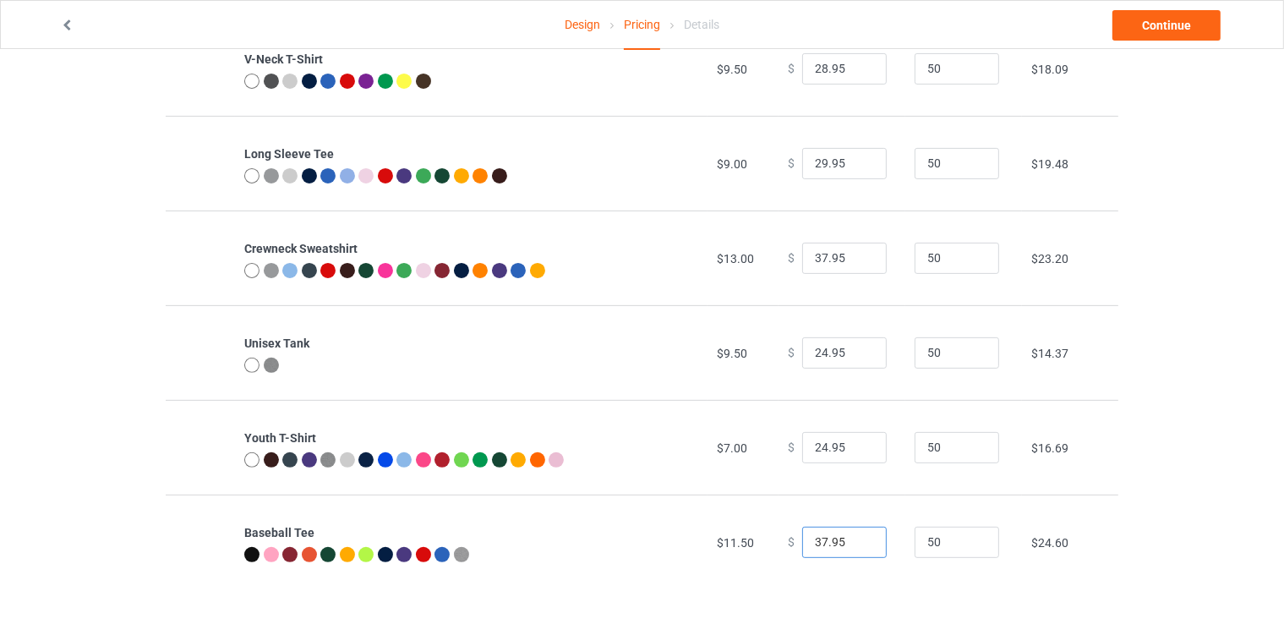
click at [857, 538] on input "37.95" at bounding box center [844, 543] width 85 height 32
click at [1139, 24] on link "Continue" at bounding box center [1166, 25] width 108 height 30
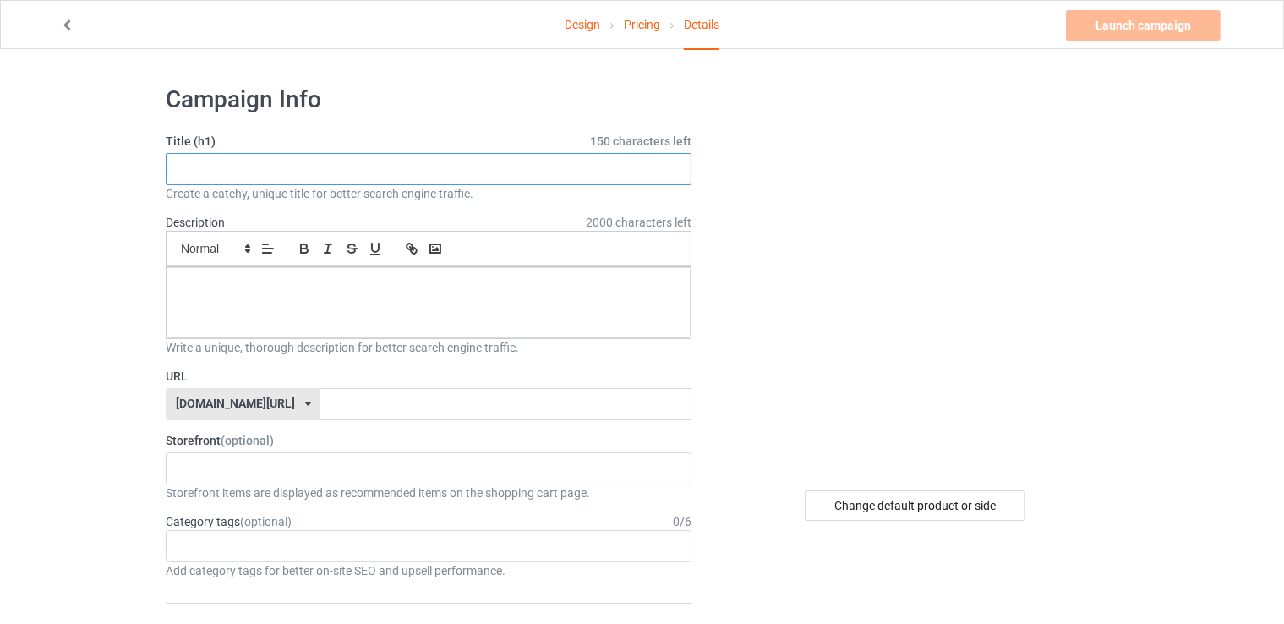
click at [309, 173] on input "text" at bounding box center [429, 169] width 526 height 32
click at [300, 160] on input "text" at bounding box center [429, 169] width 526 height 32
type input "Happy Indigenous People Day"
click at [324, 300] on div at bounding box center [429, 302] width 524 height 71
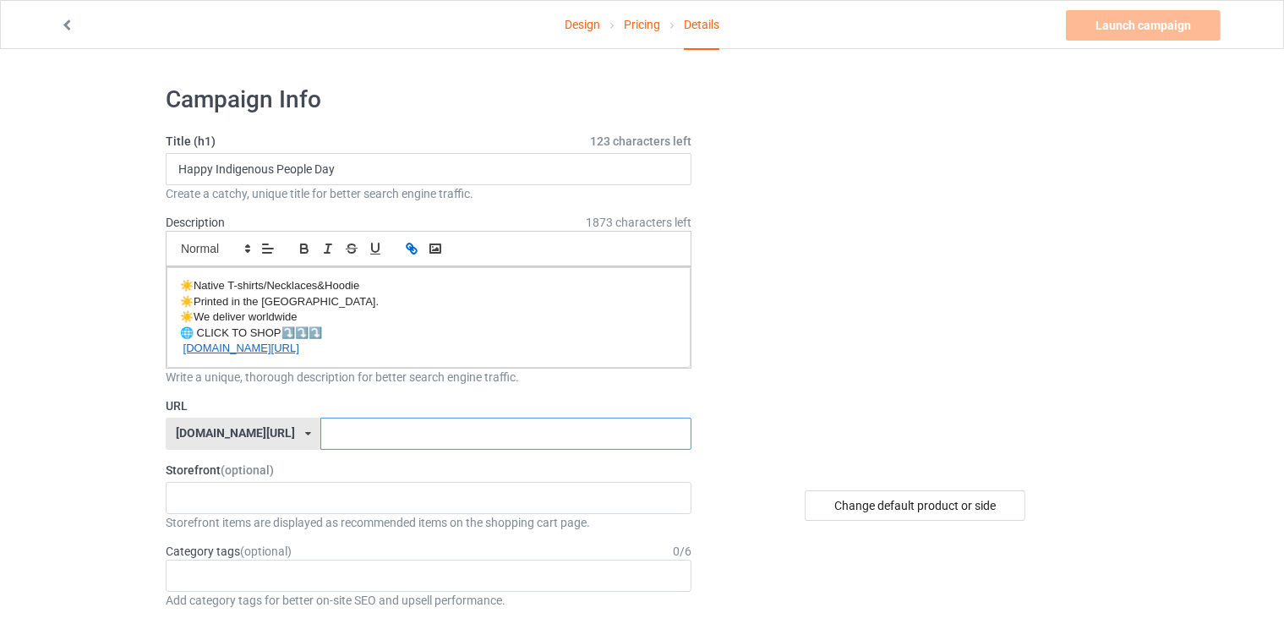
click at [345, 429] on input "text" at bounding box center [505, 434] width 370 height 32
type input "d264"
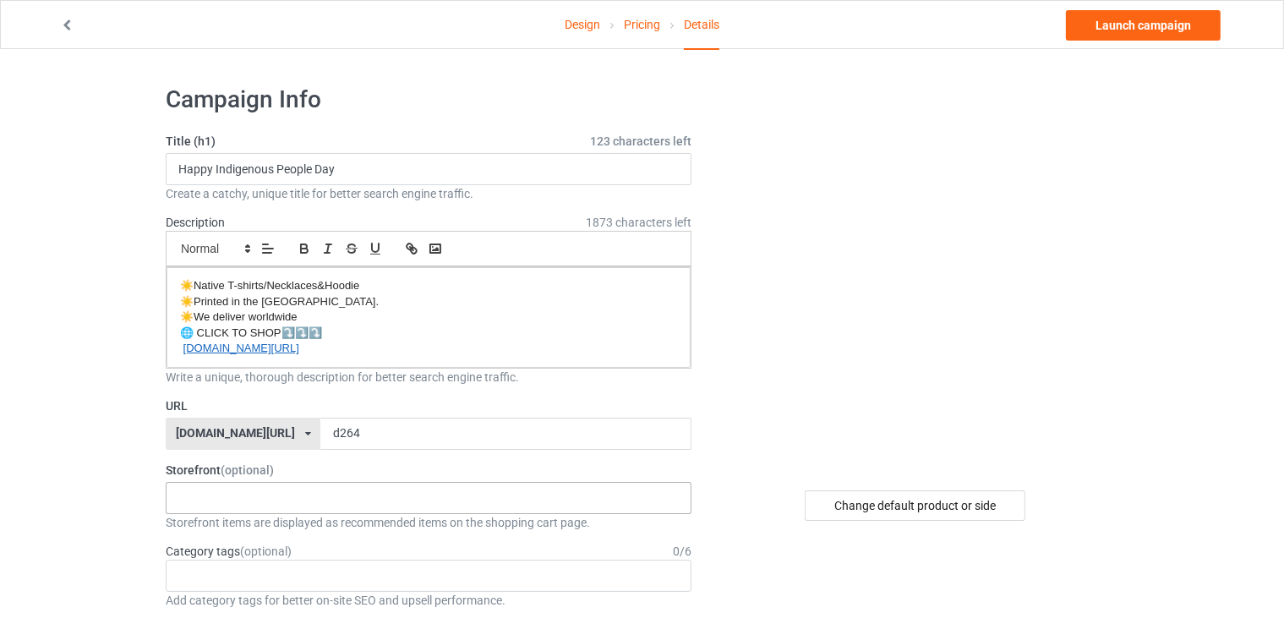
click at [276, 497] on div "Animals Every-Child-Matters WOLF Blanket Bag Mugs Home Decor Flag 3D 3d-apparel…" at bounding box center [429, 498] width 526 height 32
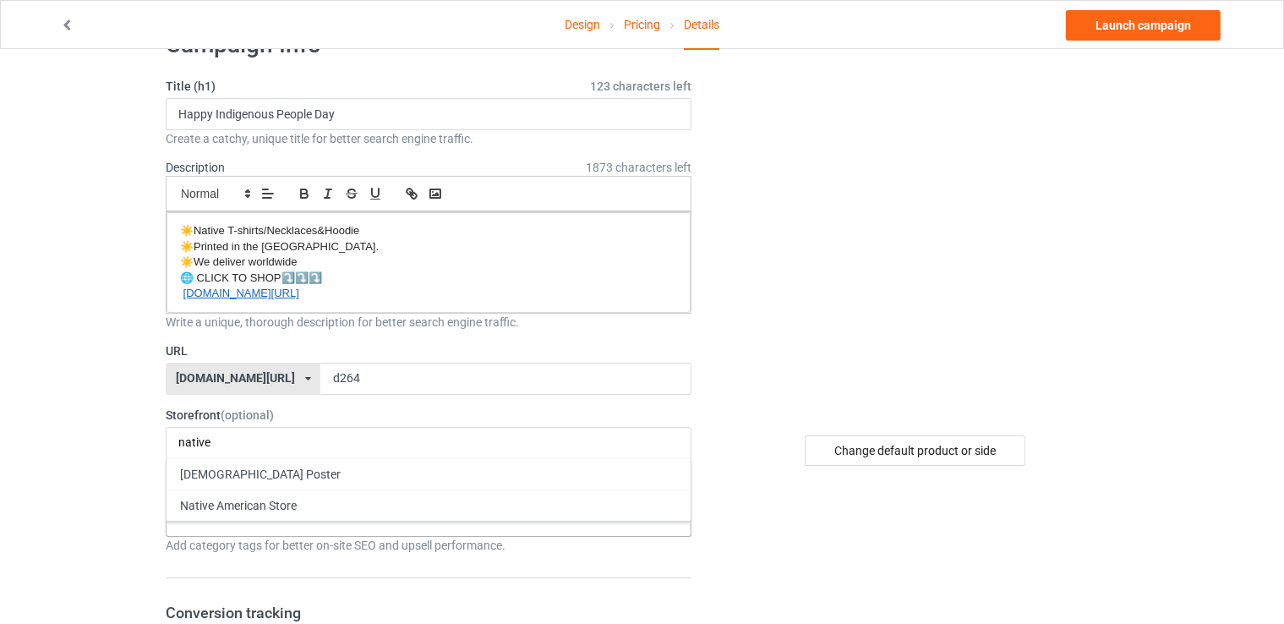
scroll to position [85, 0]
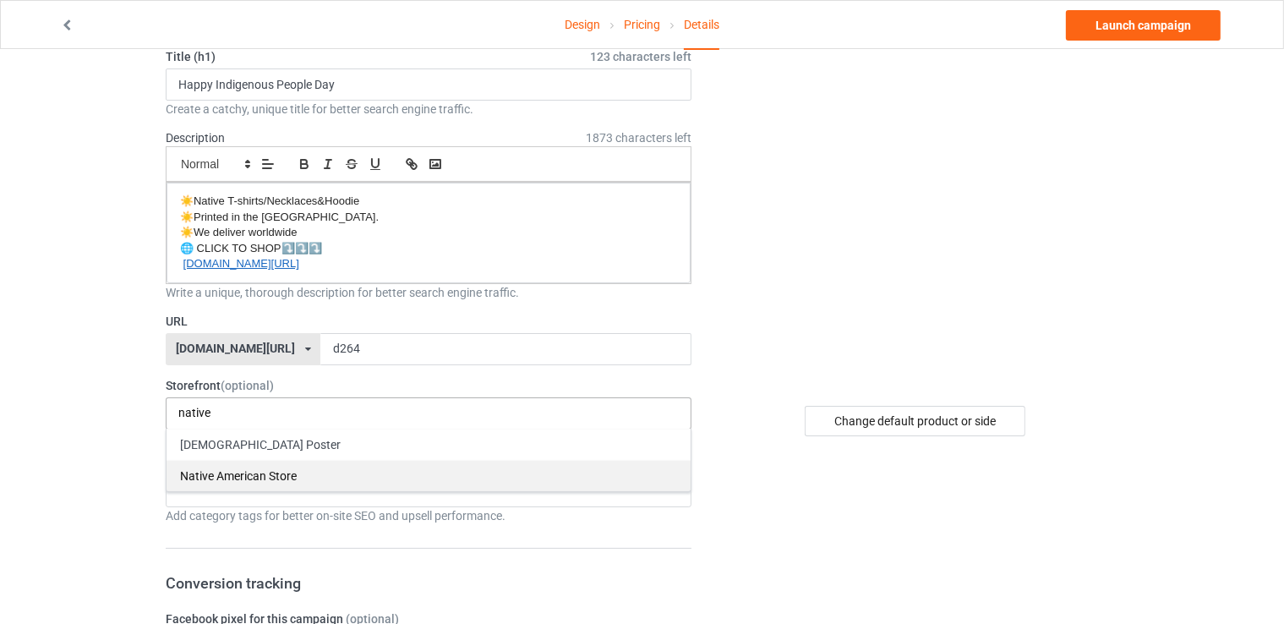
type input "native"
click at [271, 474] on div "Native American Store" at bounding box center [429, 475] width 524 height 31
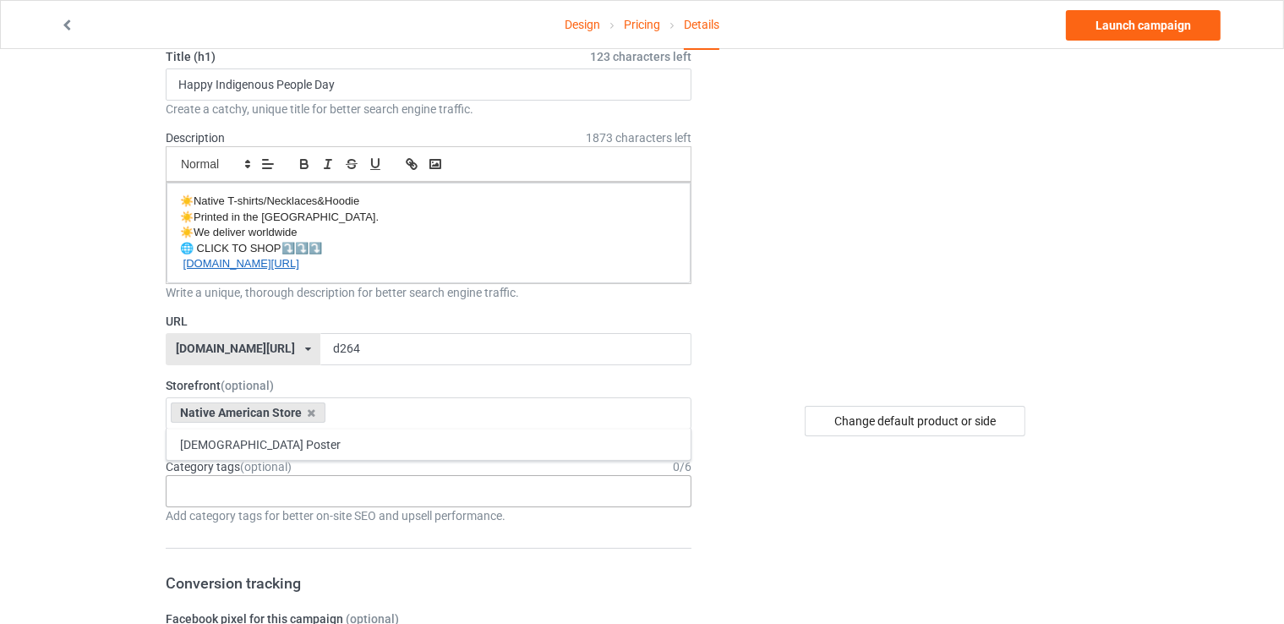
click at [254, 493] on div "Age > [DEMOGRAPHIC_DATA] > 1 Age > [DEMOGRAPHIC_DATA] Months > 1 Month Age > [D…" at bounding box center [429, 491] width 526 height 32
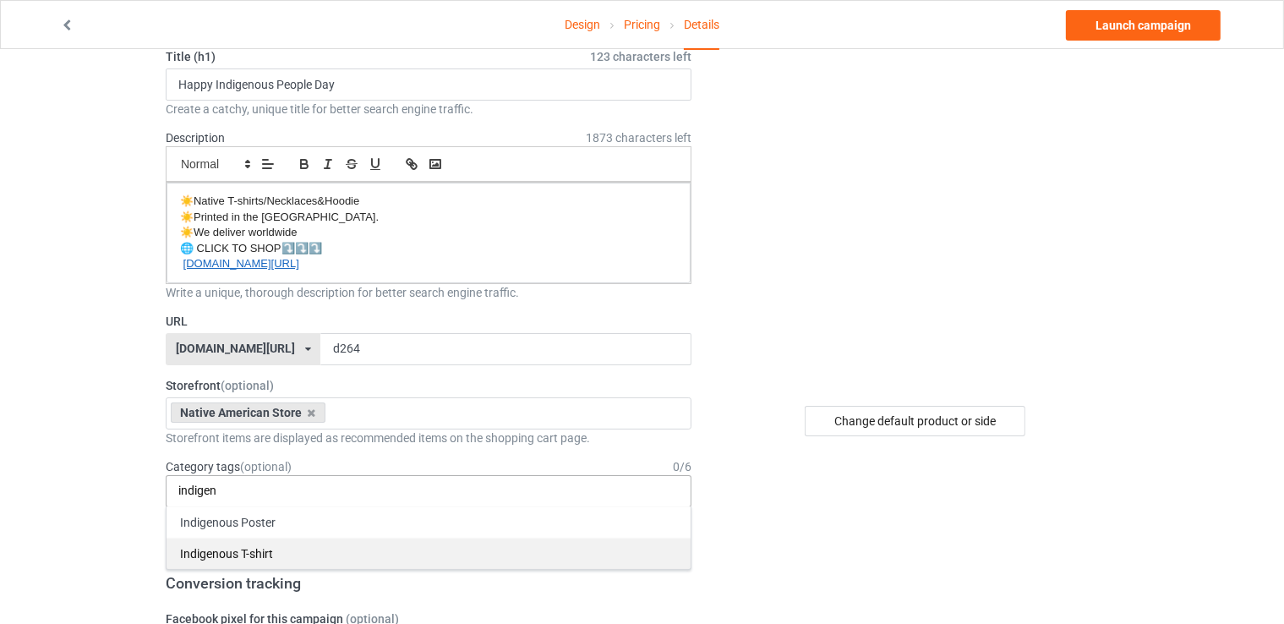
type input "indigen"
click at [236, 553] on div "Indigenous T-shirt" at bounding box center [429, 553] width 524 height 31
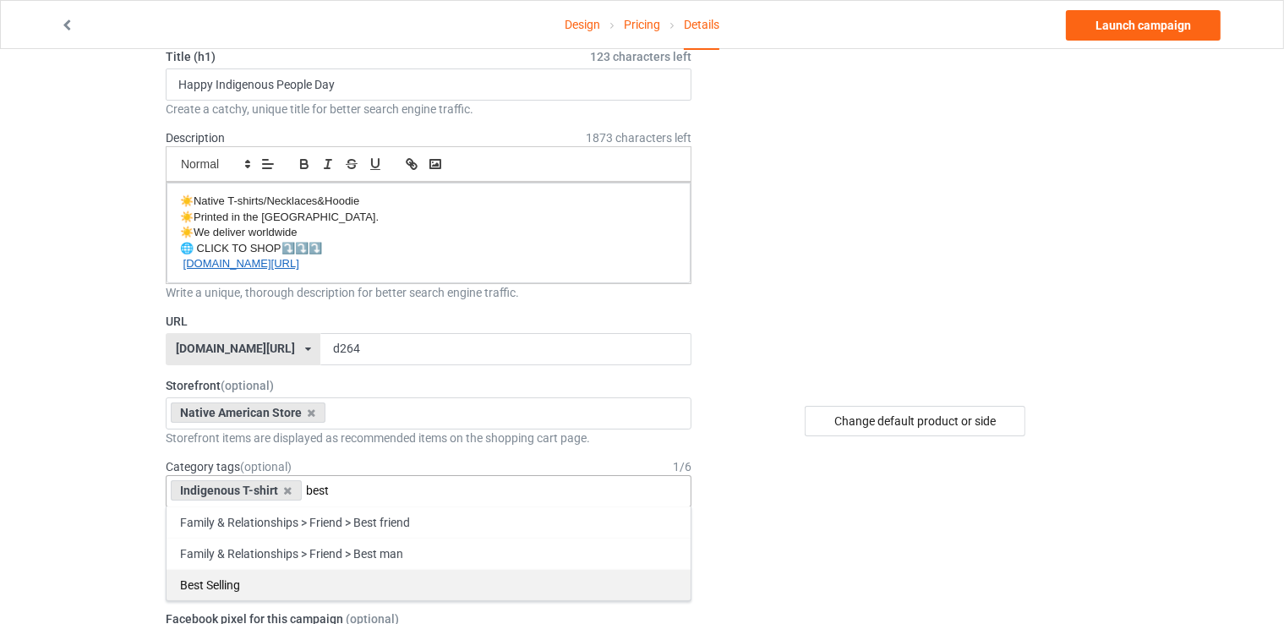
type input "best"
click at [285, 583] on div "Best Selling" at bounding box center [429, 584] width 524 height 31
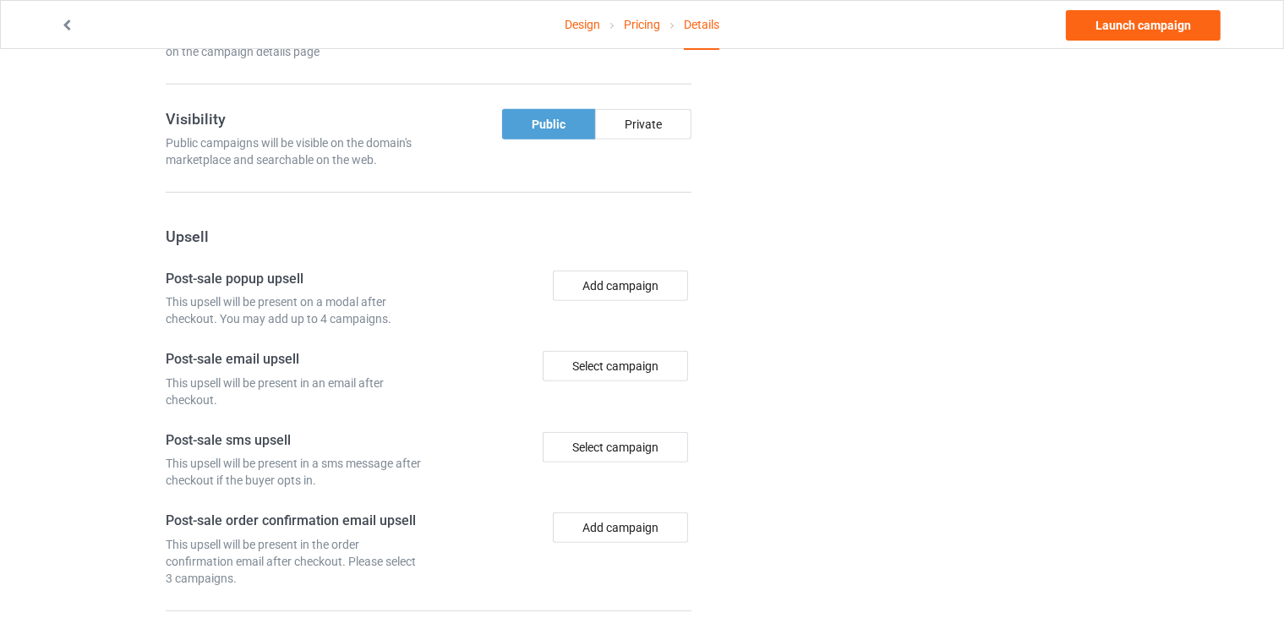
scroll to position [1201, 0]
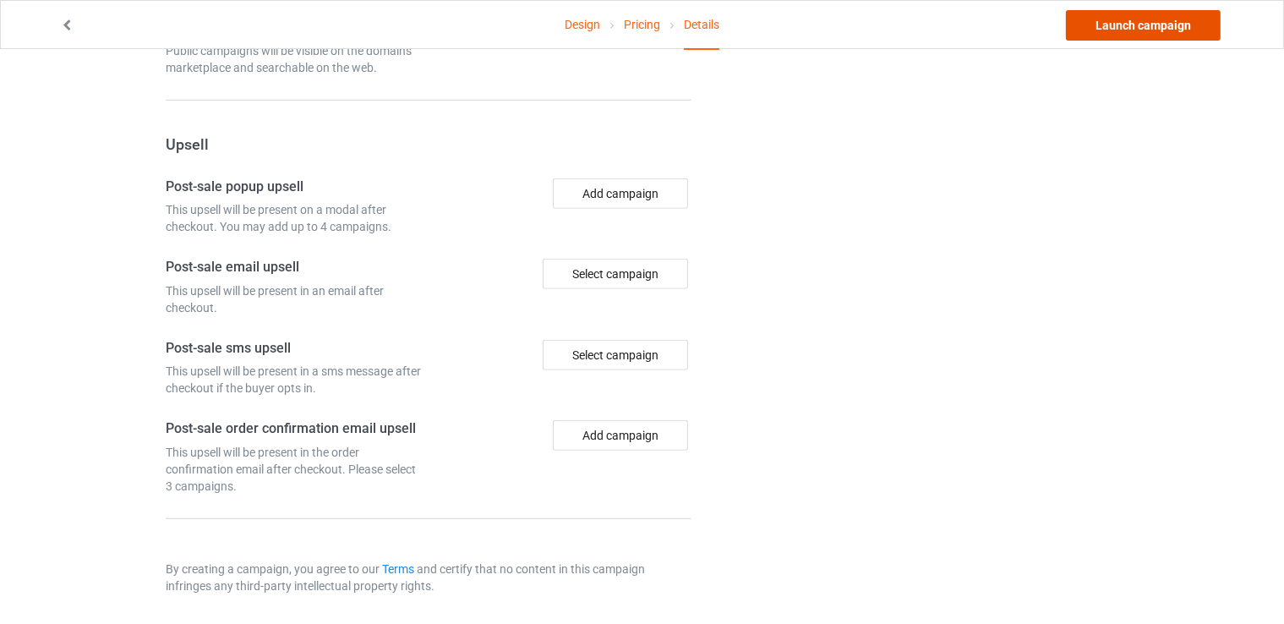
click at [1179, 18] on link "Launch campaign" at bounding box center [1143, 25] width 155 height 30
